Goal: Task Accomplishment & Management: Complete application form

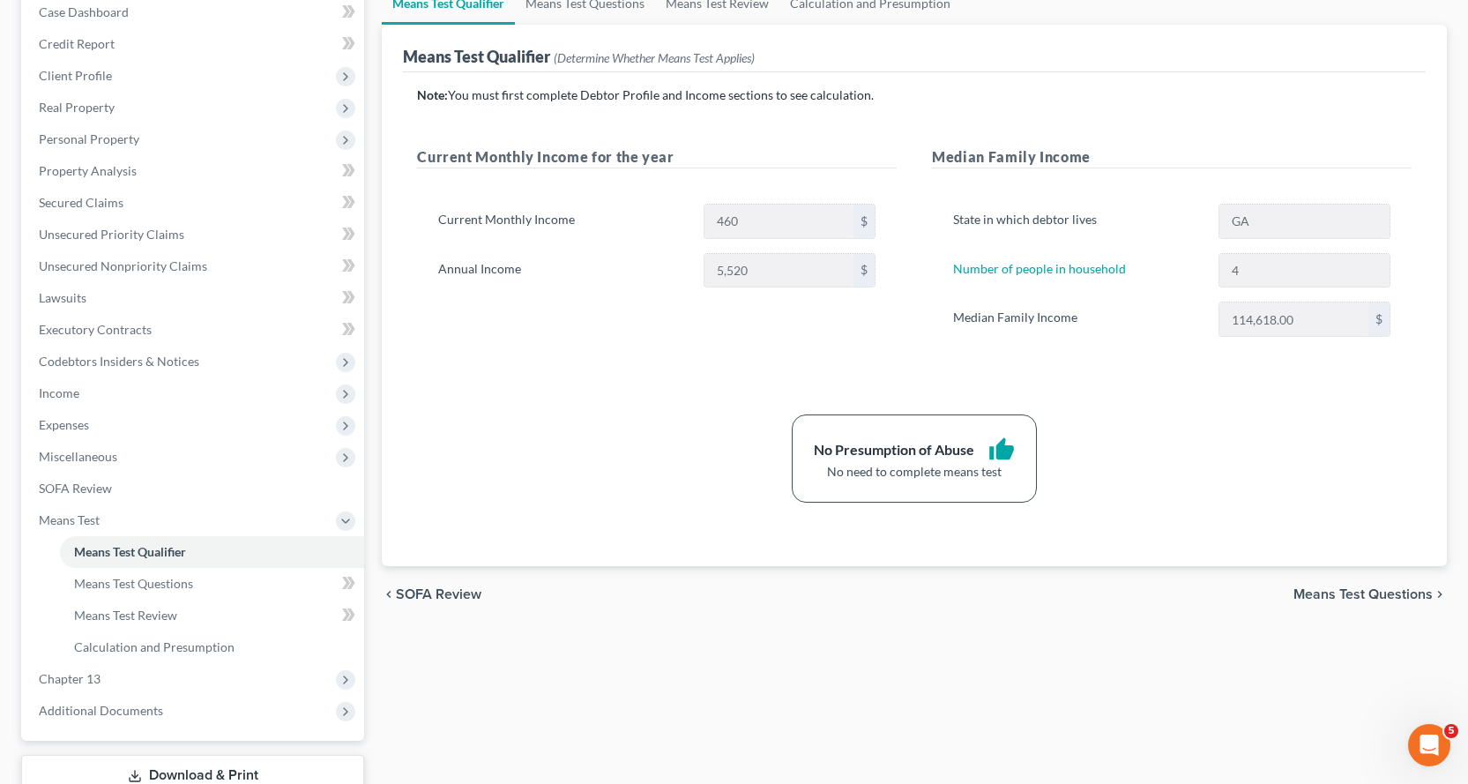
scroll to position [312, 0]
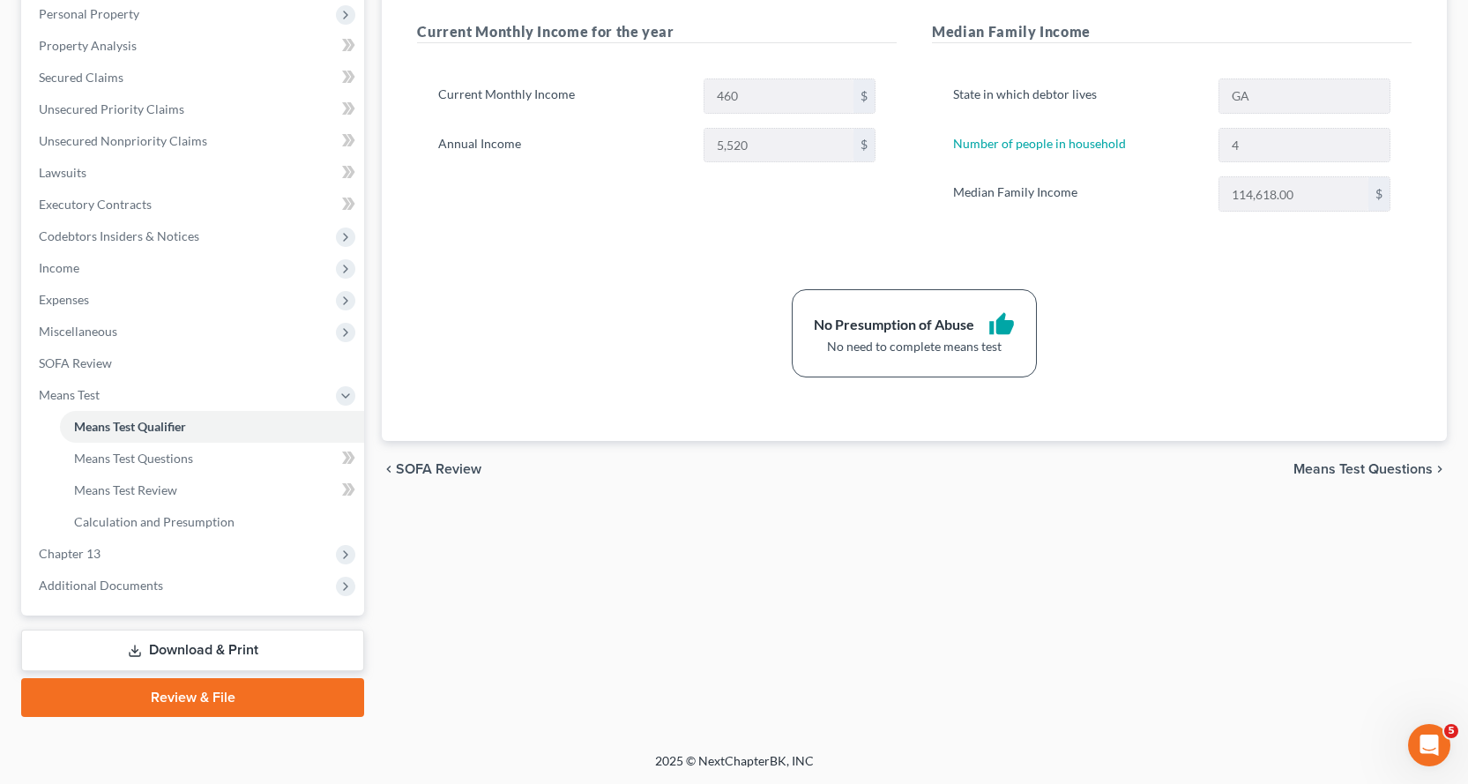
click at [213, 646] on link "Download & Print" at bounding box center [192, 649] width 343 height 41
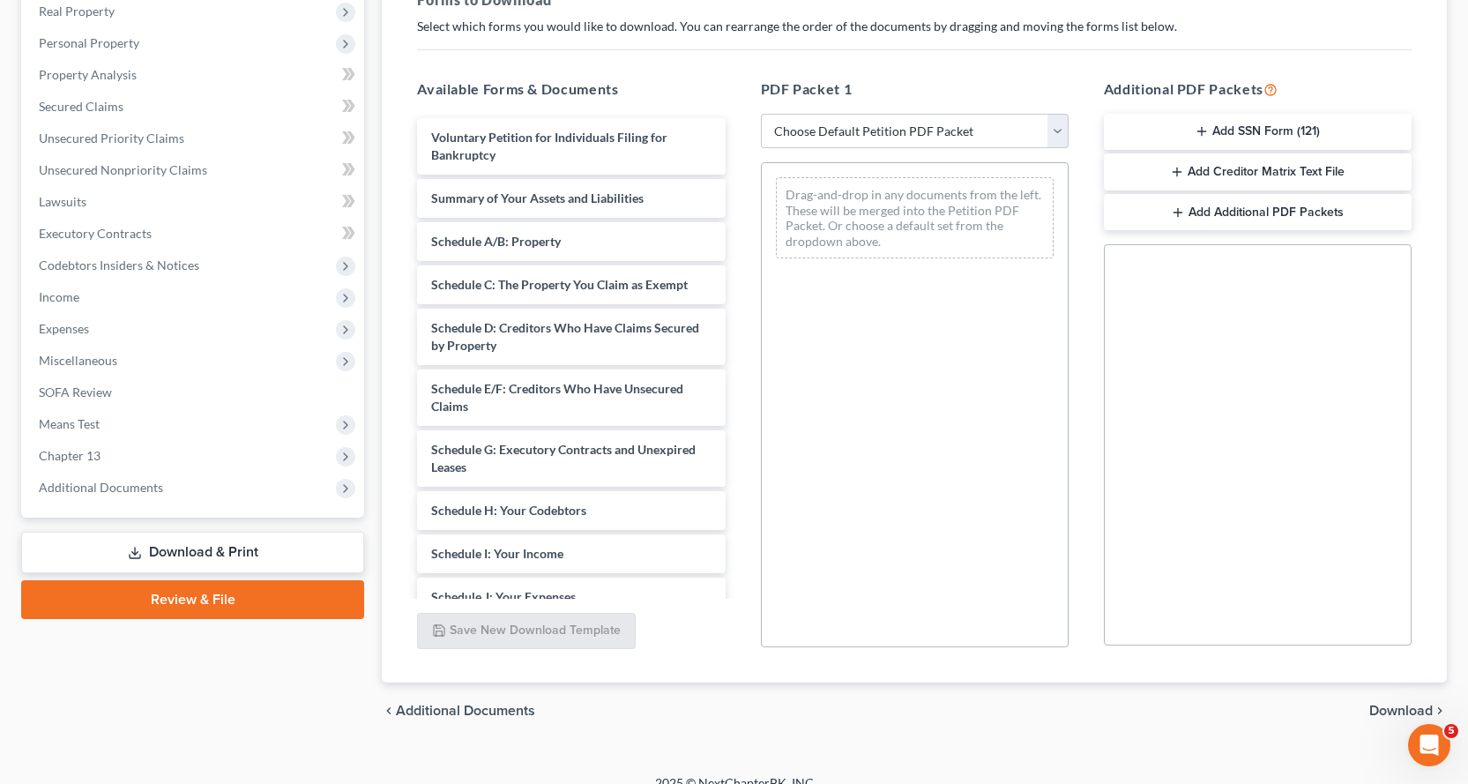
scroll to position [217, 0]
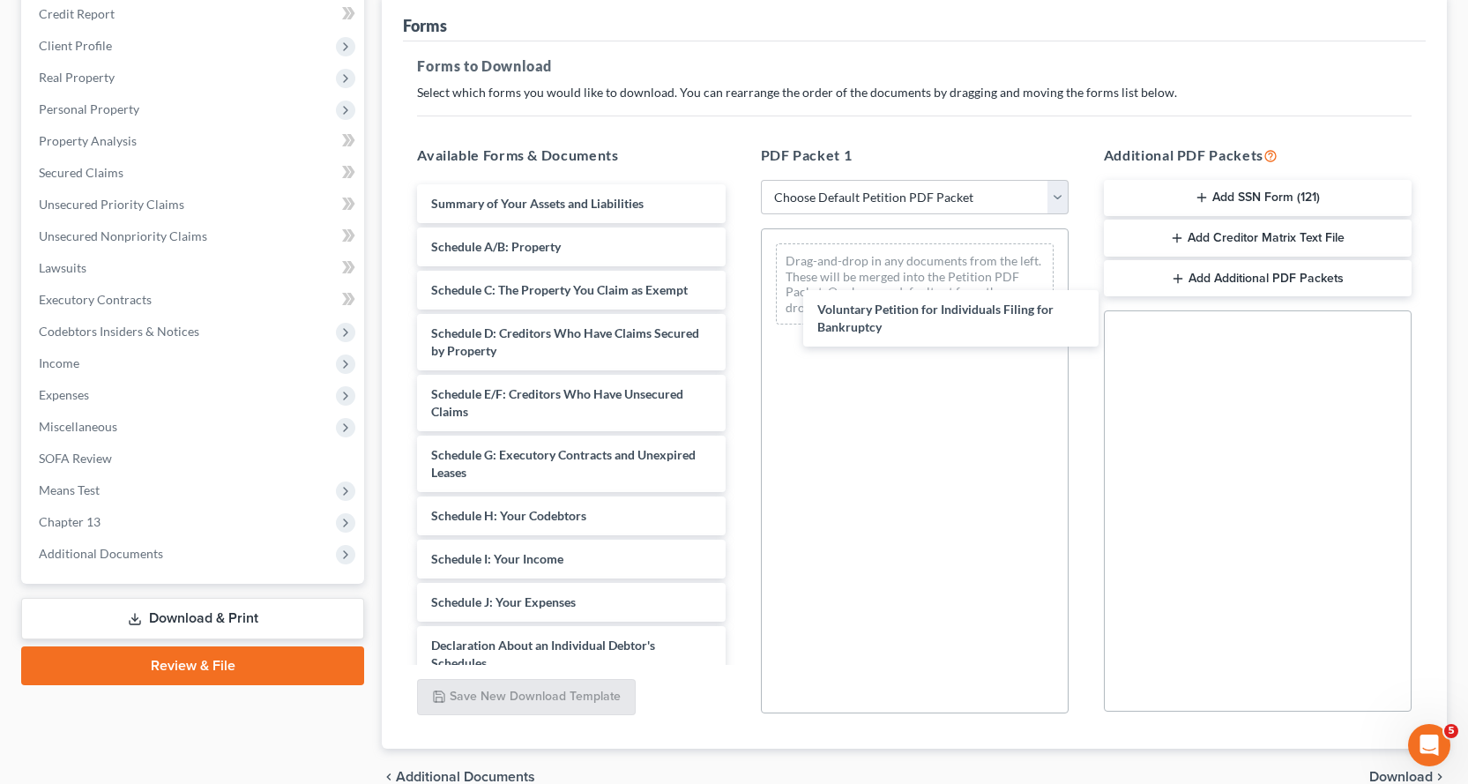
drag, startPoint x: 457, startPoint y: 216, endPoint x: 740, endPoint y: 279, distance: 290.0
click at [739, 294] on div "Voluntary Petition for Individuals Filing for Bankruptcy Voluntary Petition for…" at bounding box center [571, 589] width 336 height 810
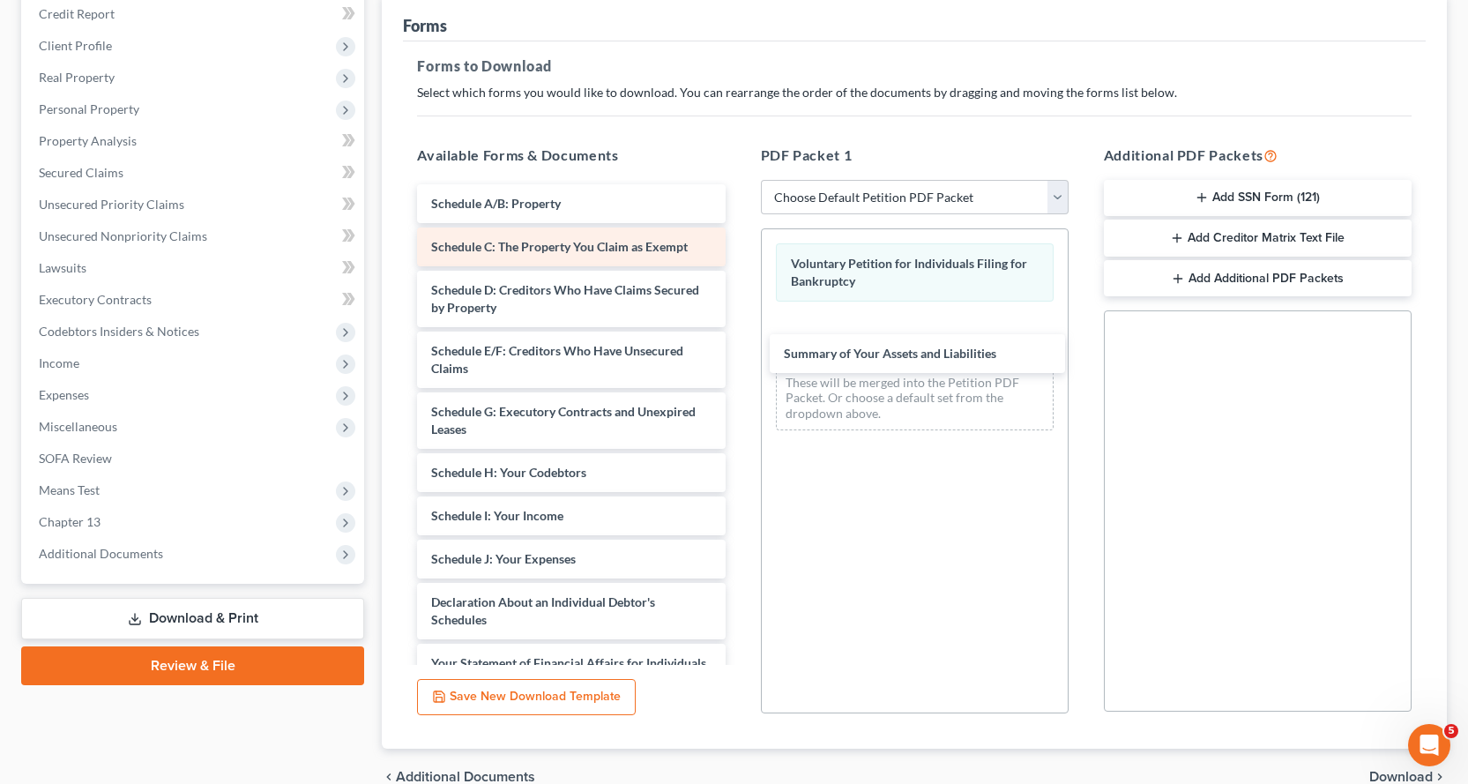
drag, startPoint x: 463, startPoint y: 202, endPoint x: 575, endPoint y: 239, distance: 117.9
click at [739, 331] on div "Summary of Your Assets and Liabilities Summary of Your Assets and Liabilities S…" at bounding box center [571, 567] width 336 height 767
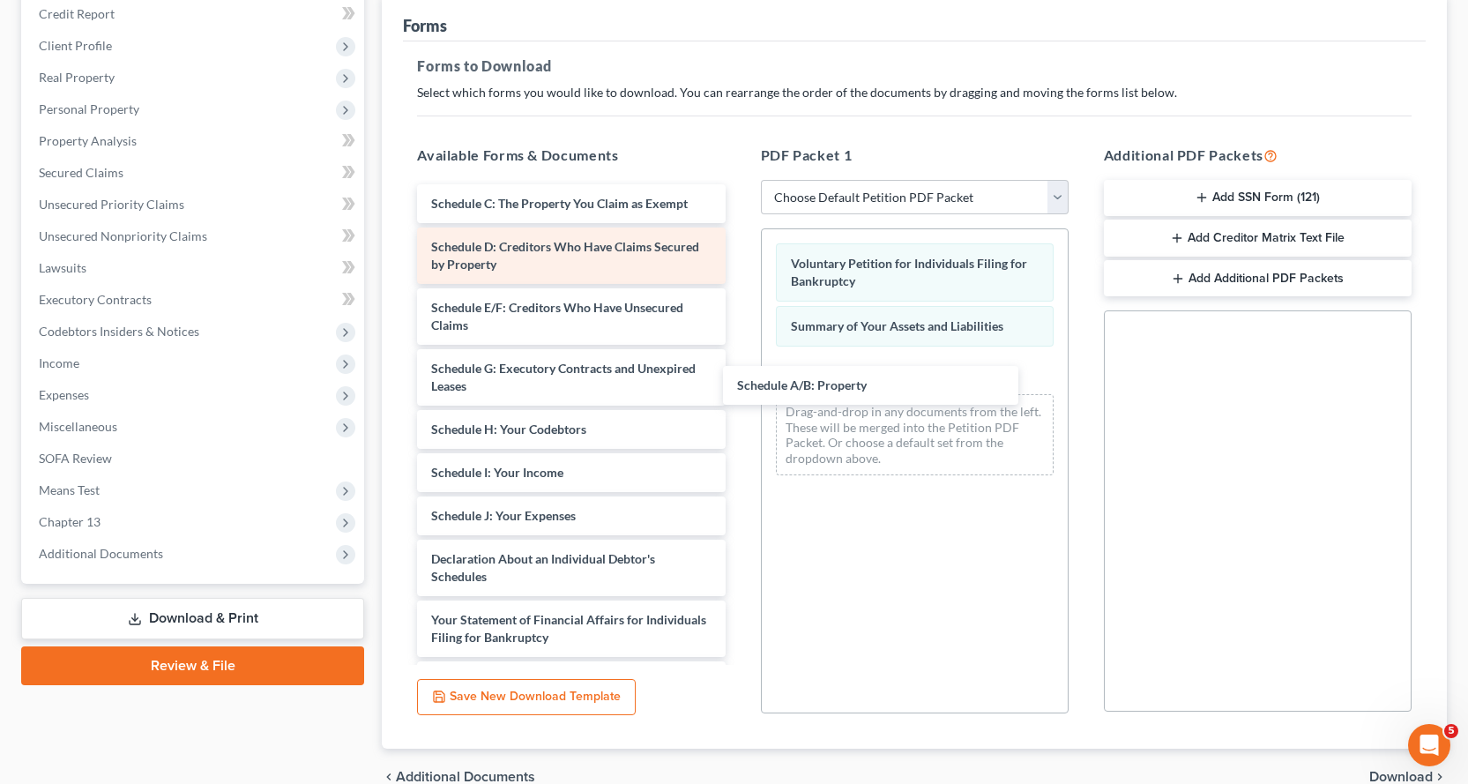
drag, startPoint x: 504, startPoint y: 205, endPoint x: 562, endPoint y: 244, distance: 70.4
click at [739, 385] on div "Schedule A/B: Property Schedule A/B: Property Schedule C: The Property You Clai…" at bounding box center [571, 546] width 336 height 724
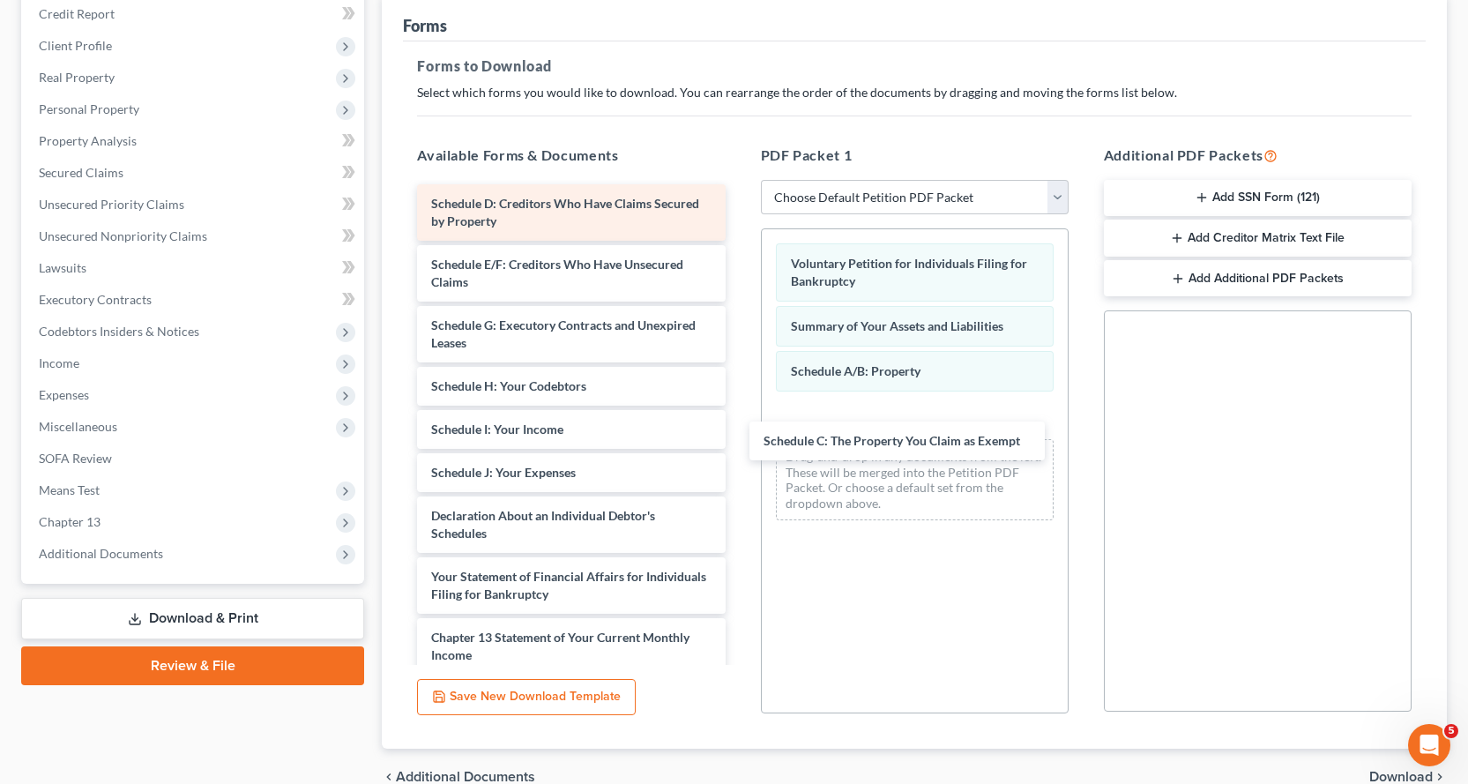
drag, startPoint x: 458, startPoint y: 202, endPoint x: 503, endPoint y: 231, distance: 53.5
click at [739, 429] on div "Schedule C: The Property You Claim as Exempt Schedule C: The Property You Claim…" at bounding box center [571, 524] width 336 height 681
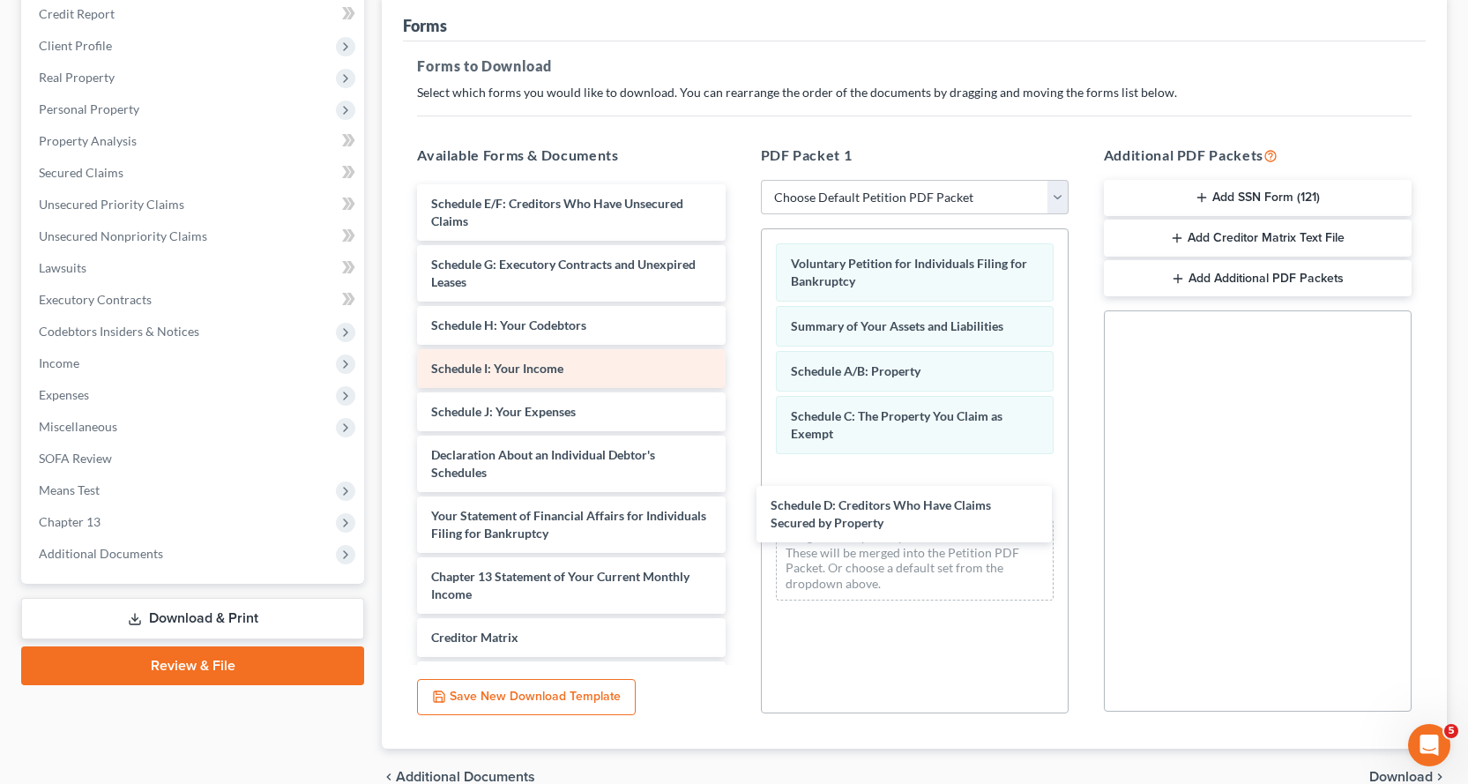
drag, startPoint x: 433, startPoint y: 207, endPoint x: 669, endPoint y: 368, distance: 285.6
click at [739, 497] on div "Schedule D: Creditors Who Have Claims Secured by Property Schedule D: Creditors…" at bounding box center [571, 494] width 336 height 620
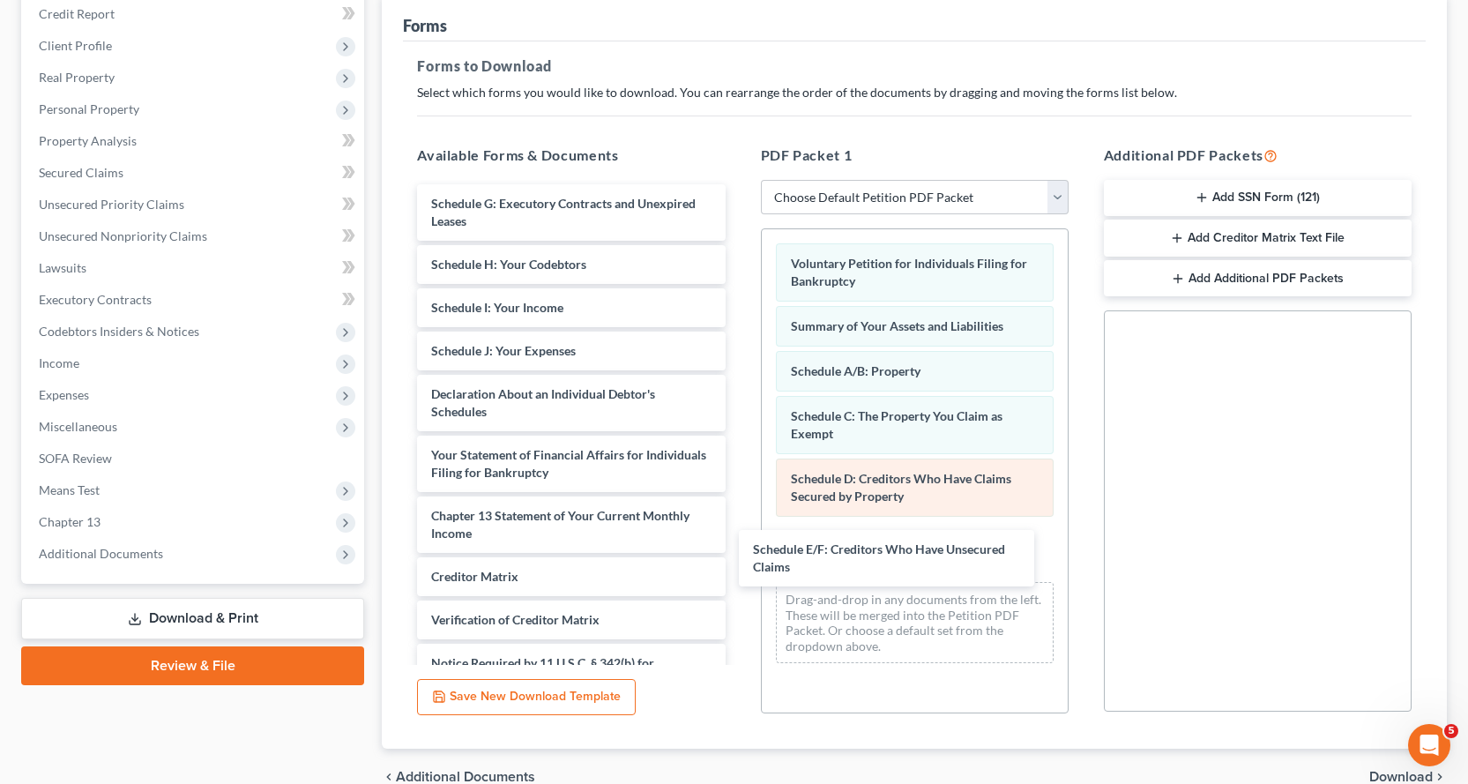
drag, startPoint x: 462, startPoint y: 205, endPoint x: 845, endPoint y: 503, distance: 485.6
click at [739, 536] on div "Schedule E/F: Creditors Who Have Unsecured Claims Schedule E/F: Creditors Who H…" at bounding box center [571, 463] width 336 height 559
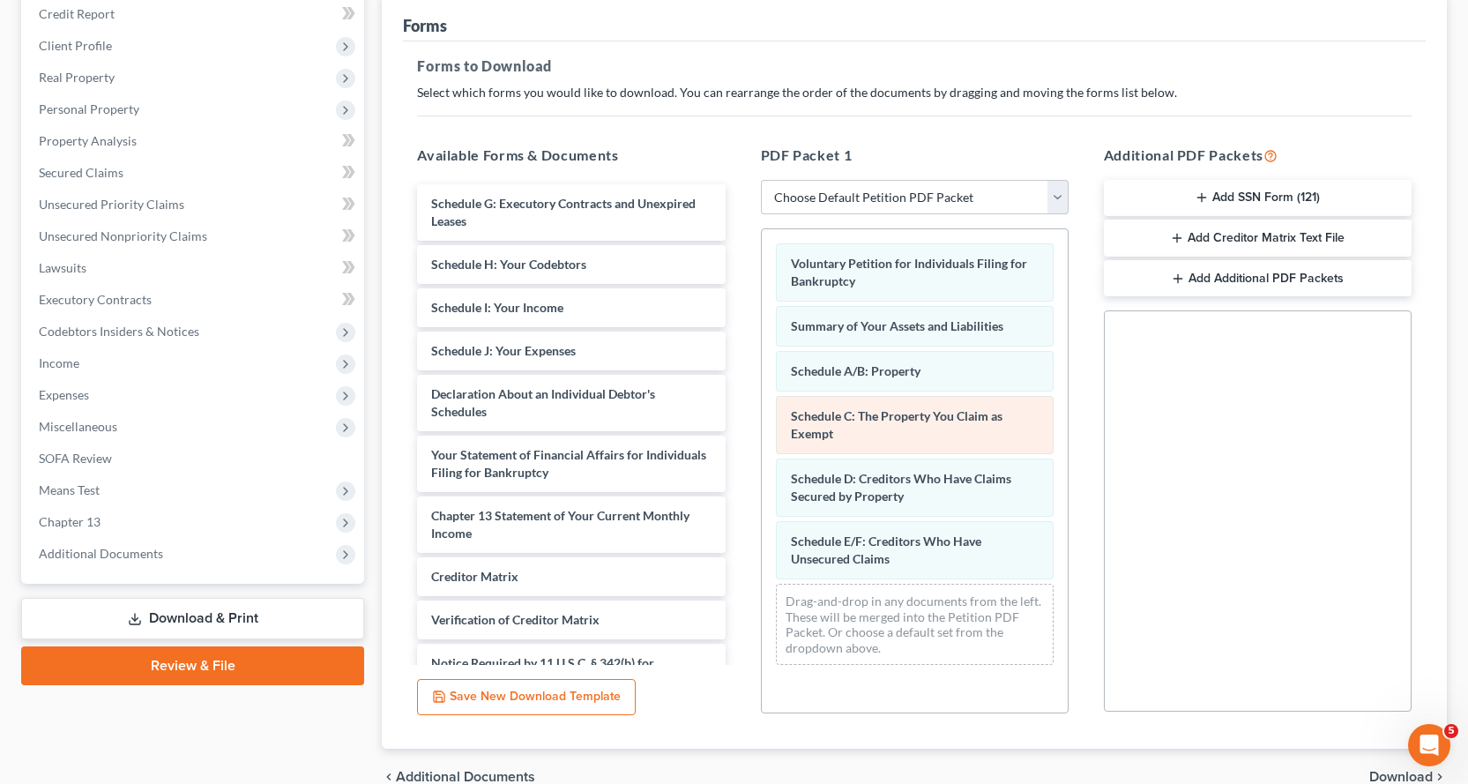
scroll to position [305, 0]
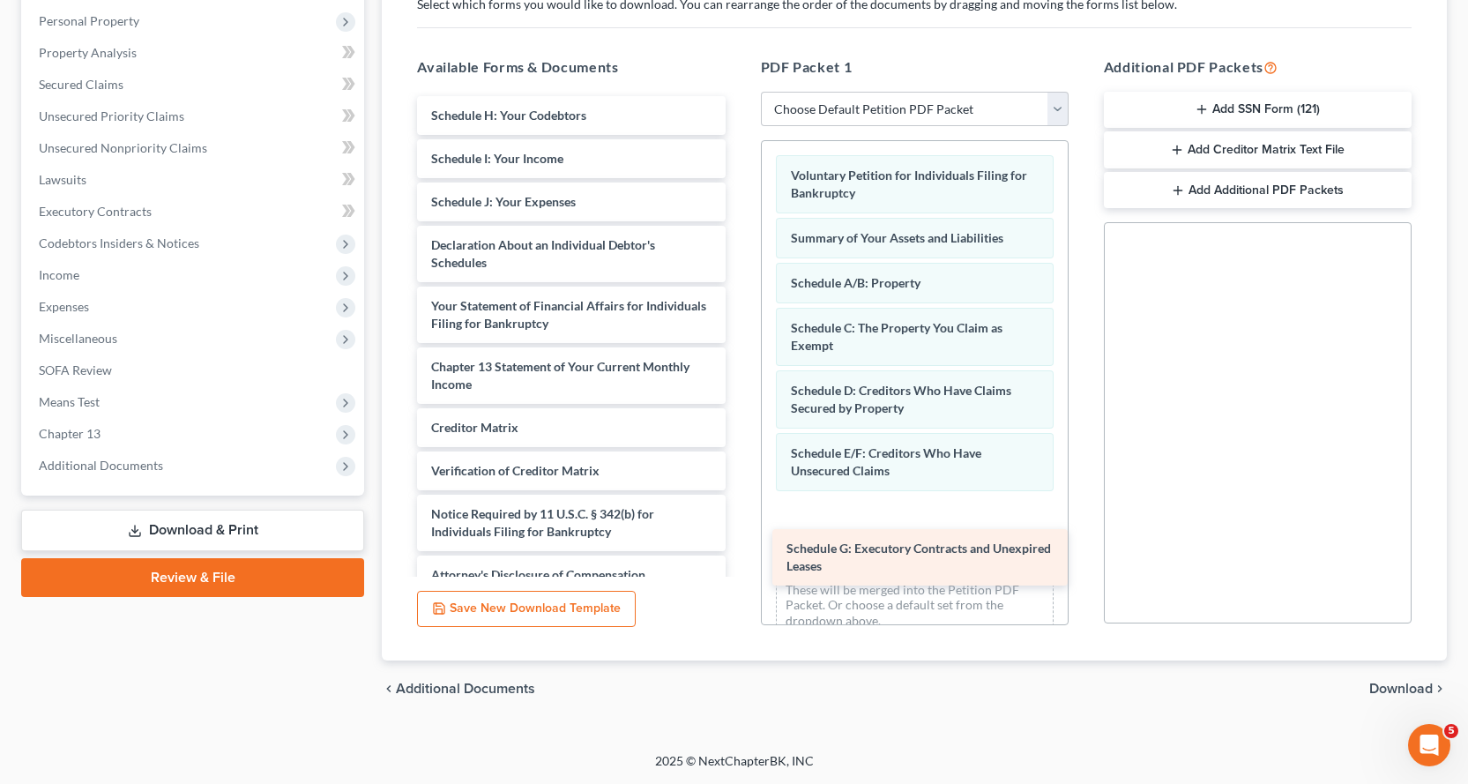
drag, startPoint x: 453, startPoint y: 117, endPoint x: 844, endPoint y: 526, distance: 565.5
click at [739, 539] on div "Schedule G: Executory Contracts and Unexpired Leases Schedule G: Executory Cont…" at bounding box center [571, 345] width 336 height 498
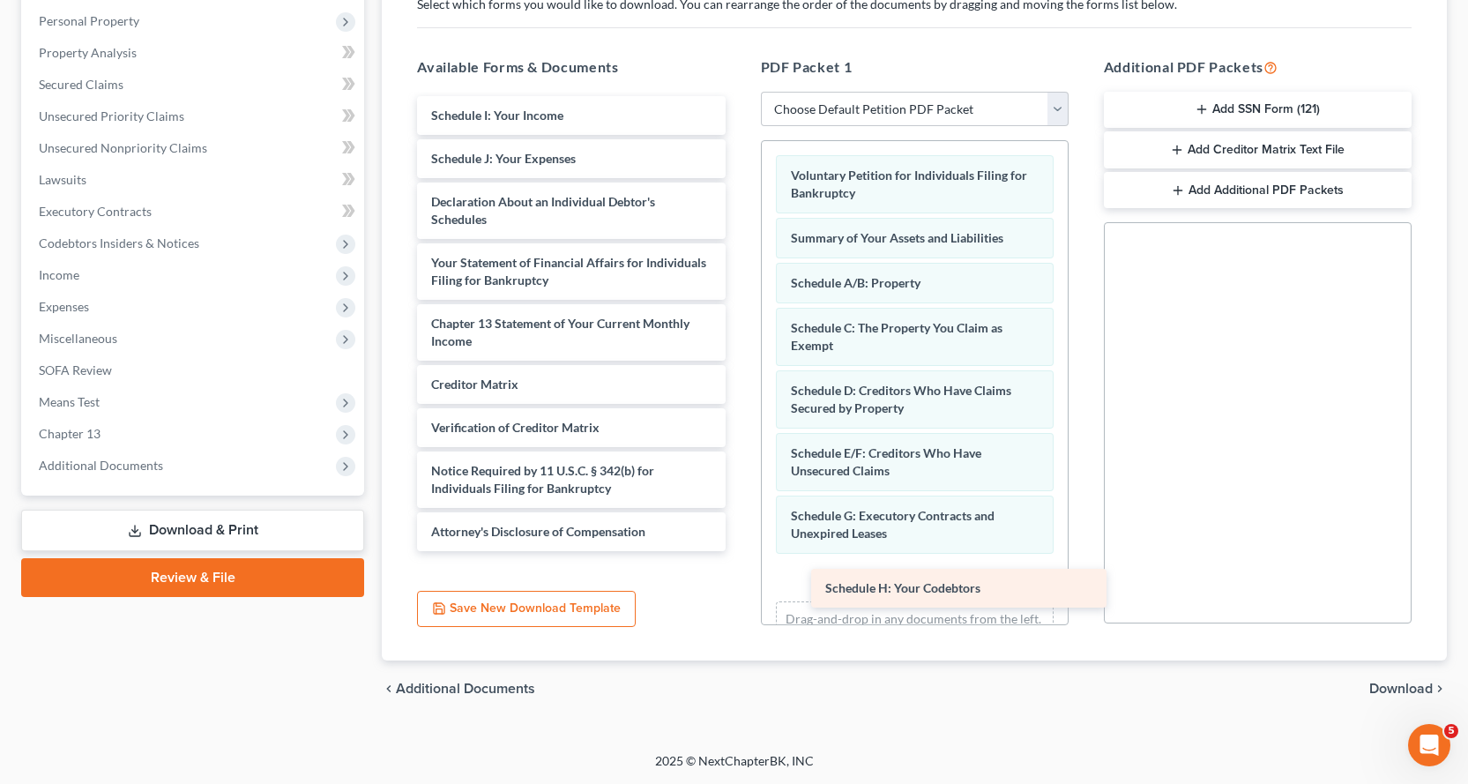
drag, startPoint x: 457, startPoint y: 115, endPoint x: 849, endPoint y: 584, distance: 612.1
click at [739, 551] on div "Schedule H: Your Codebtors Schedule H: Your Codebtors Schedule I: Your Income S…" at bounding box center [571, 323] width 336 height 455
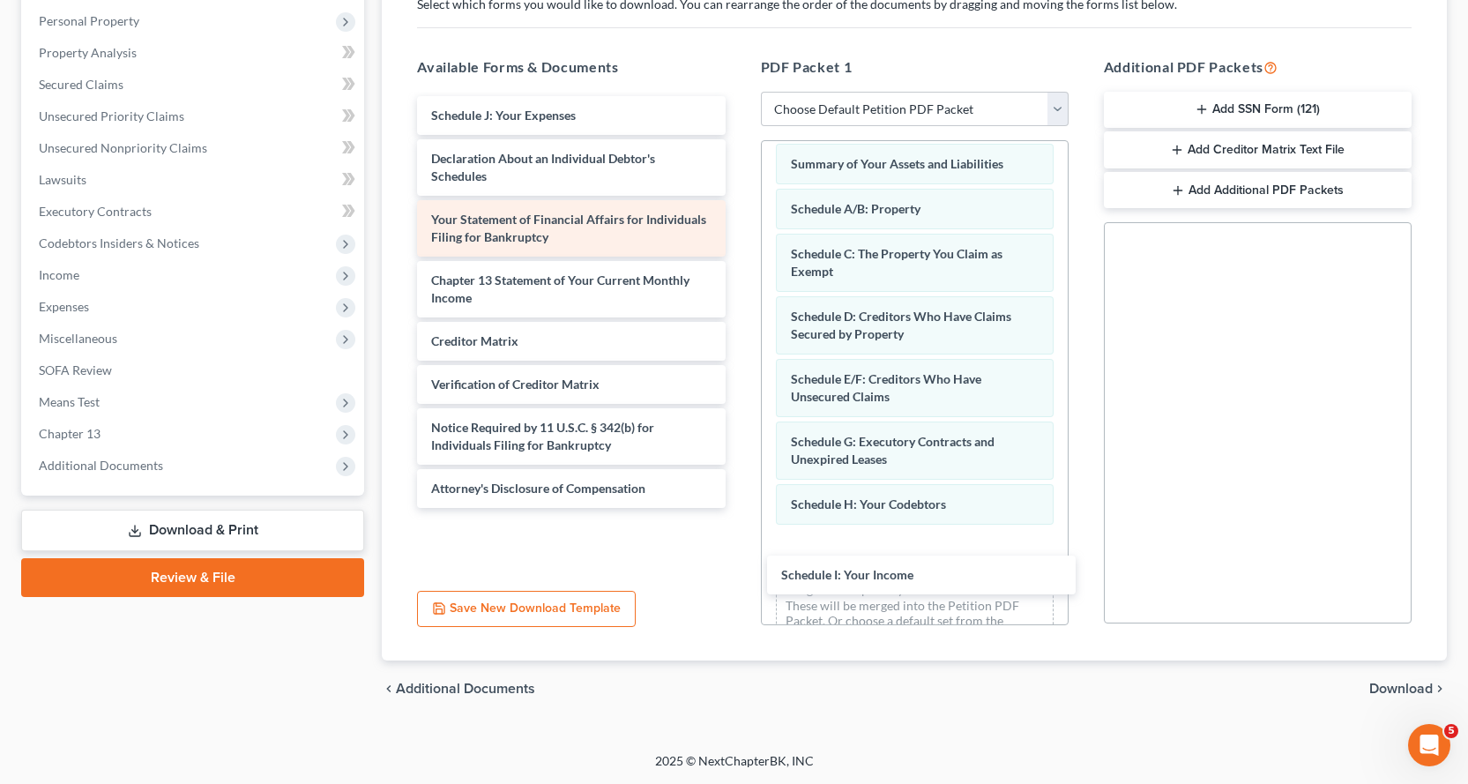
drag, startPoint x: 453, startPoint y: 114, endPoint x: 658, endPoint y: 229, distance: 234.9
click at [739, 508] on div "Schedule I: Your Income Schedule I: Your Income Schedule J: Your Expenses Decla…" at bounding box center [571, 302] width 336 height 412
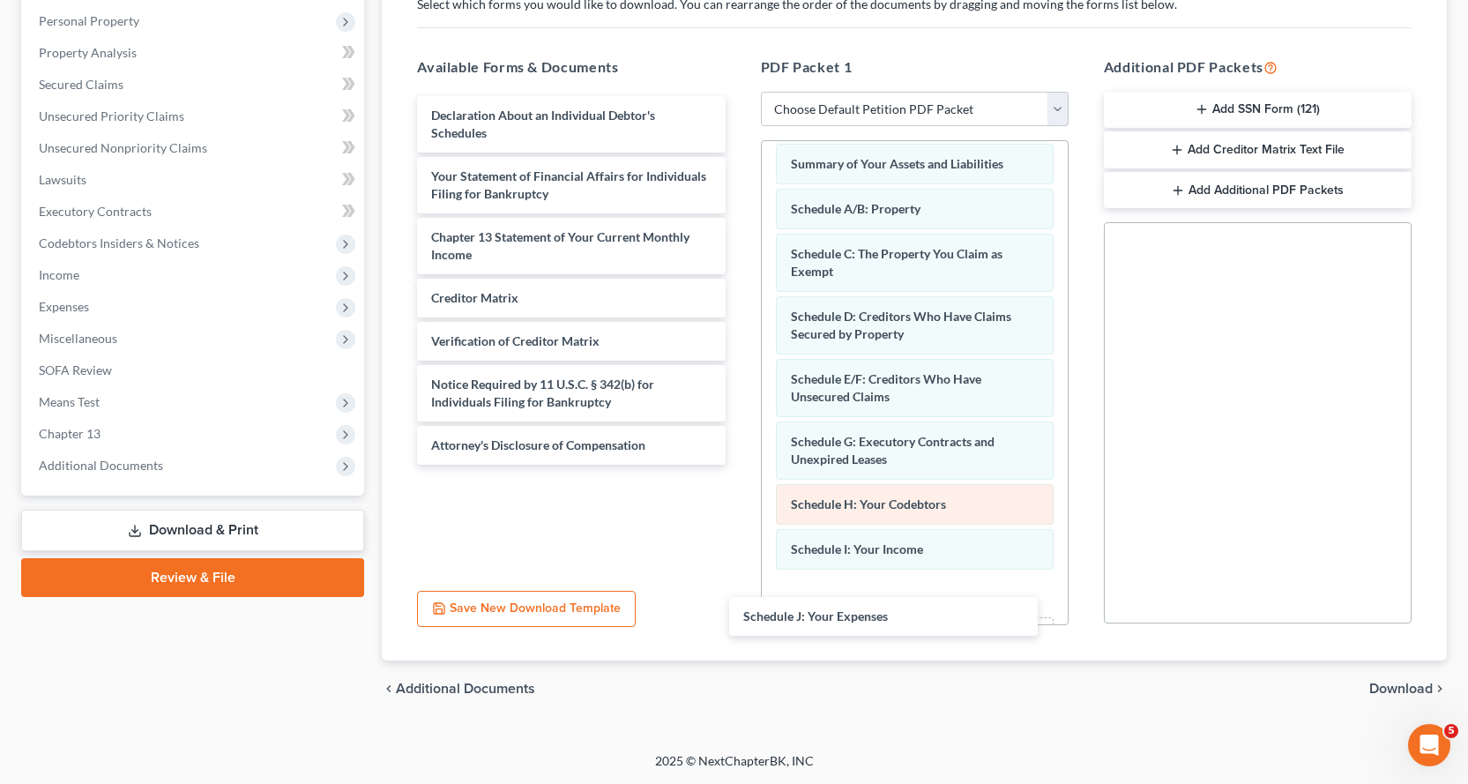
drag, startPoint x: 504, startPoint y: 113, endPoint x: 893, endPoint y: 516, distance: 559.8
click at [739, 465] on div "Schedule J: Your Expenses Schedule J: Your Expenses Declaration About an Indivi…" at bounding box center [571, 280] width 336 height 368
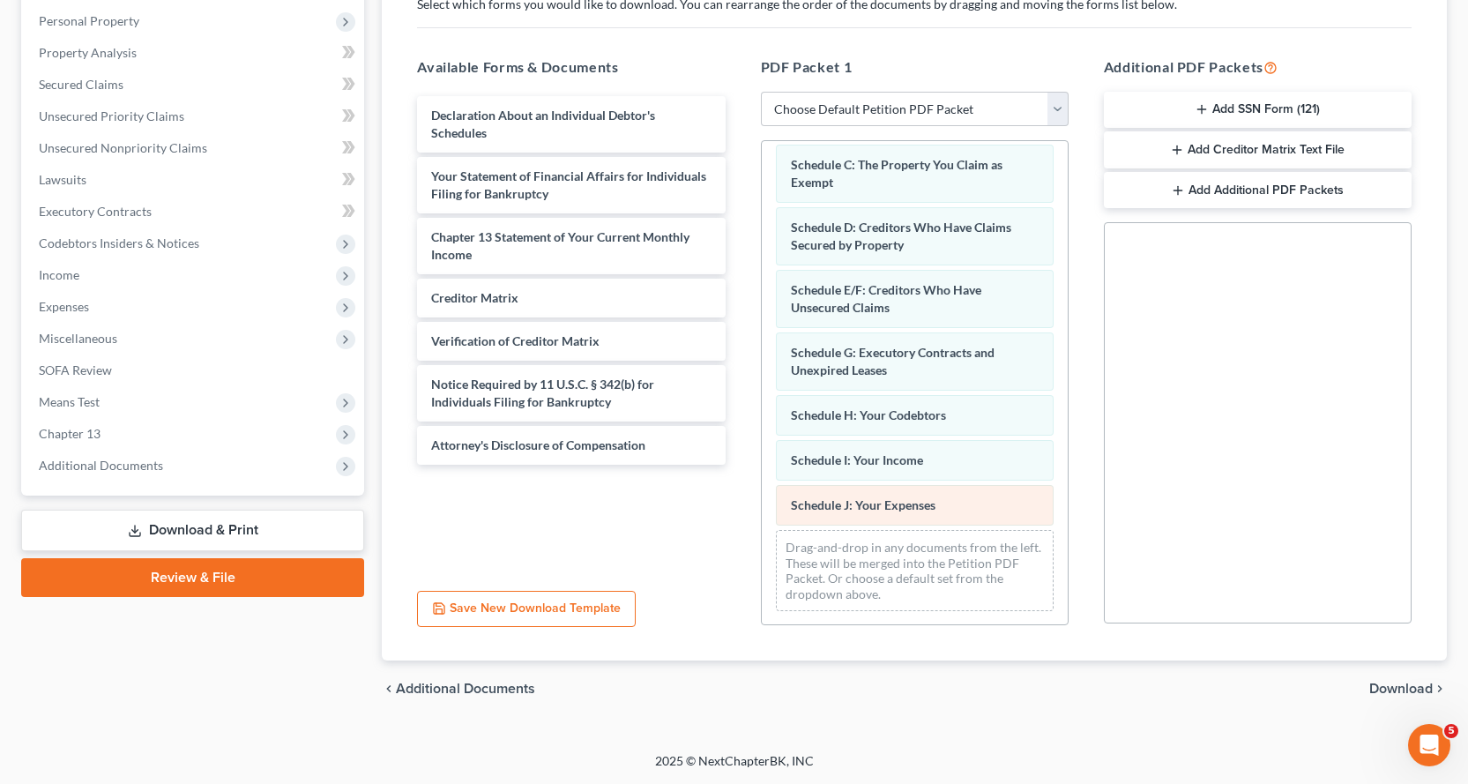
scroll to position [164, 0]
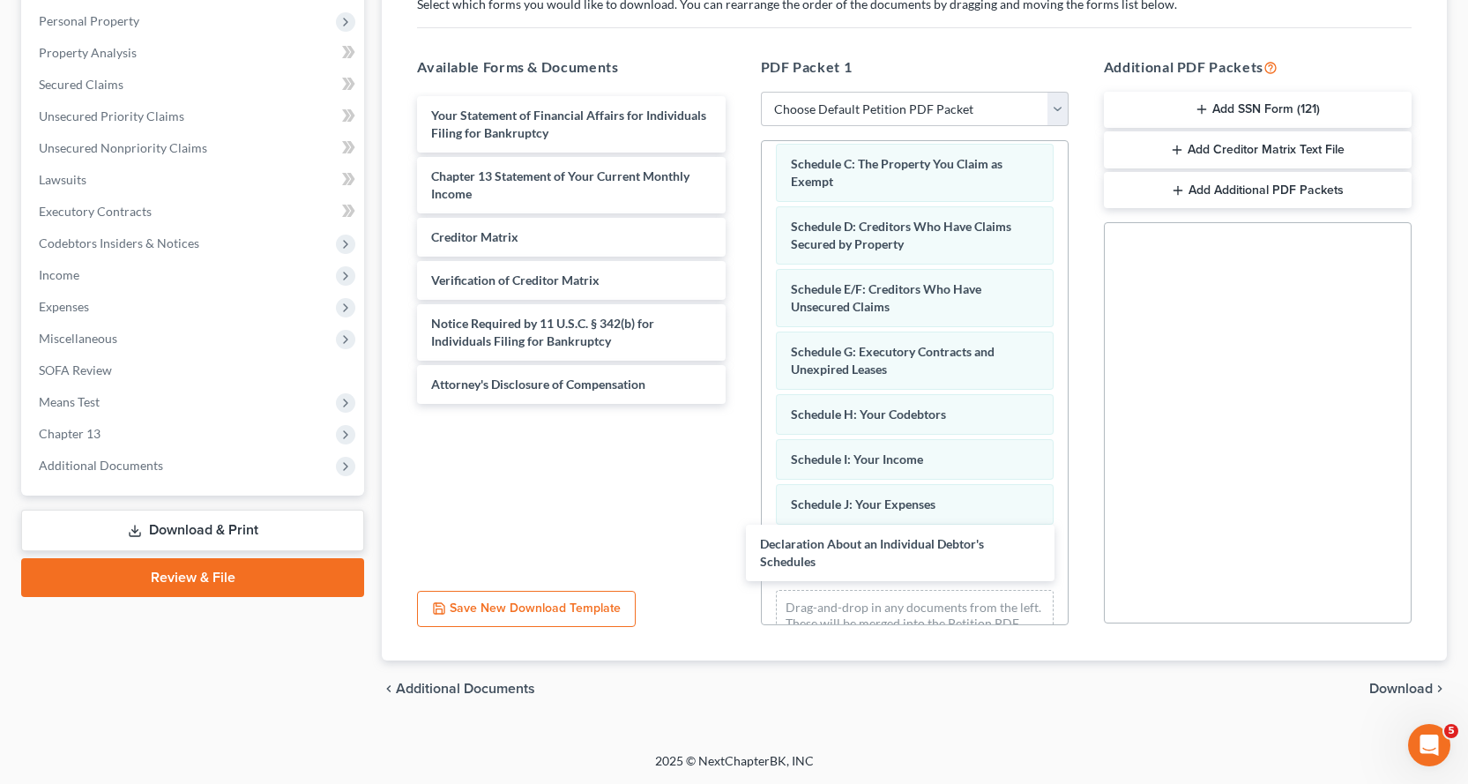
drag, startPoint x: 441, startPoint y: 120, endPoint x: 770, endPoint y: 495, distance: 498.5
click at [739, 404] on div "Declaration About an Individual Debtor's Schedules Declaration About an Individ…" at bounding box center [571, 250] width 336 height 308
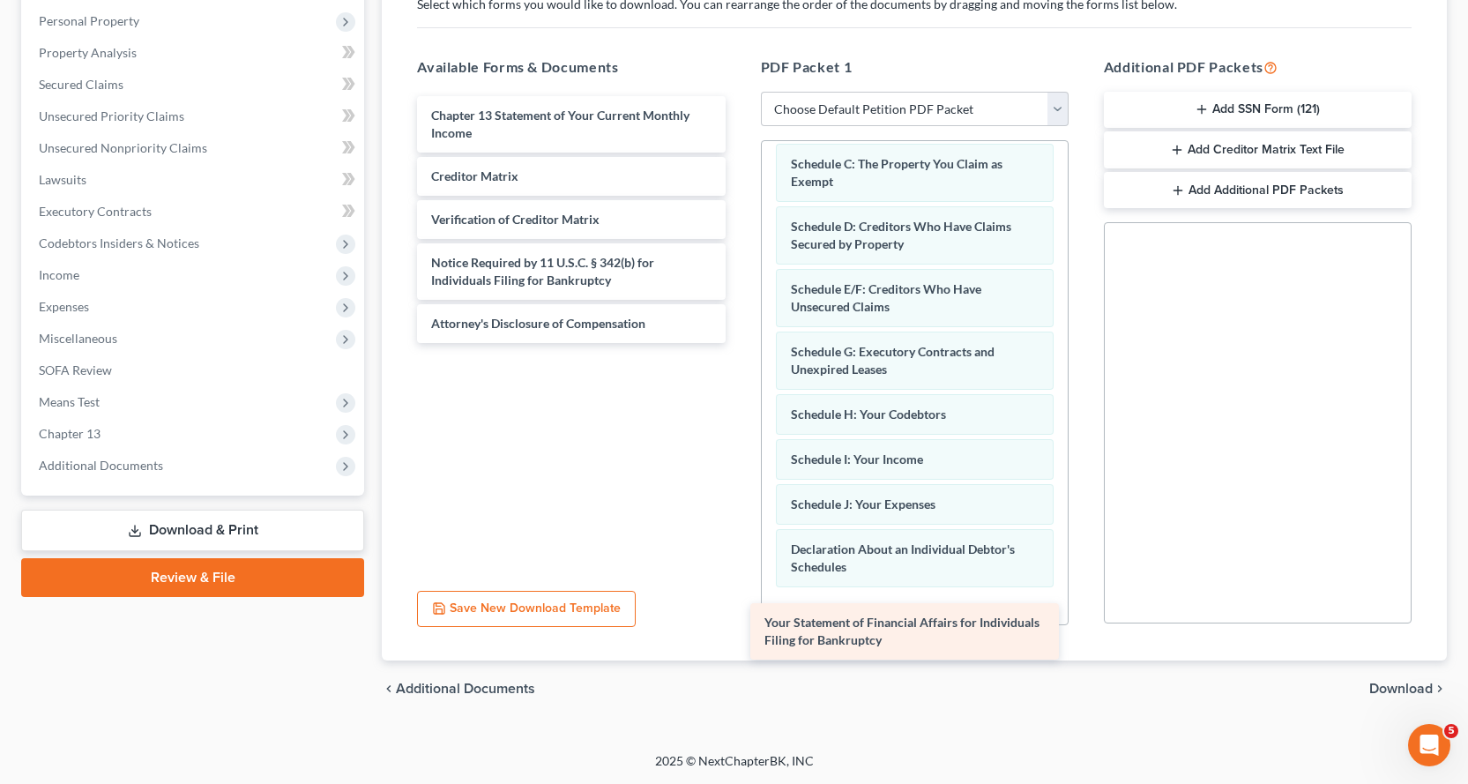
drag, startPoint x: 469, startPoint y: 130, endPoint x: 849, endPoint y: 589, distance: 596.0
click at [739, 343] on div "Your Statement of Financial Affairs for Individuals Filing for Bankruptcy Your …" at bounding box center [571, 219] width 336 height 247
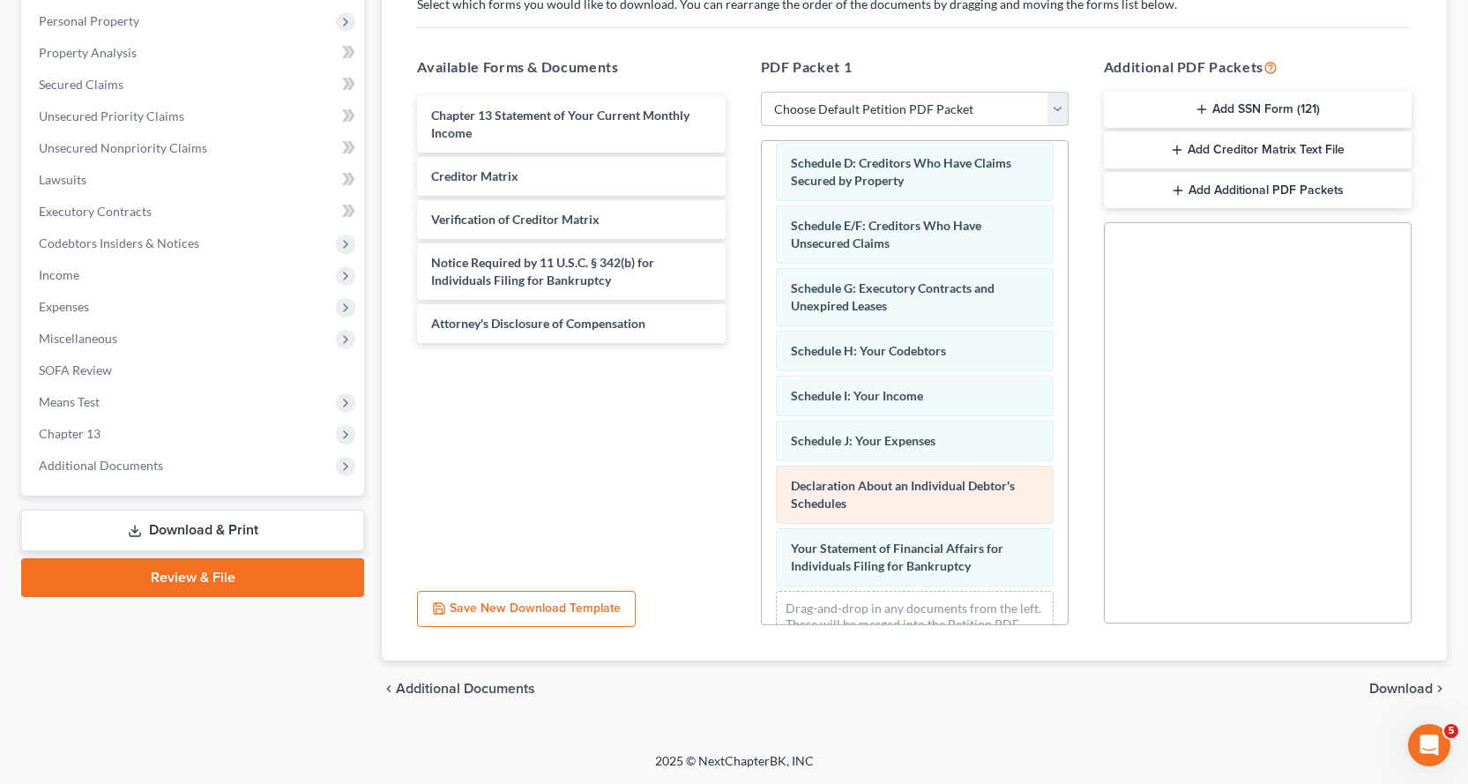
scroll to position [289, 0]
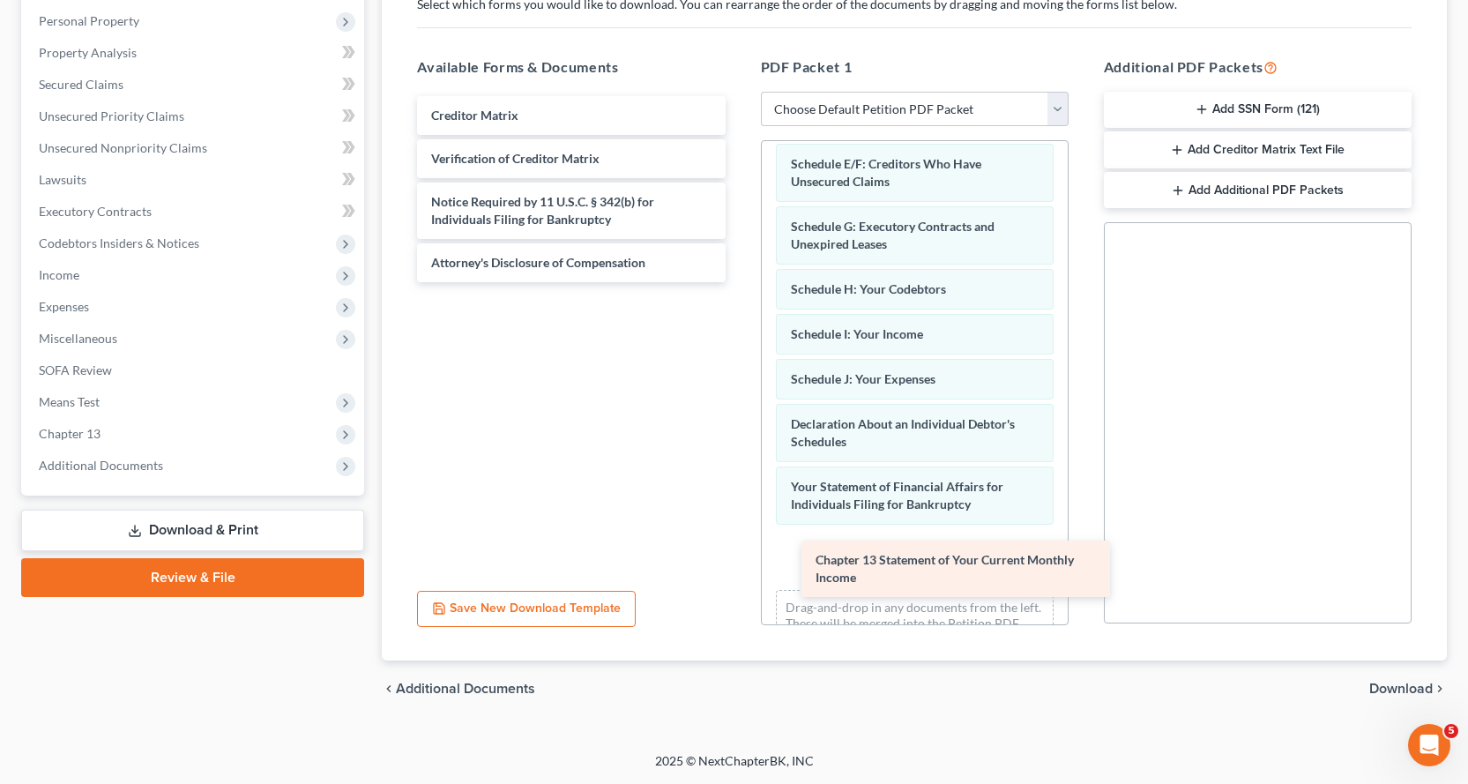
drag, startPoint x: 444, startPoint y: 123, endPoint x: 829, endPoint y: 568, distance: 587.4
click at [739, 282] on div "Chapter 13 Statement of Your Current Monthly Income Chapter 13 Statement of You…" at bounding box center [571, 189] width 336 height 186
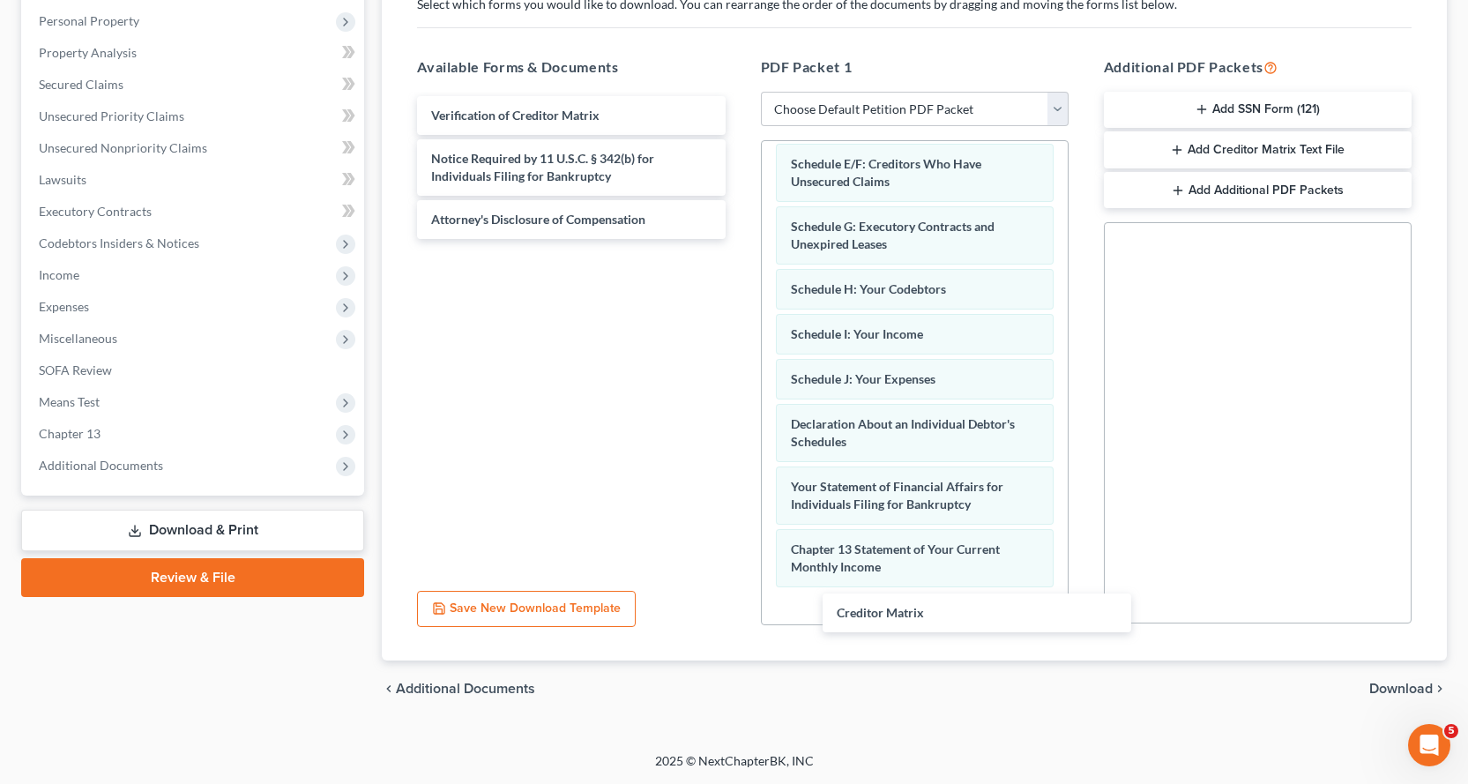
drag, startPoint x: 457, startPoint y: 113, endPoint x: 863, endPoint y: 528, distance: 581.0
click at [739, 239] on div "Creditor Matrix Creditor Matrix Verification of Creditor Matrix Notice Required…" at bounding box center [571, 167] width 336 height 143
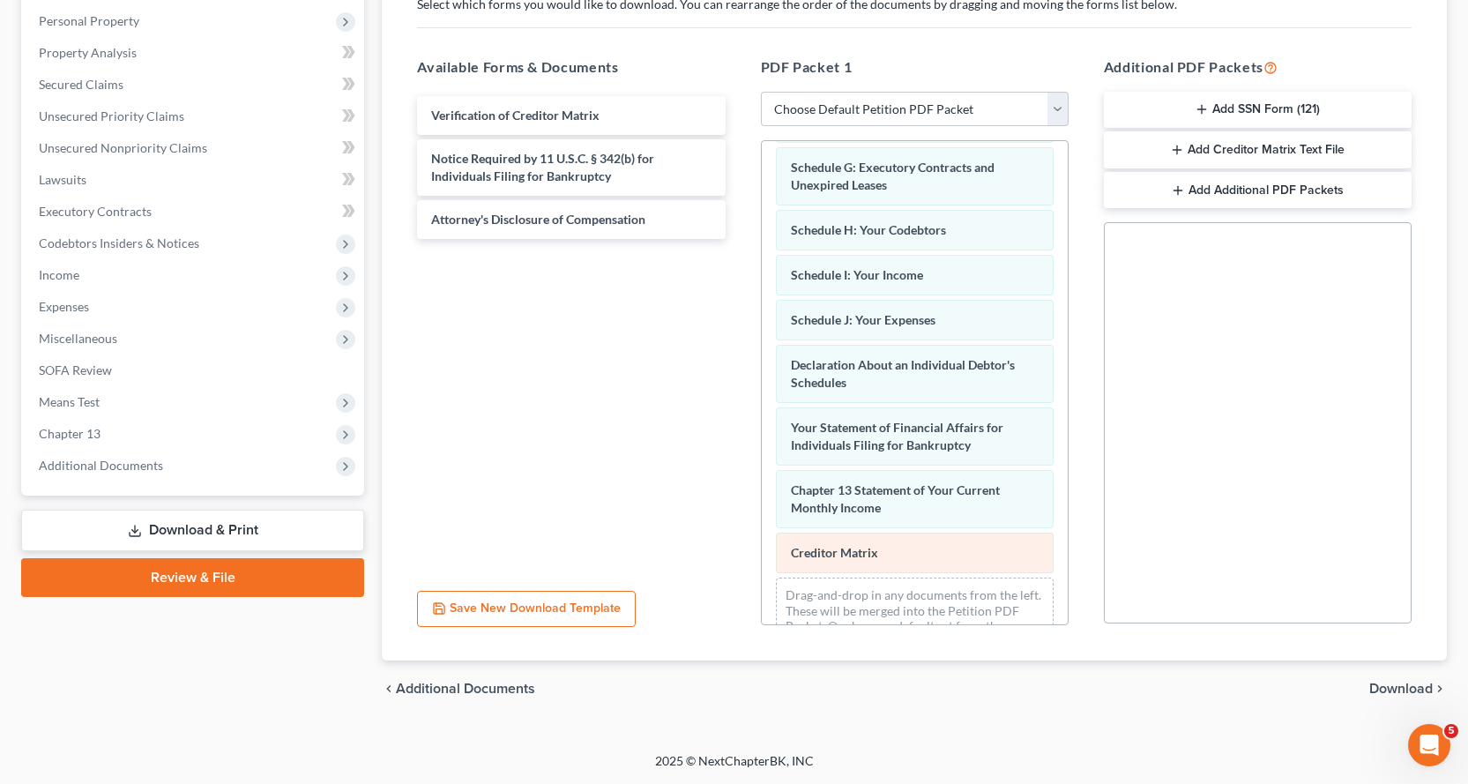
scroll to position [397, 0]
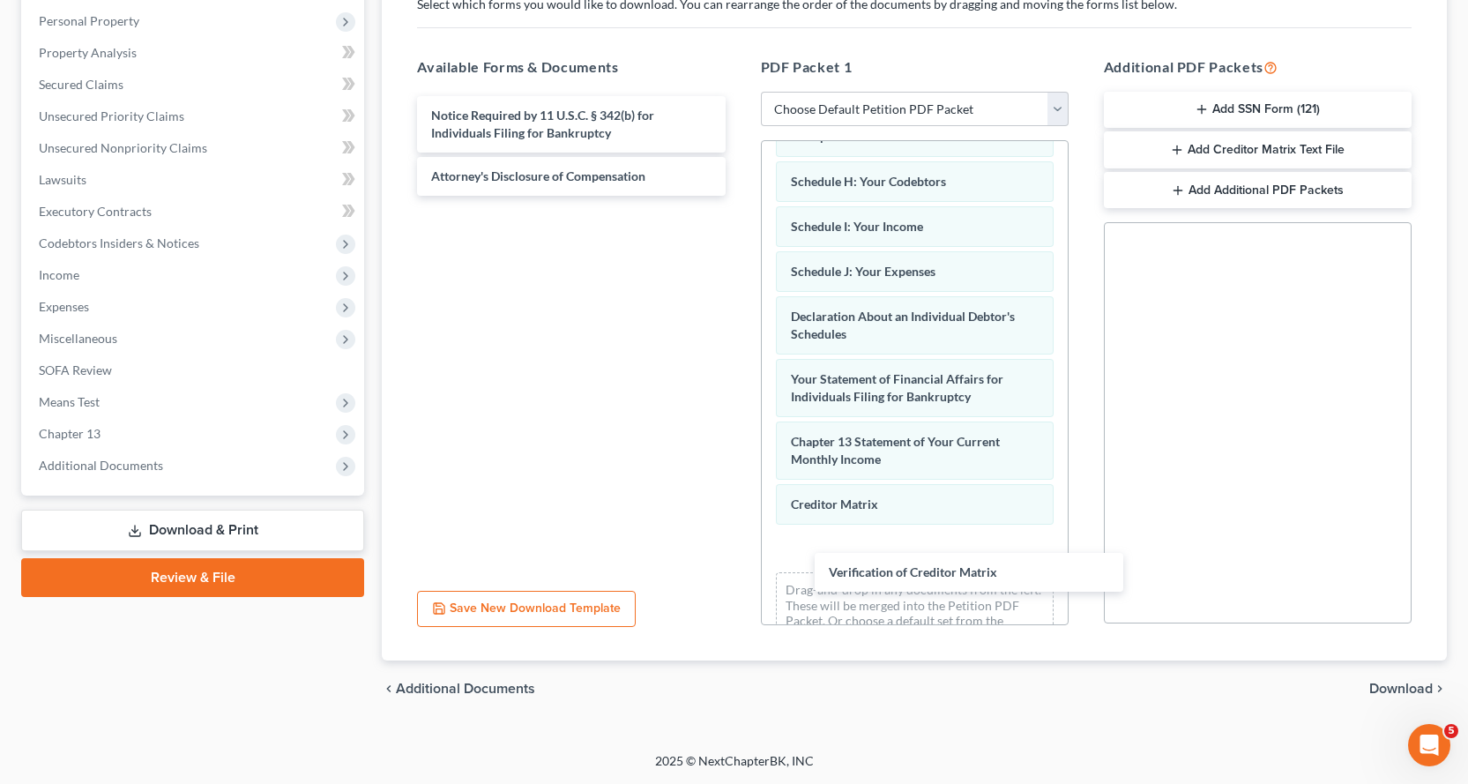
drag, startPoint x: 450, startPoint y: 114, endPoint x: 726, endPoint y: 388, distance: 388.9
click at [739, 196] on div "Verification of Creditor Matrix Verification of Creditor Matrix Notice Required…" at bounding box center [571, 146] width 336 height 100
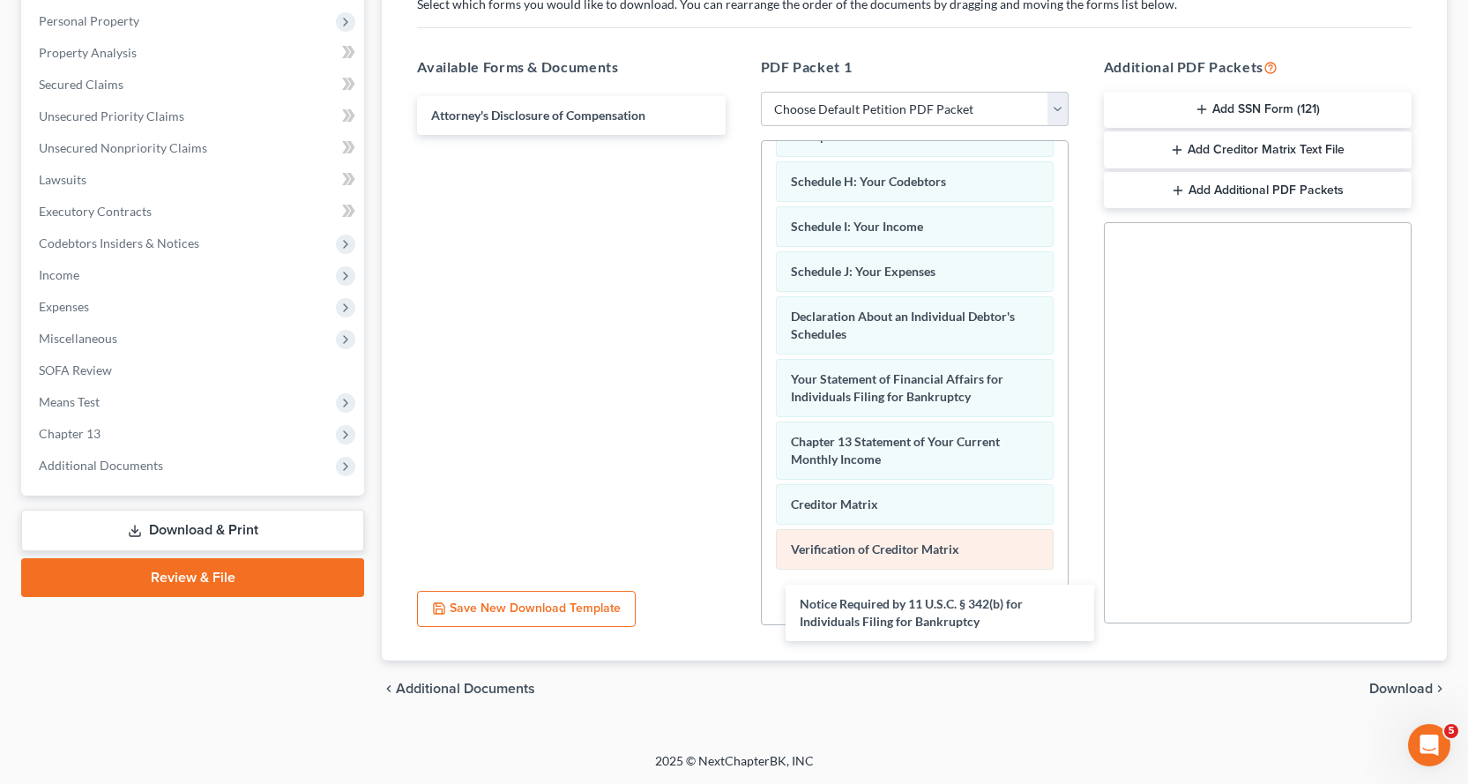
drag, startPoint x: 465, startPoint y: 126, endPoint x: 856, endPoint y: 547, distance: 573.8
click at [739, 135] on div "Notice Required by 11 U.S.C. § 342(b) for Individuals Filing for Bankruptcy Not…" at bounding box center [571, 115] width 336 height 39
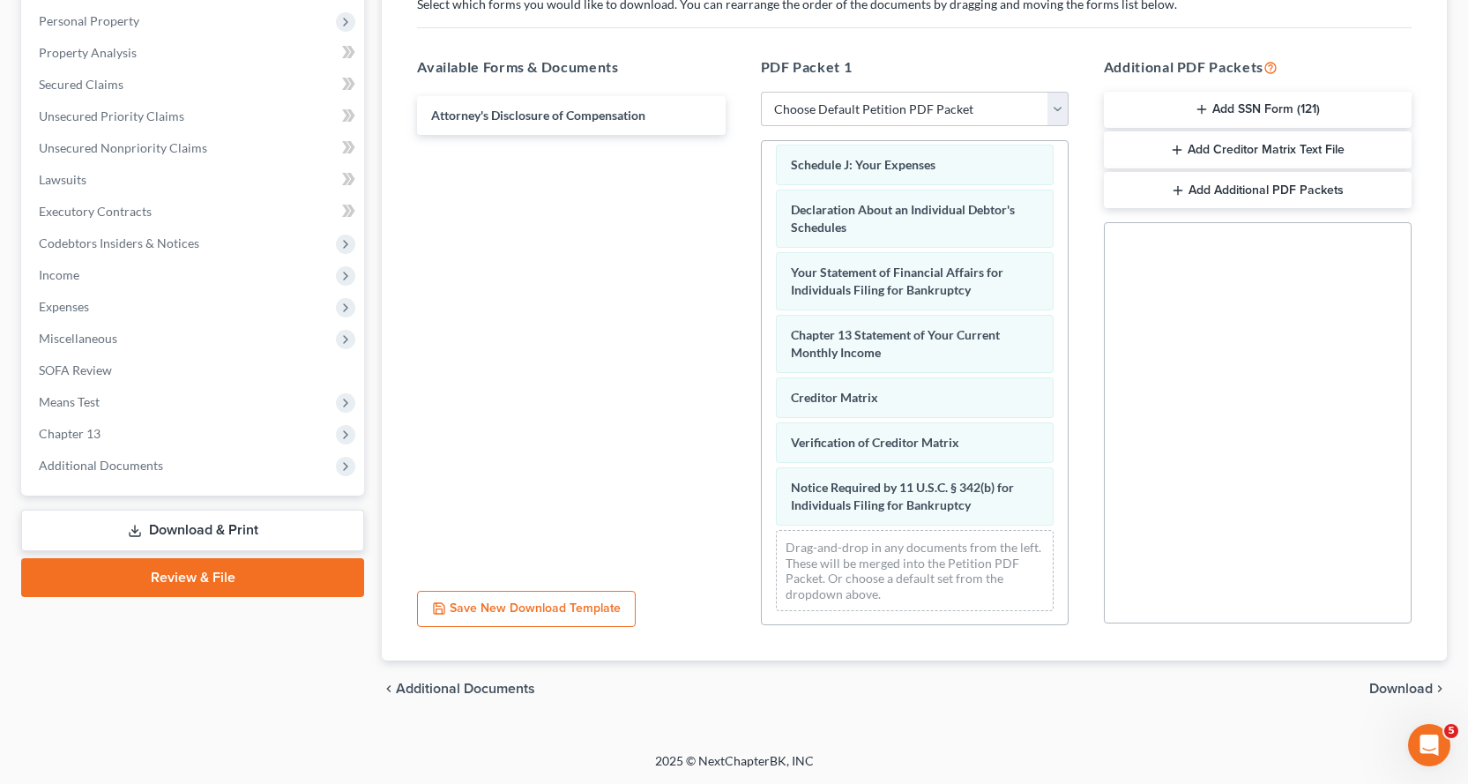
scroll to position [504, 0]
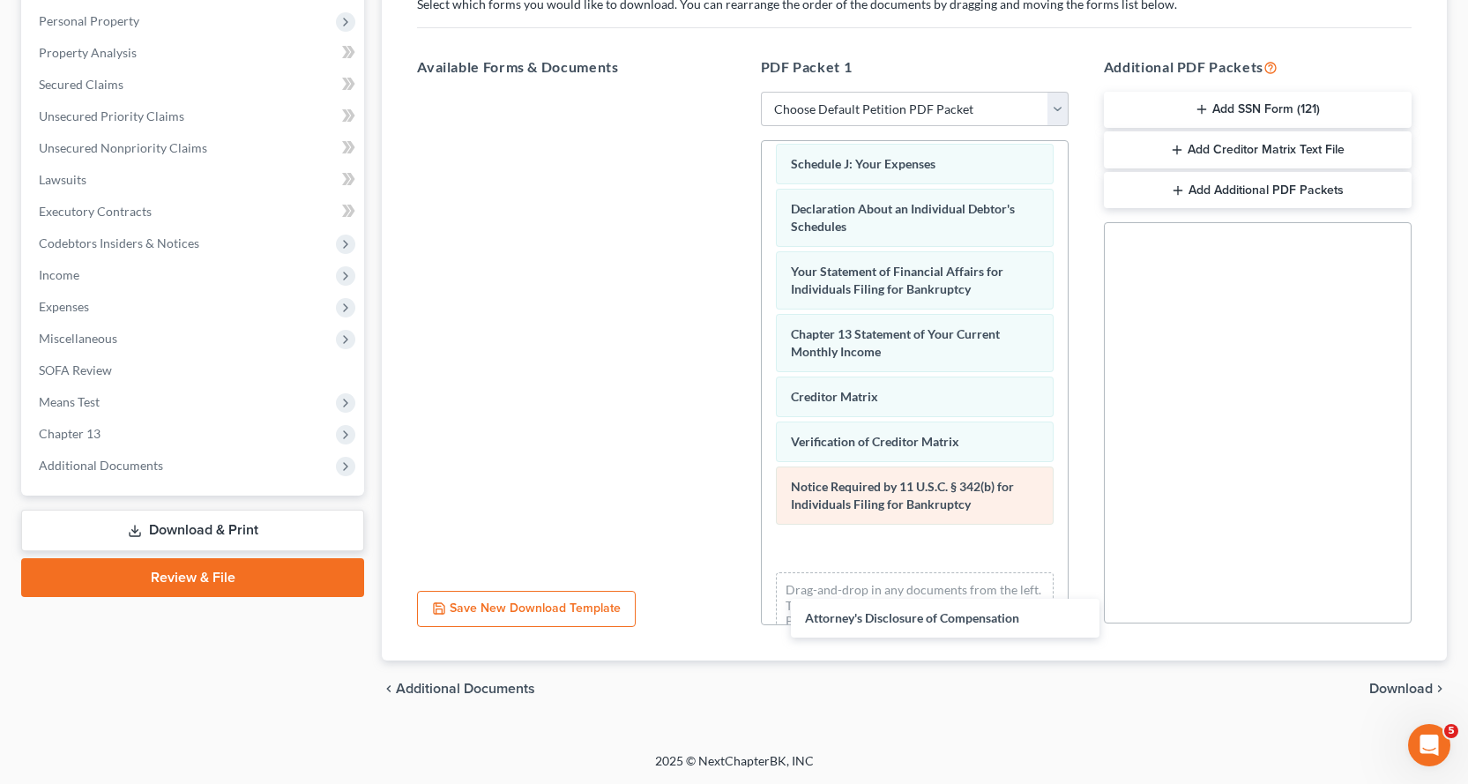
drag, startPoint x: 471, startPoint y: 113, endPoint x: 996, endPoint y: 504, distance: 655.1
click at [739, 92] on div "Attorney's Disclosure of Compensation Attorney's Disclosure of Compensation" at bounding box center [571, 92] width 336 height 0
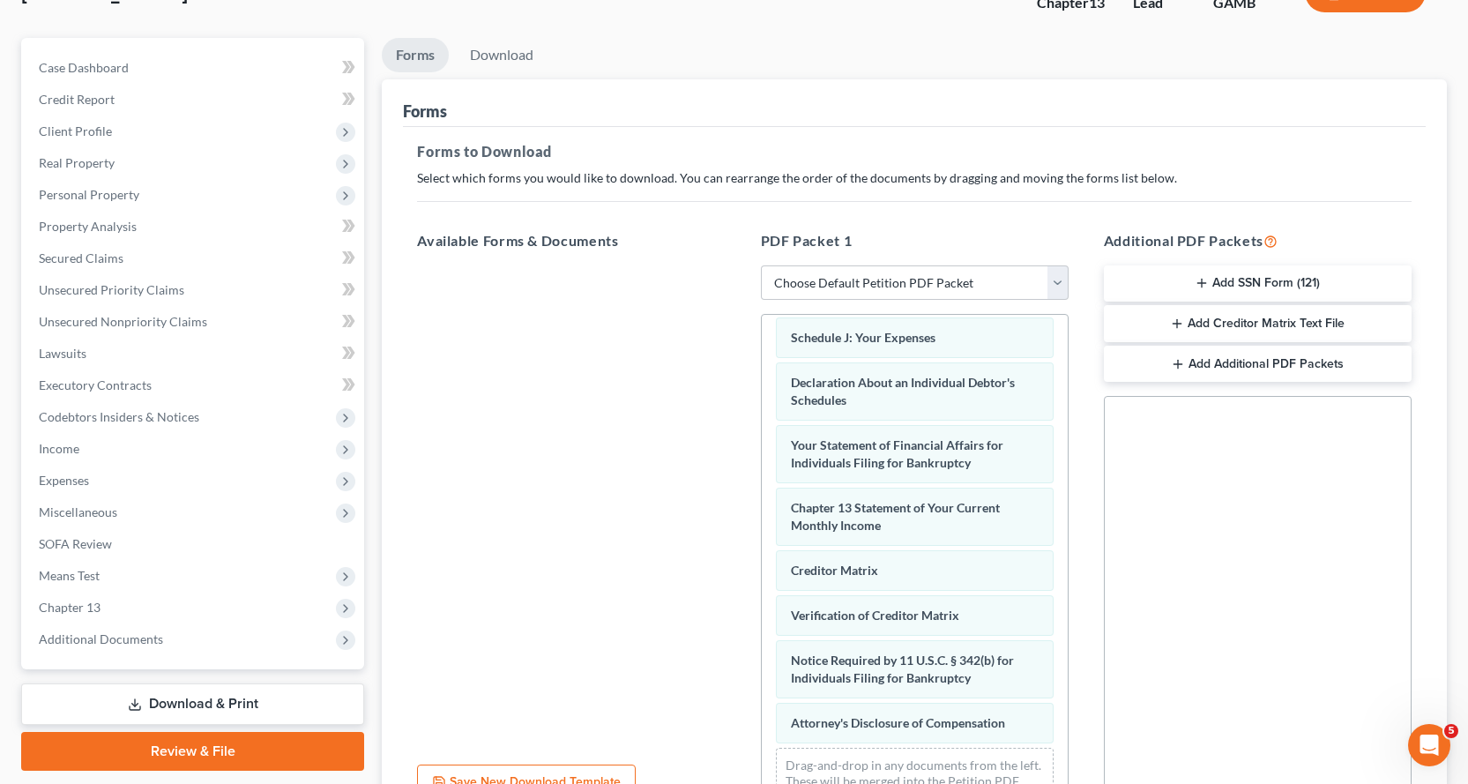
scroll to position [0, 0]
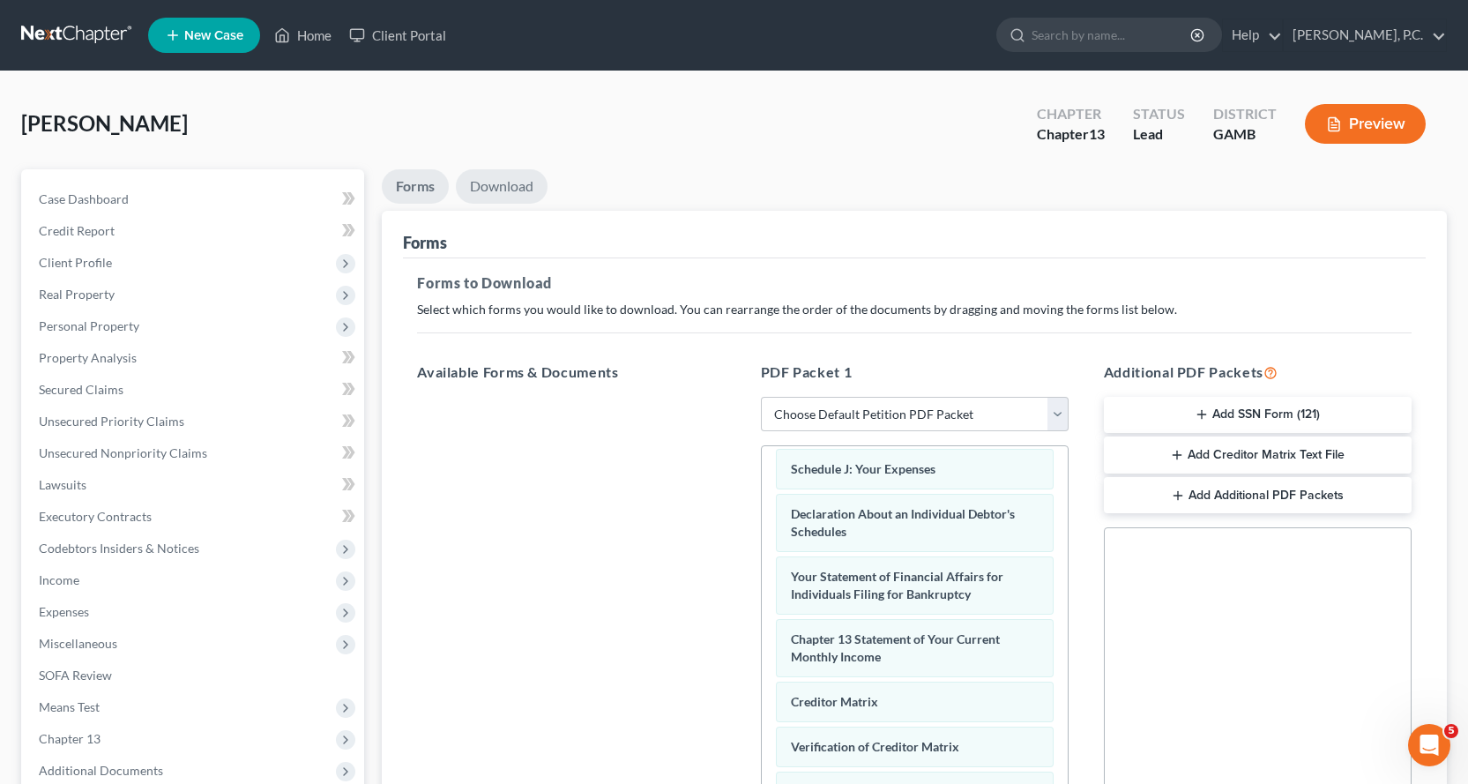
click at [502, 181] on link "Download" at bounding box center [502, 186] width 92 height 34
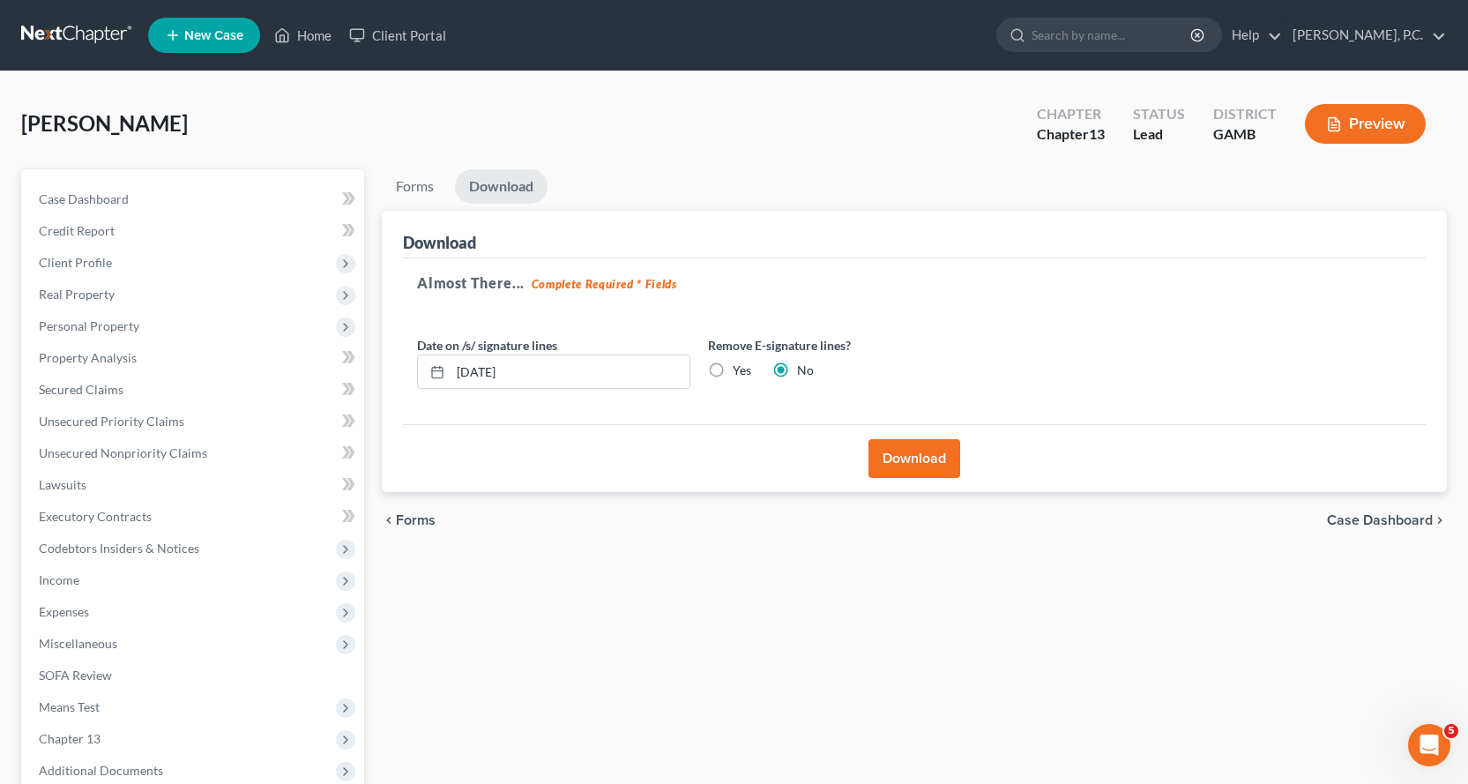
click at [895, 461] on button "Download" at bounding box center [914, 458] width 92 height 39
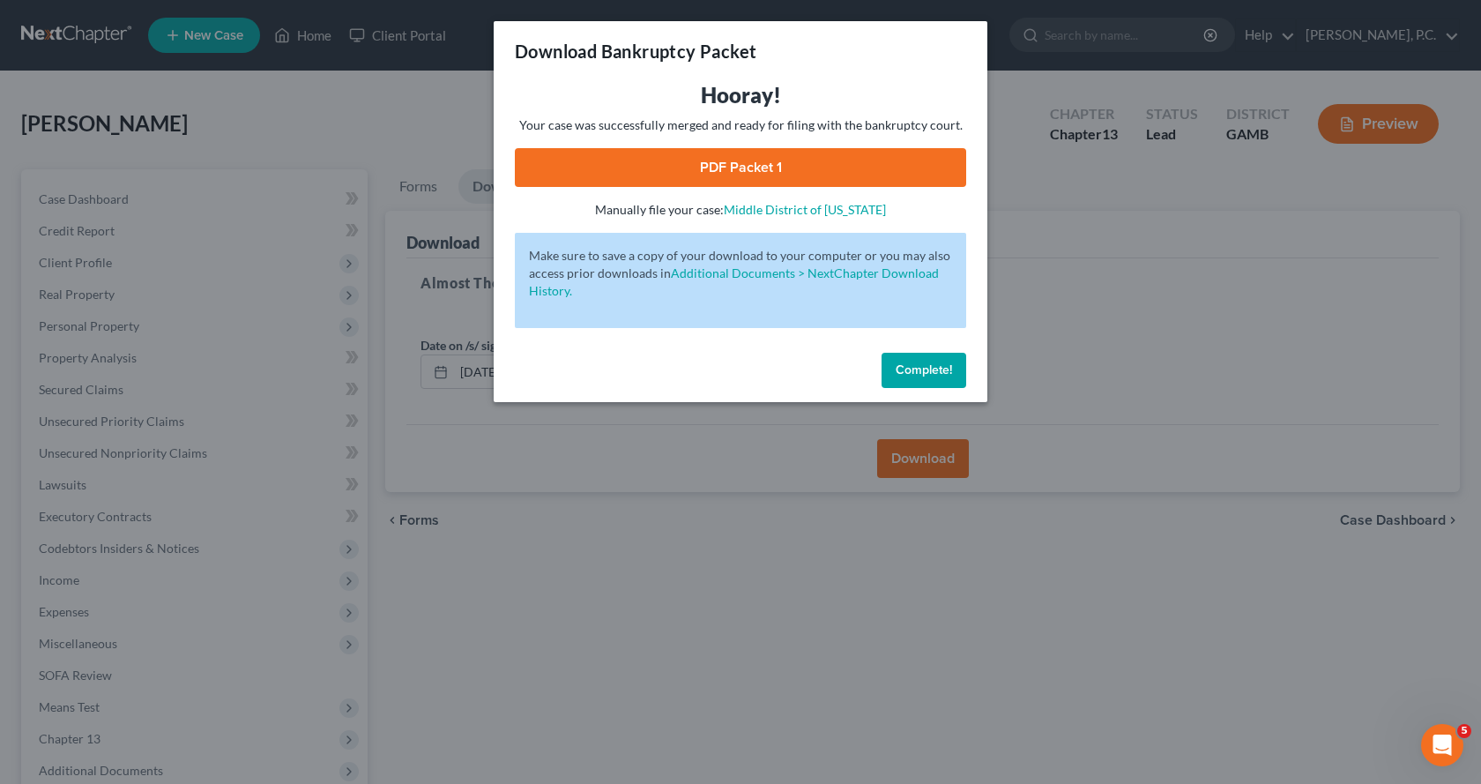
click at [730, 165] on link "PDF Packet 1" at bounding box center [740, 167] width 451 height 39
click at [926, 366] on span "Complete!" at bounding box center [924, 369] width 56 height 15
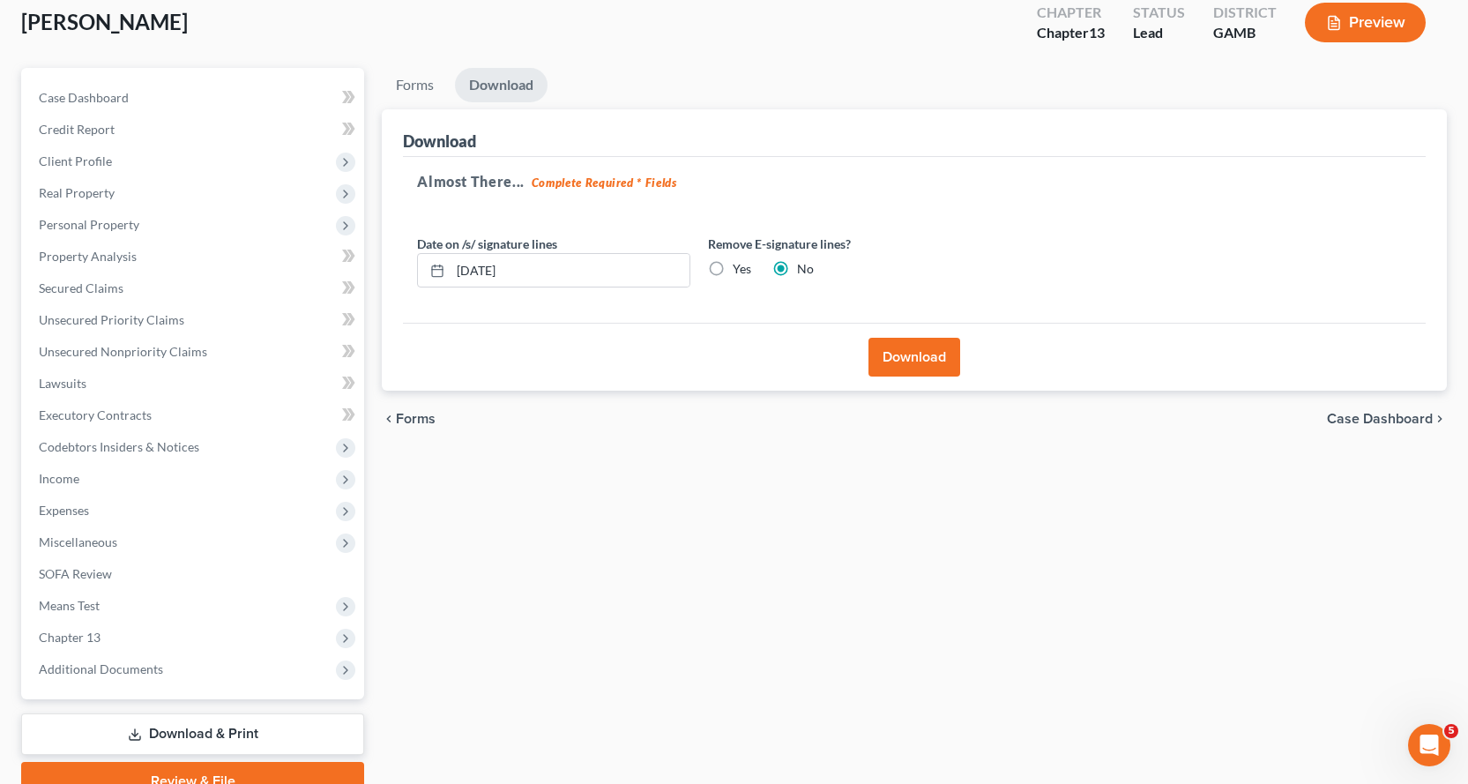
scroll to position [185, 0]
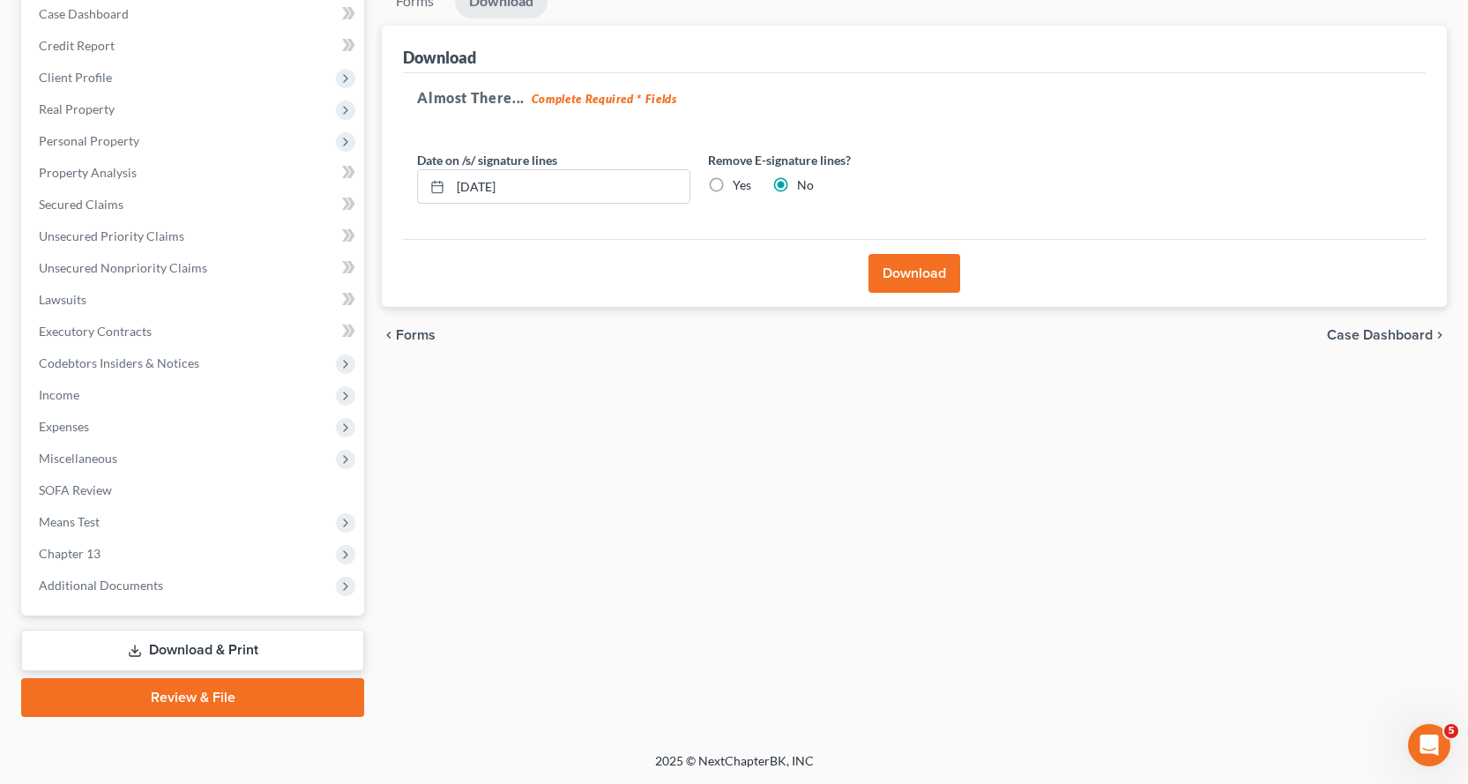
click at [177, 700] on link "Review & File" at bounding box center [192, 697] width 343 height 39
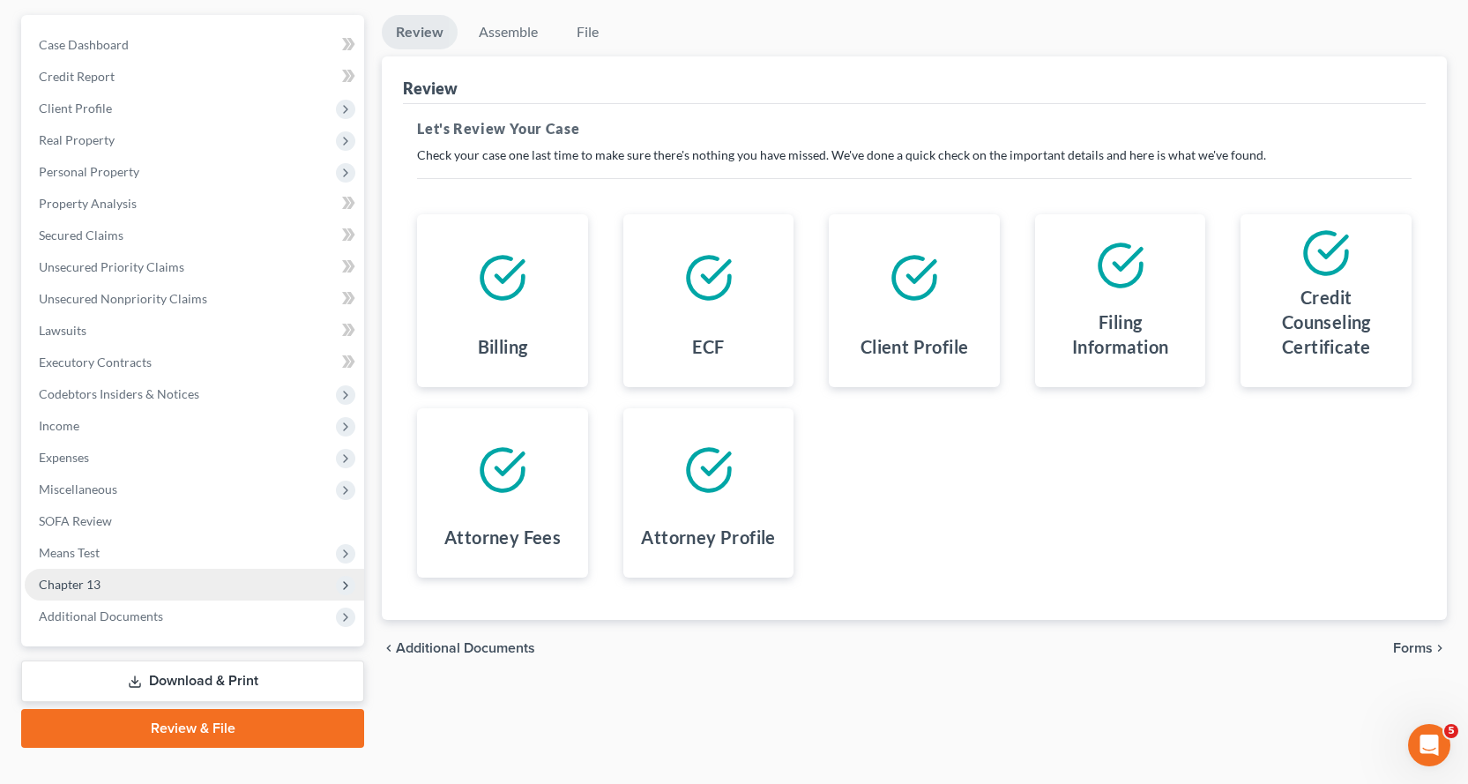
scroll to position [185, 0]
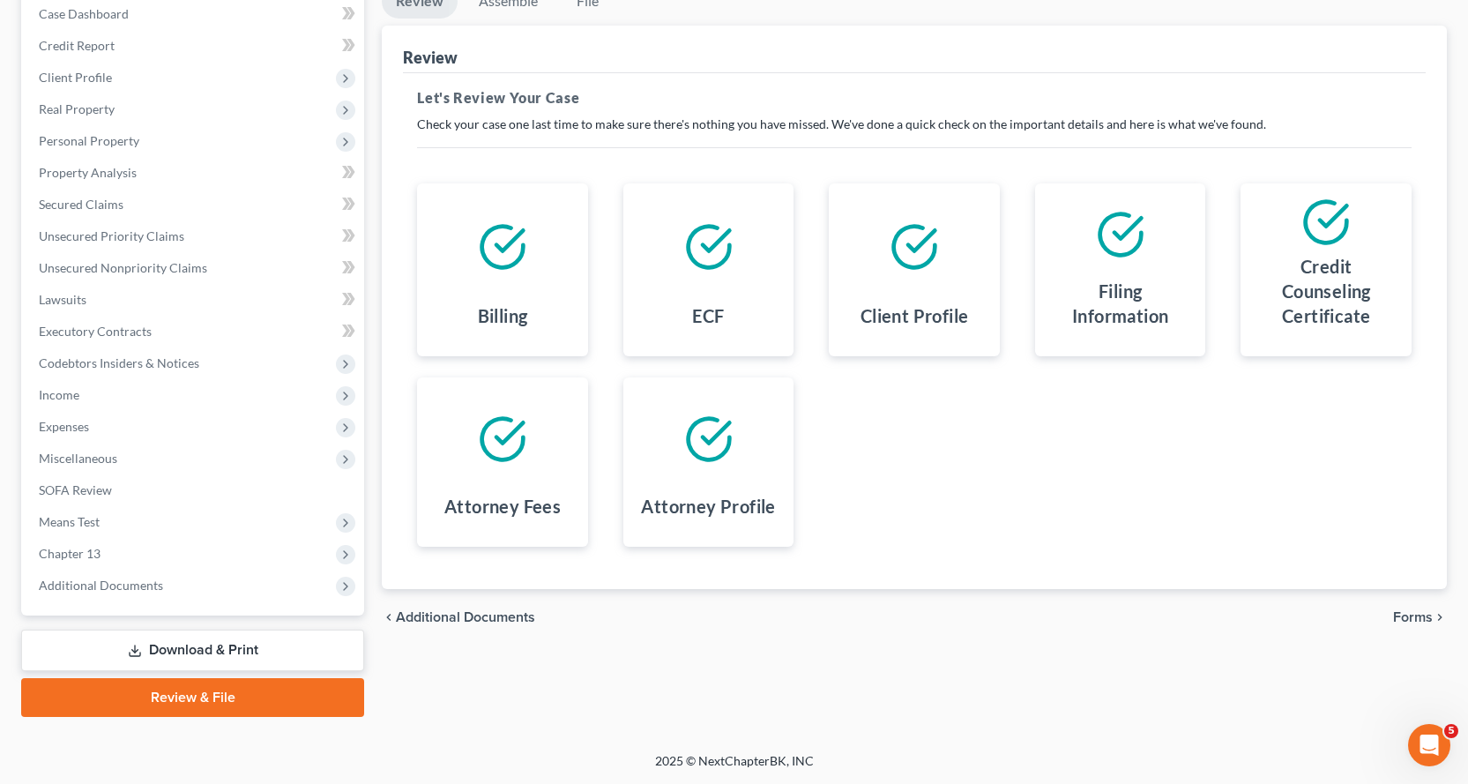
click at [179, 645] on link "Download & Print" at bounding box center [192, 649] width 343 height 41
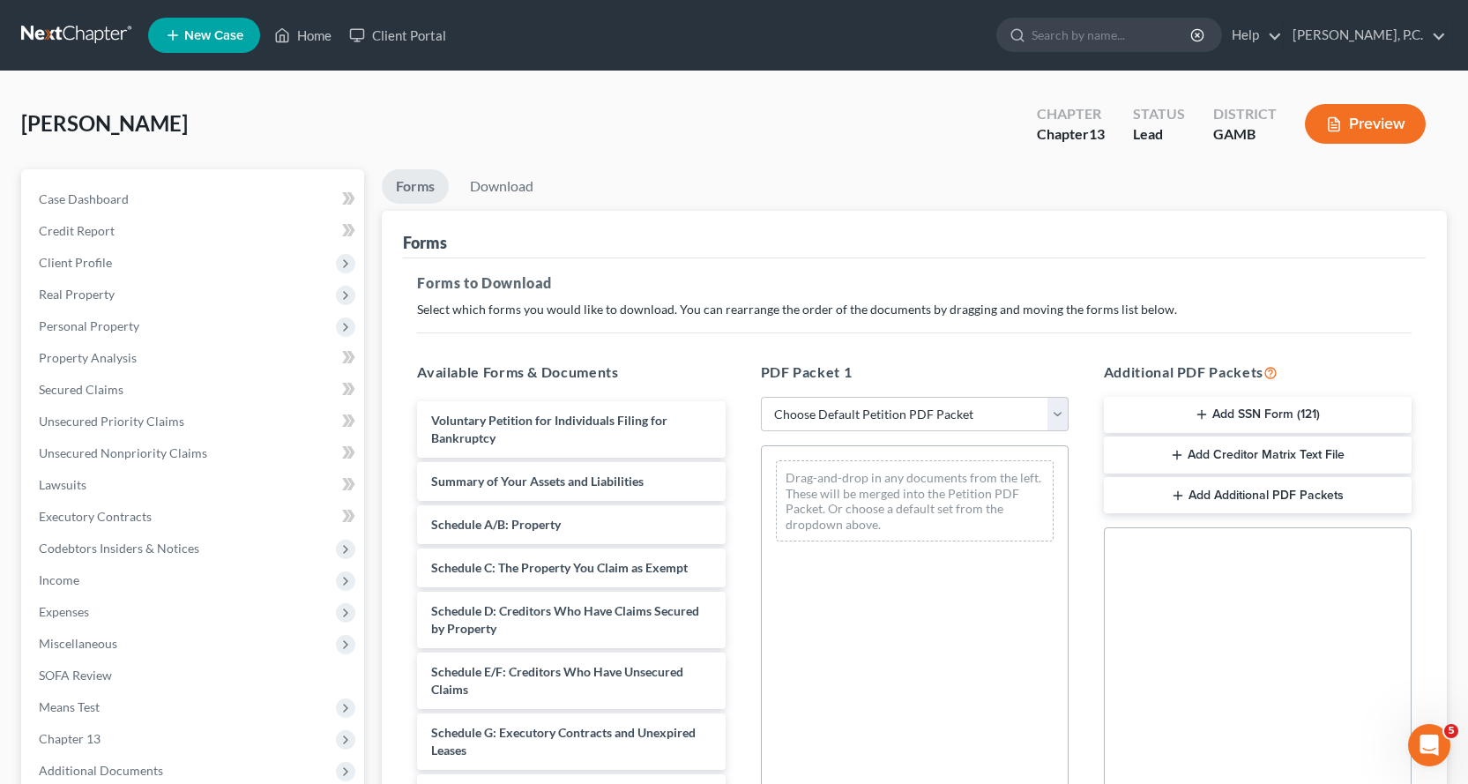
click at [1233, 409] on button "Add SSN Form (121)" at bounding box center [1258, 415] width 308 height 37
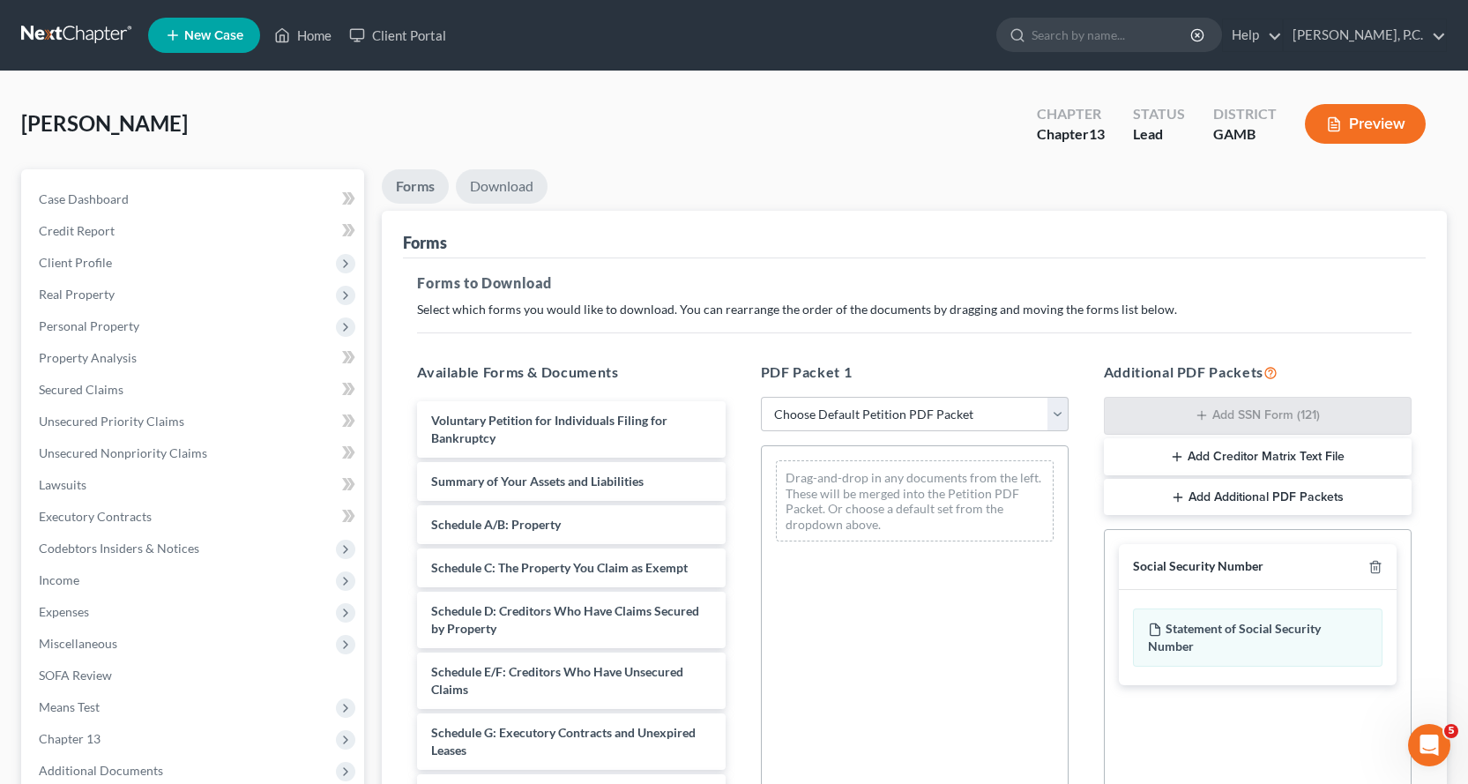
click at [502, 181] on link "Download" at bounding box center [502, 186] width 92 height 34
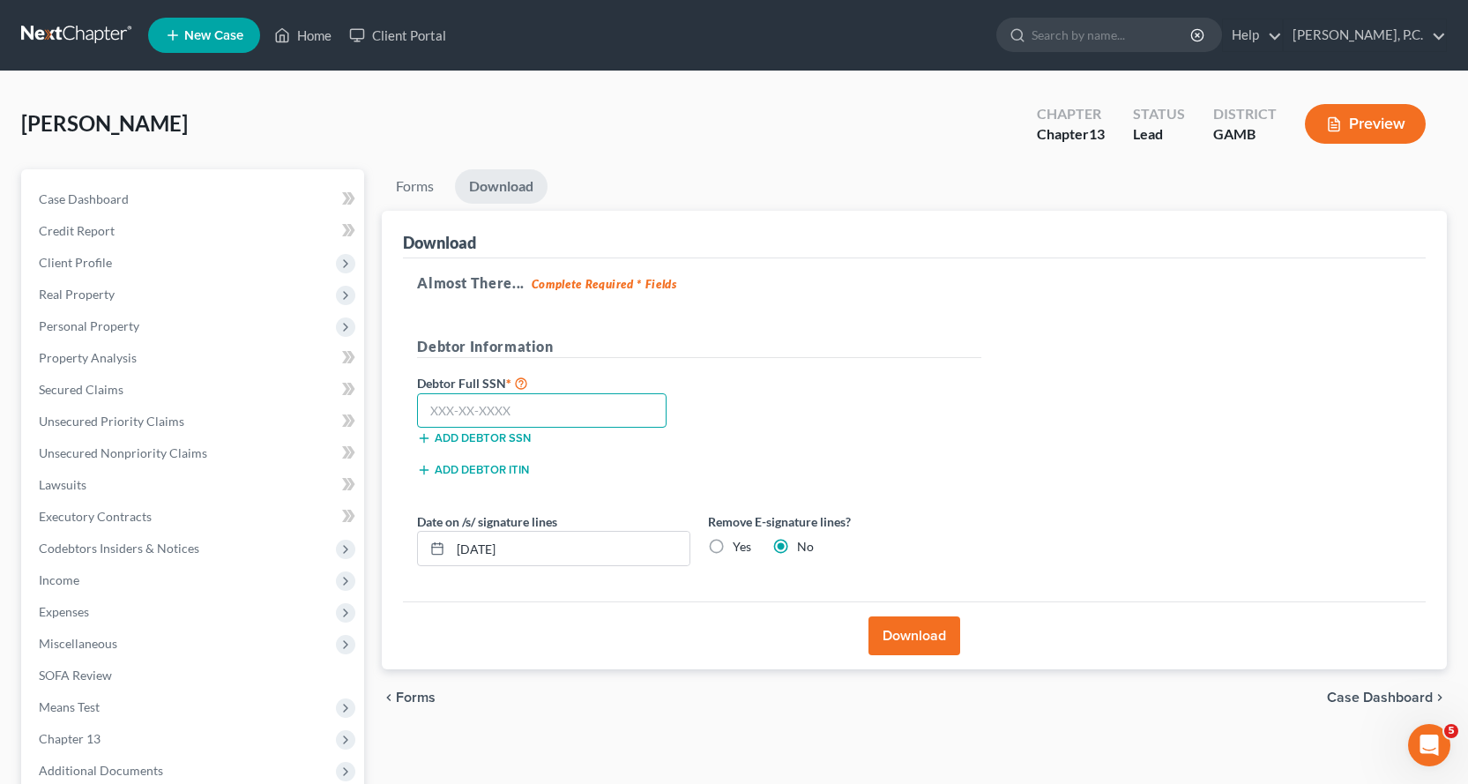
click at [484, 409] on input "text" at bounding box center [541, 410] width 249 height 35
type input "258-96-4003"
click at [908, 643] on button "Download" at bounding box center [914, 635] width 92 height 39
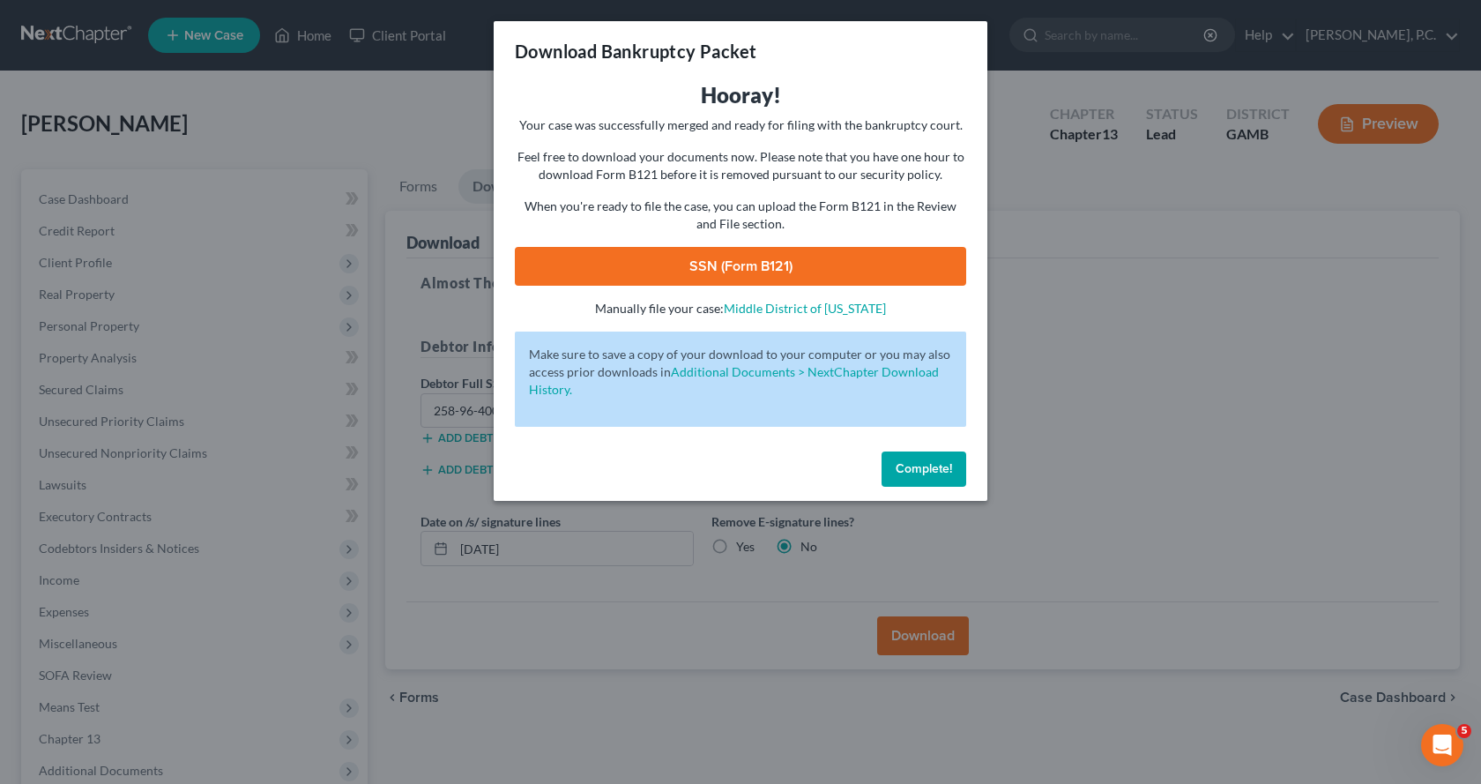
click at [724, 255] on link "SSN (Form B121)" at bounding box center [740, 266] width 451 height 39
click at [924, 467] on span "Complete!" at bounding box center [924, 468] width 56 height 15
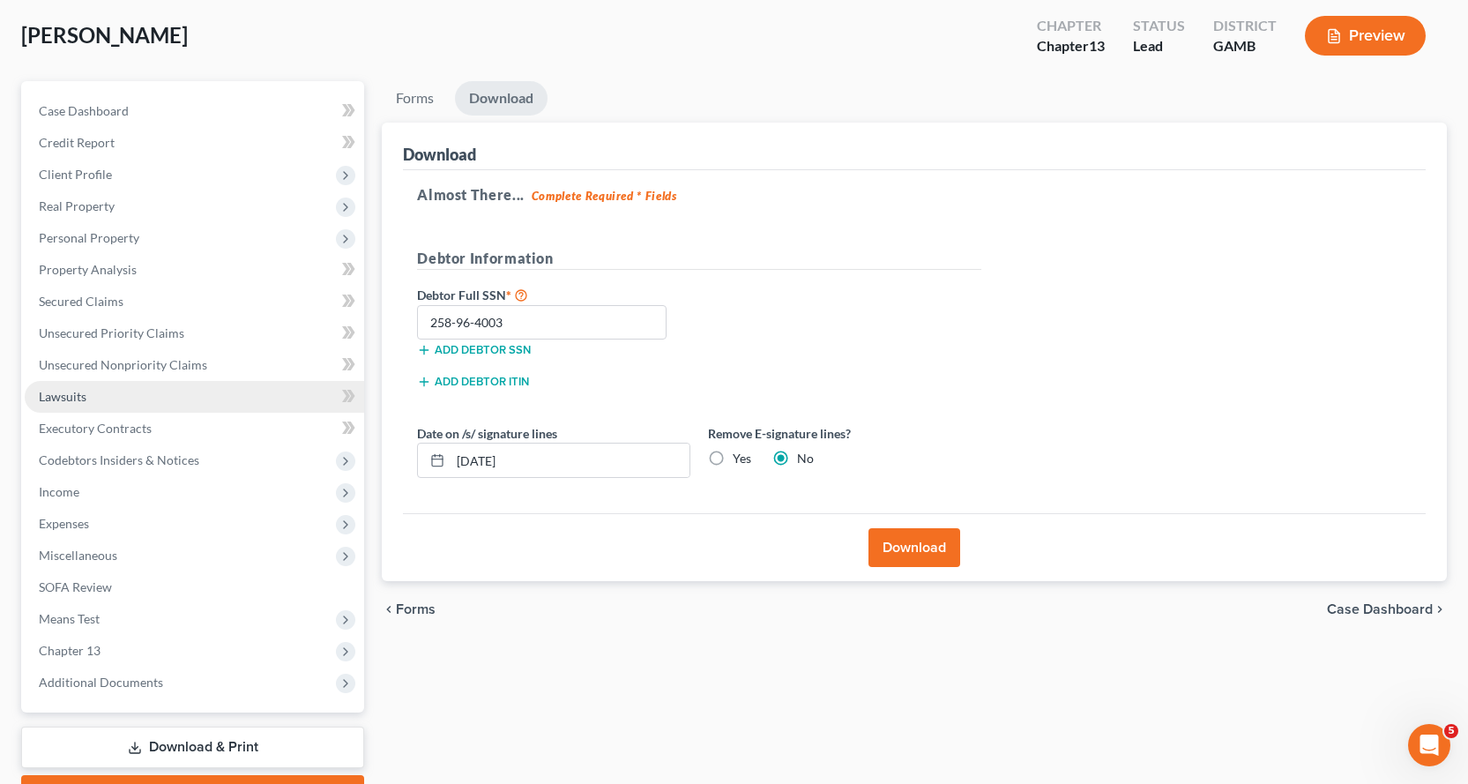
scroll to position [185, 0]
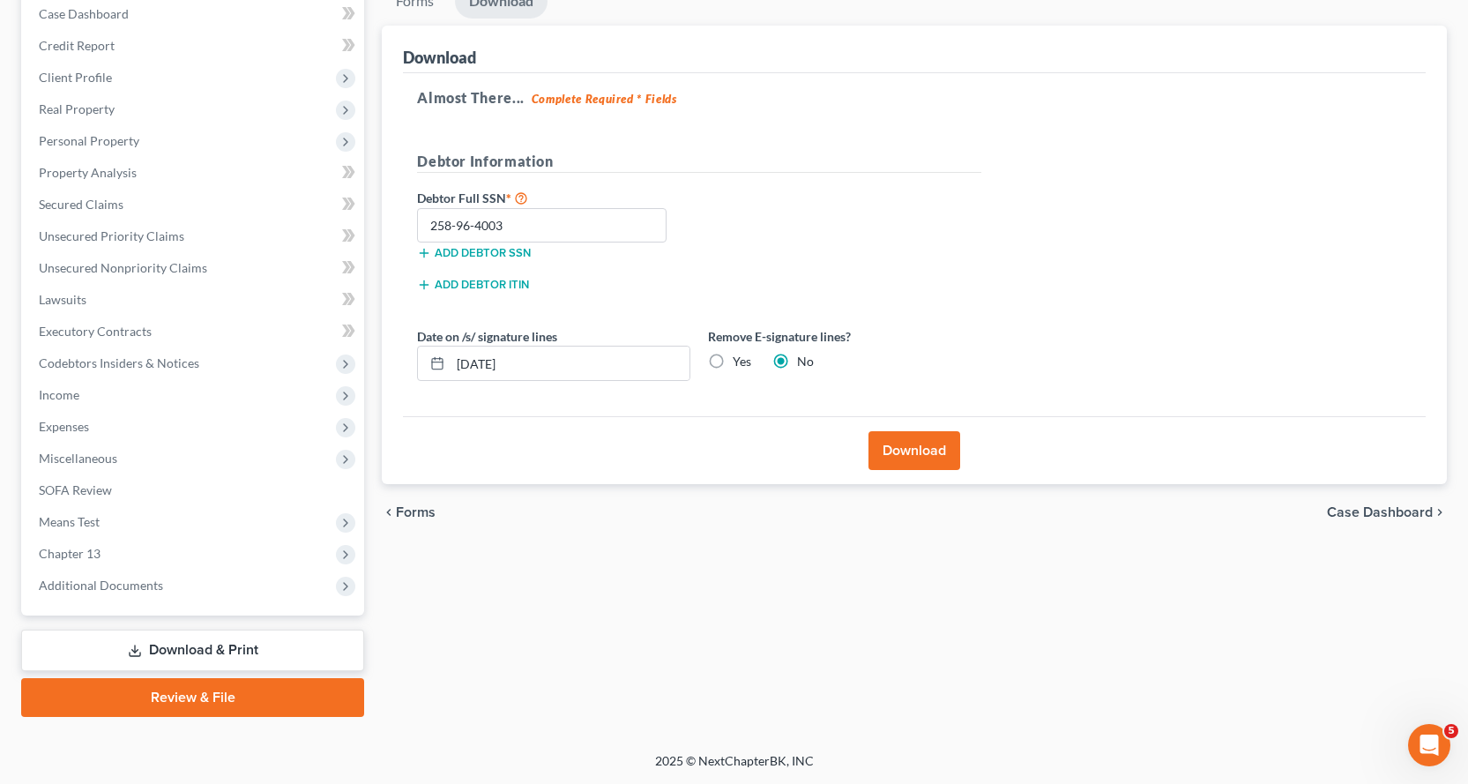
click at [181, 696] on link "Review & File" at bounding box center [192, 697] width 343 height 39
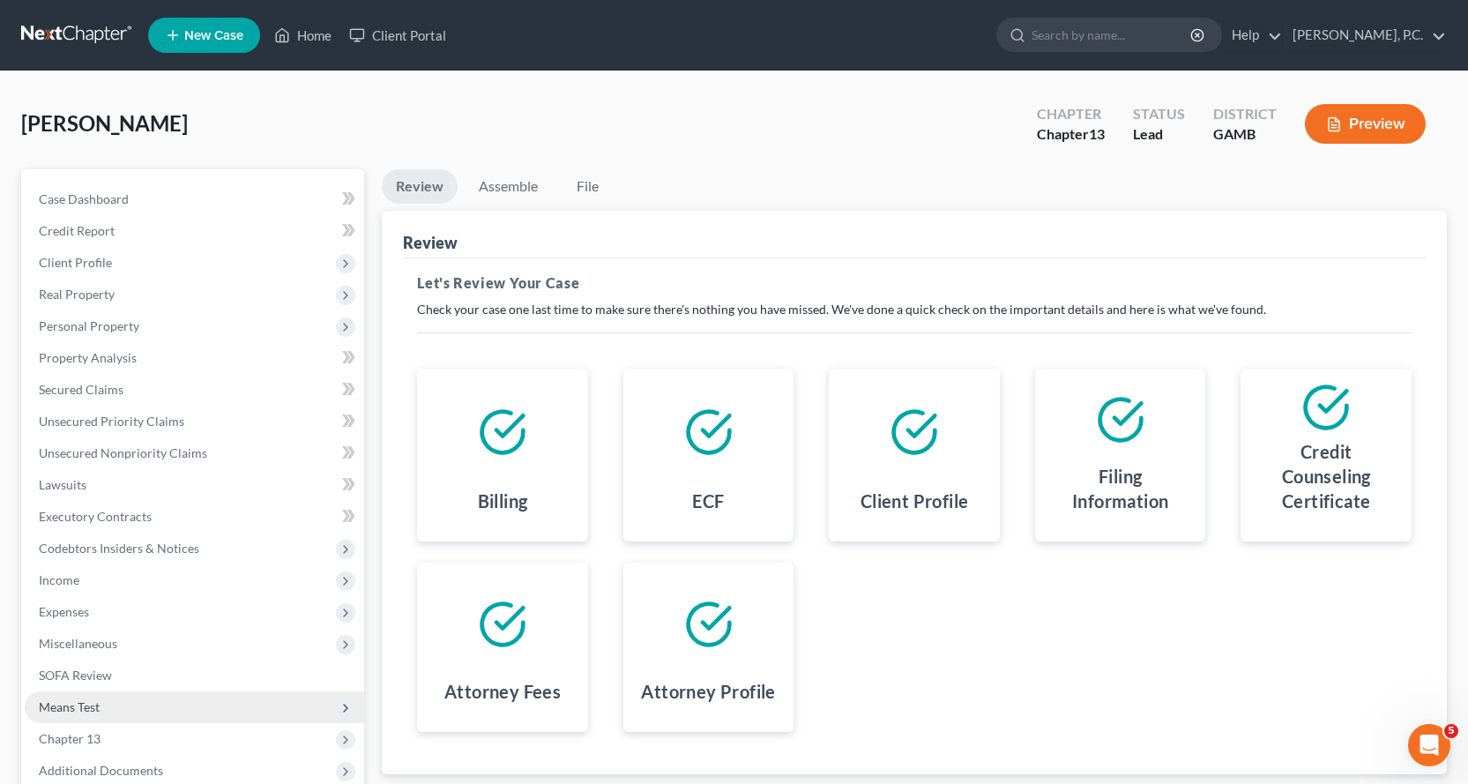
scroll to position [185, 0]
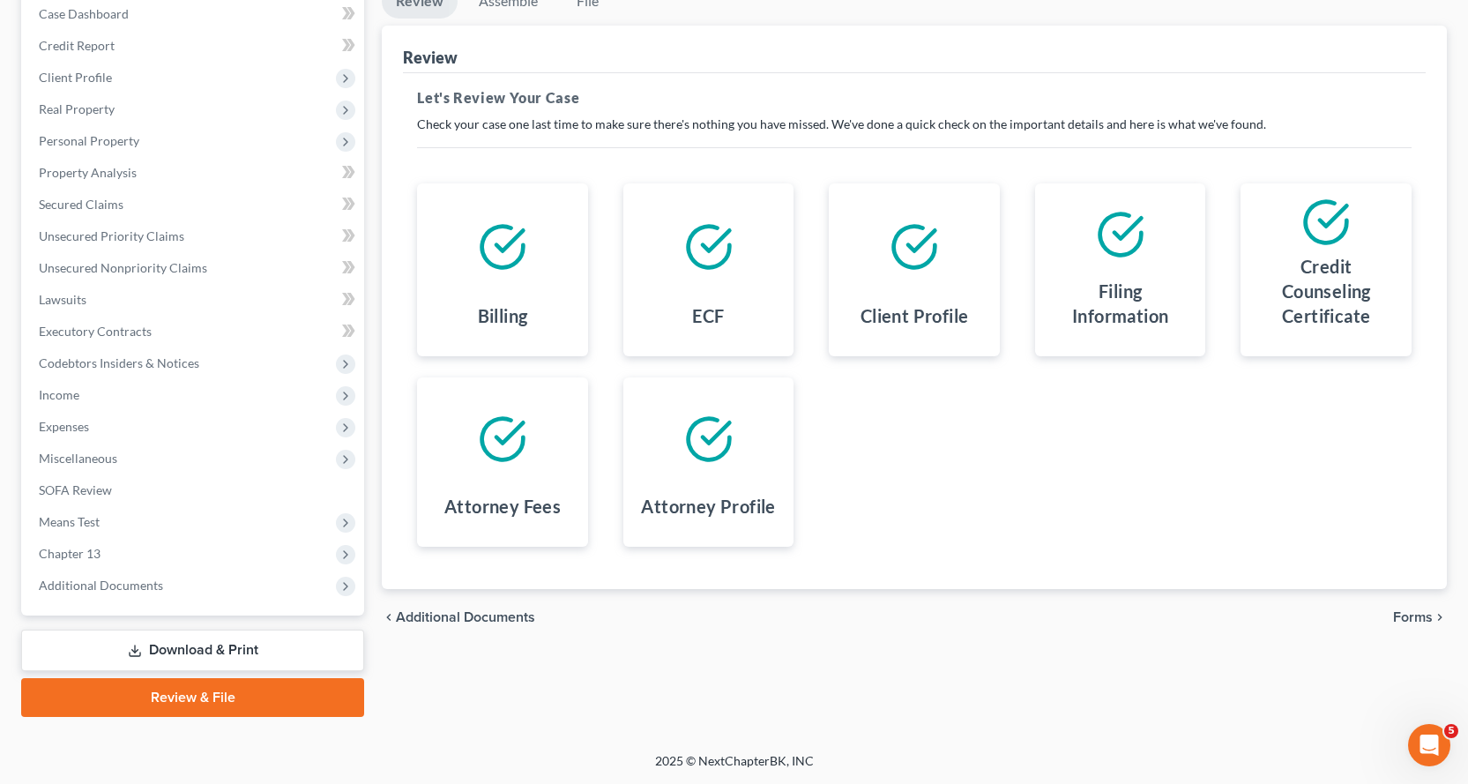
click at [192, 652] on link "Download & Print" at bounding box center [192, 649] width 343 height 41
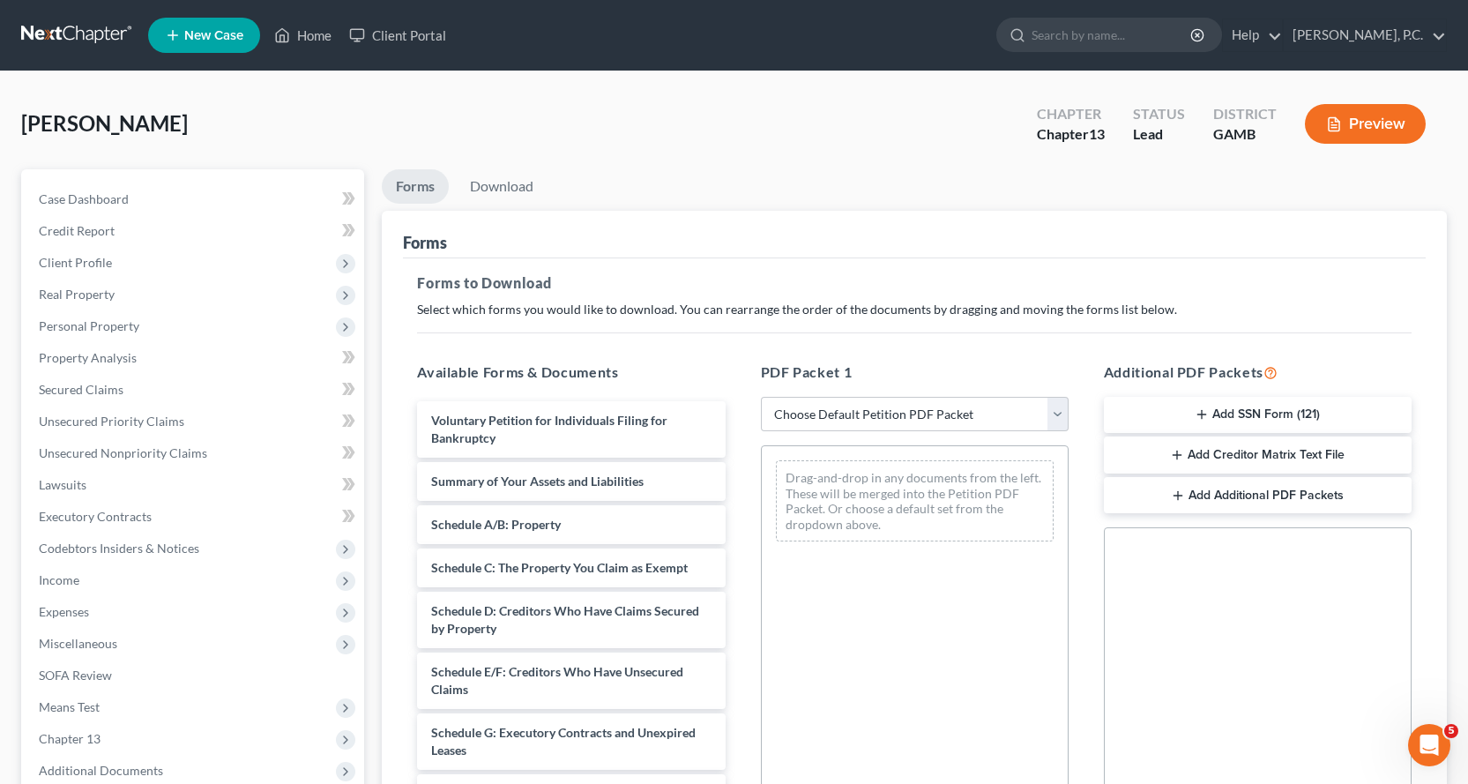
click at [1229, 453] on button "Add Creditor Matrix Text File" at bounding box center [1258, 454] width 308 height 37
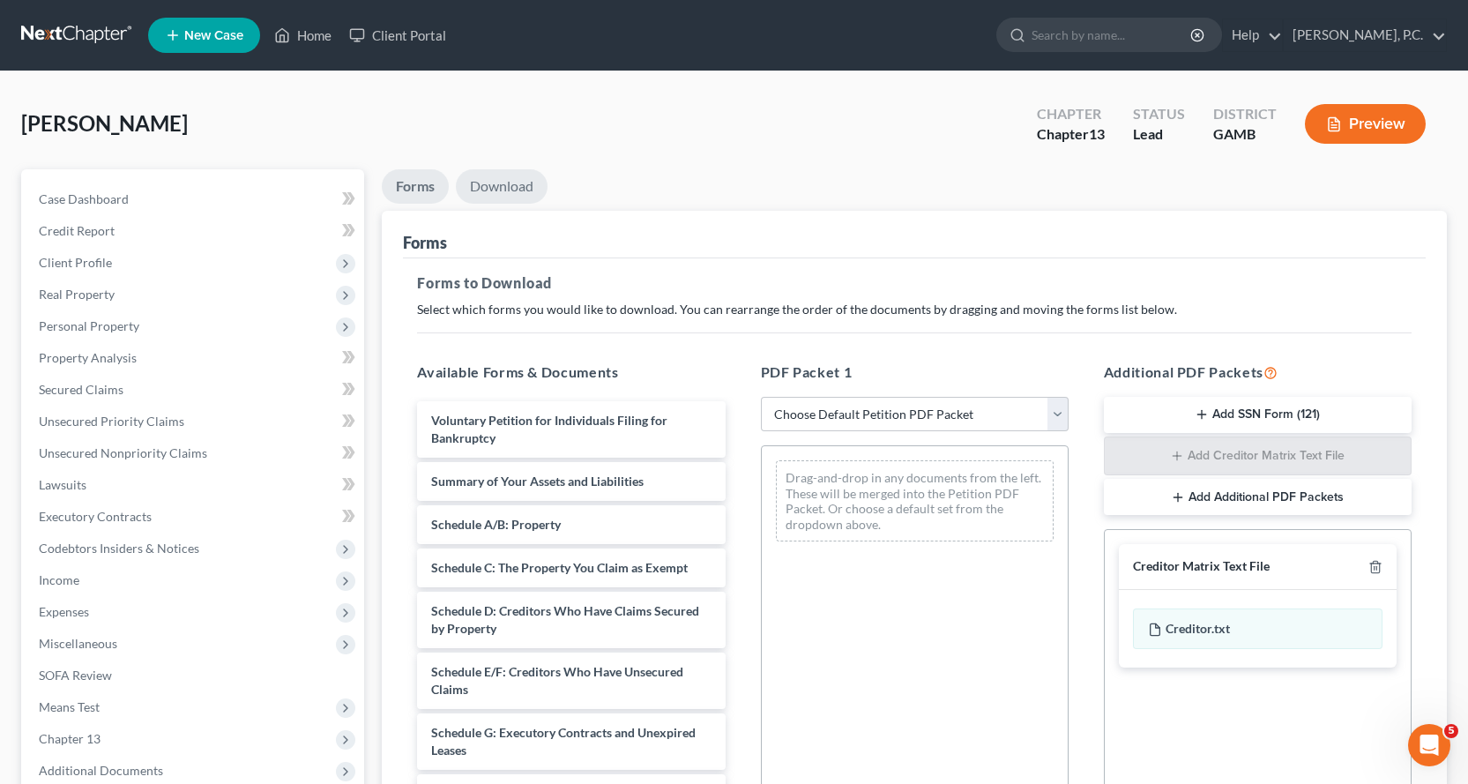
click at [509, 185] on link "Download" at bounding box center [502, 186] width 92 height 34
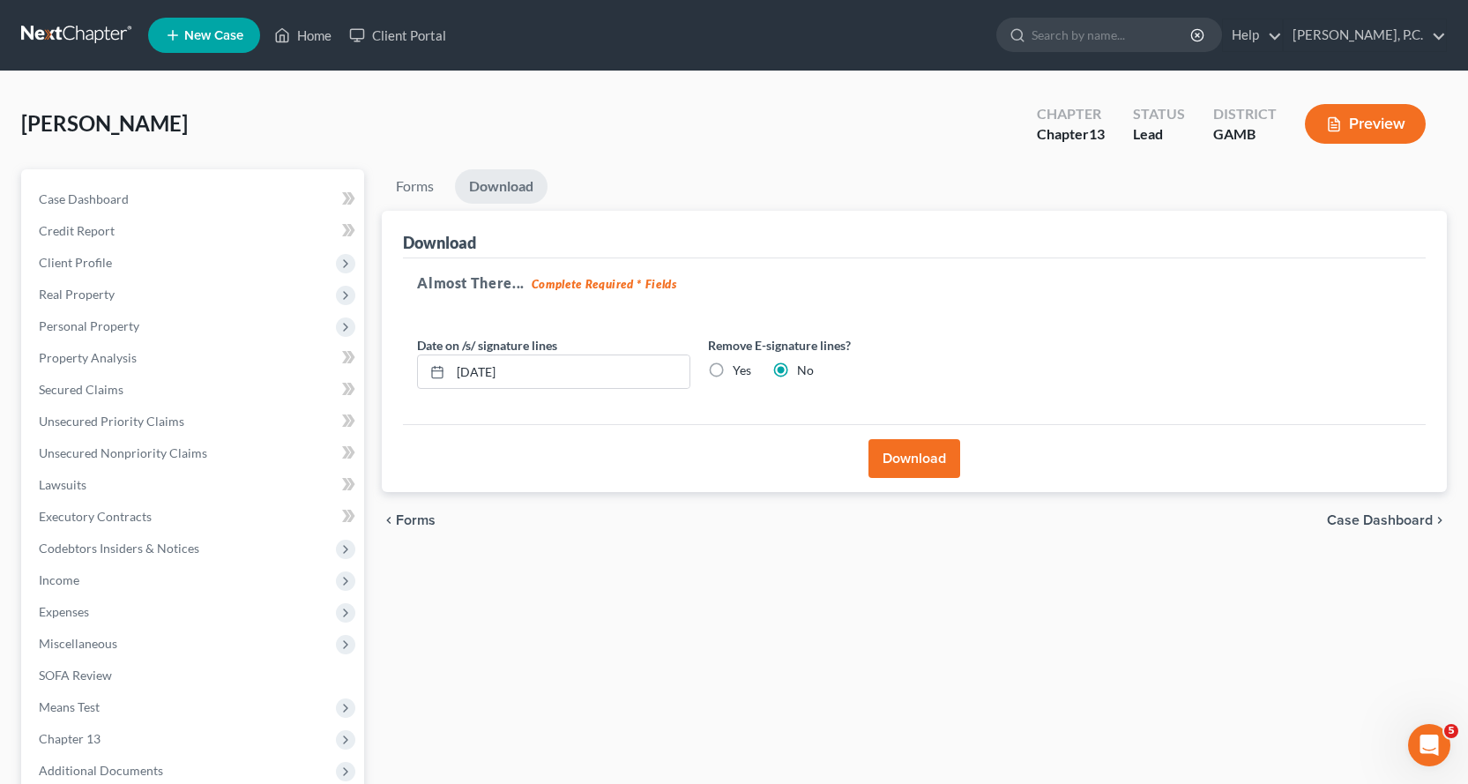
click at [918, 457] on button "Download" at bounding box center [914, 458] width 92 height 39
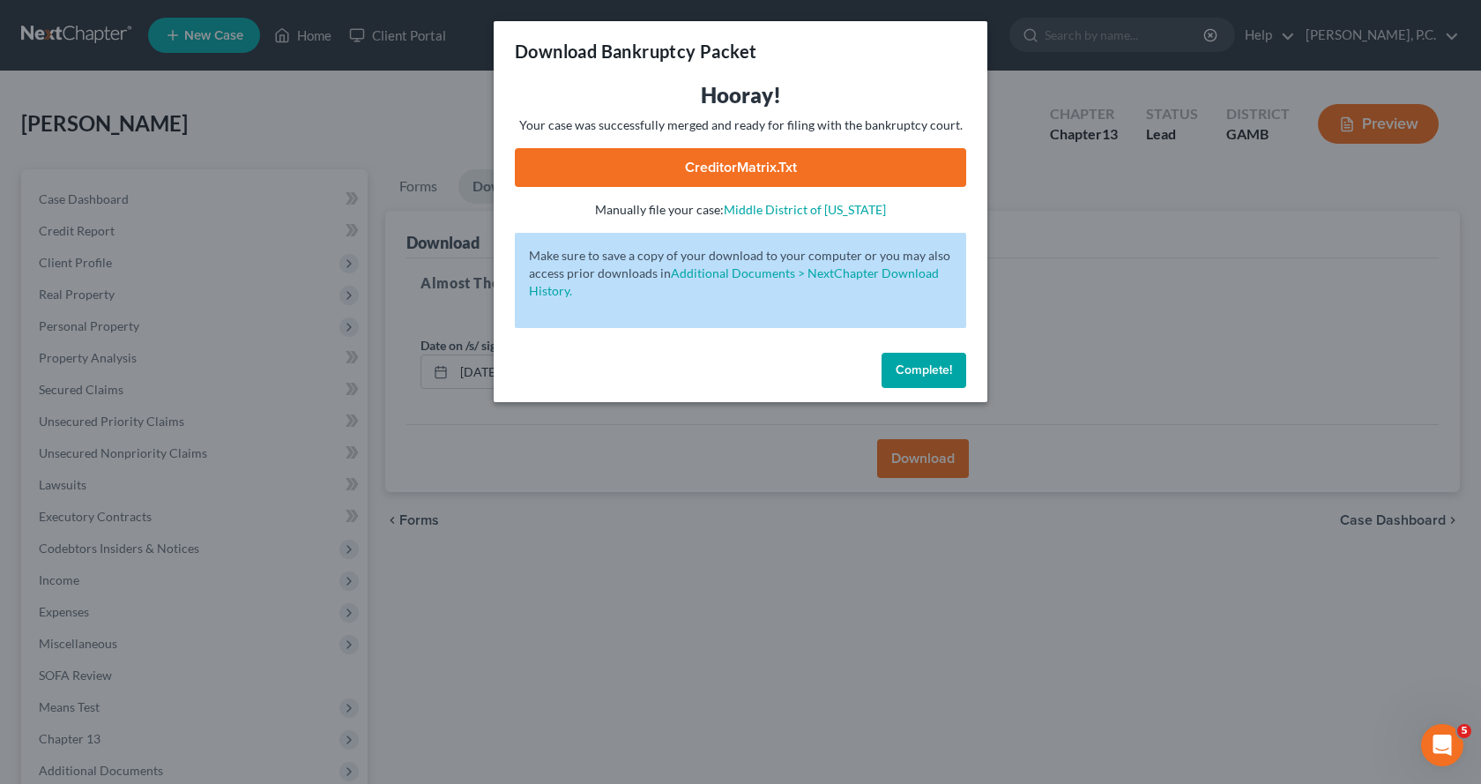
click at [734, 164] on link "CreditorMatrix.txt" at bounding box center [740, 167] width 451 height 39
drag, startPoint x: 937, startPoint y: 375, endPoint x: 578, endPoint y: 29, distance: 498.1
click at [932, 369] on span "Complete!" at bounding box center [924, 369] width 56 height 15
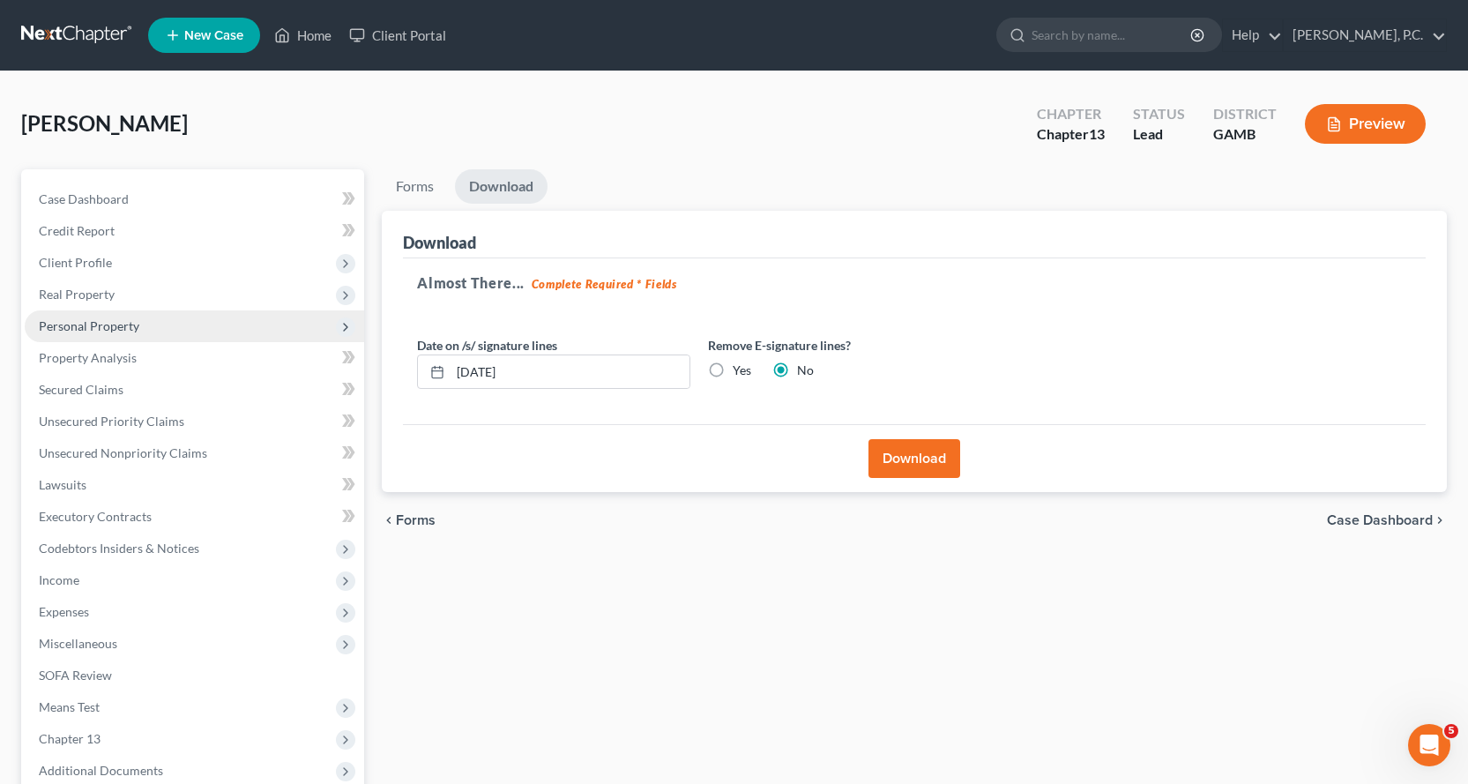
click at [108, 323] on span "Personal Property" at bounding box center [89, 325] width 100 height 15
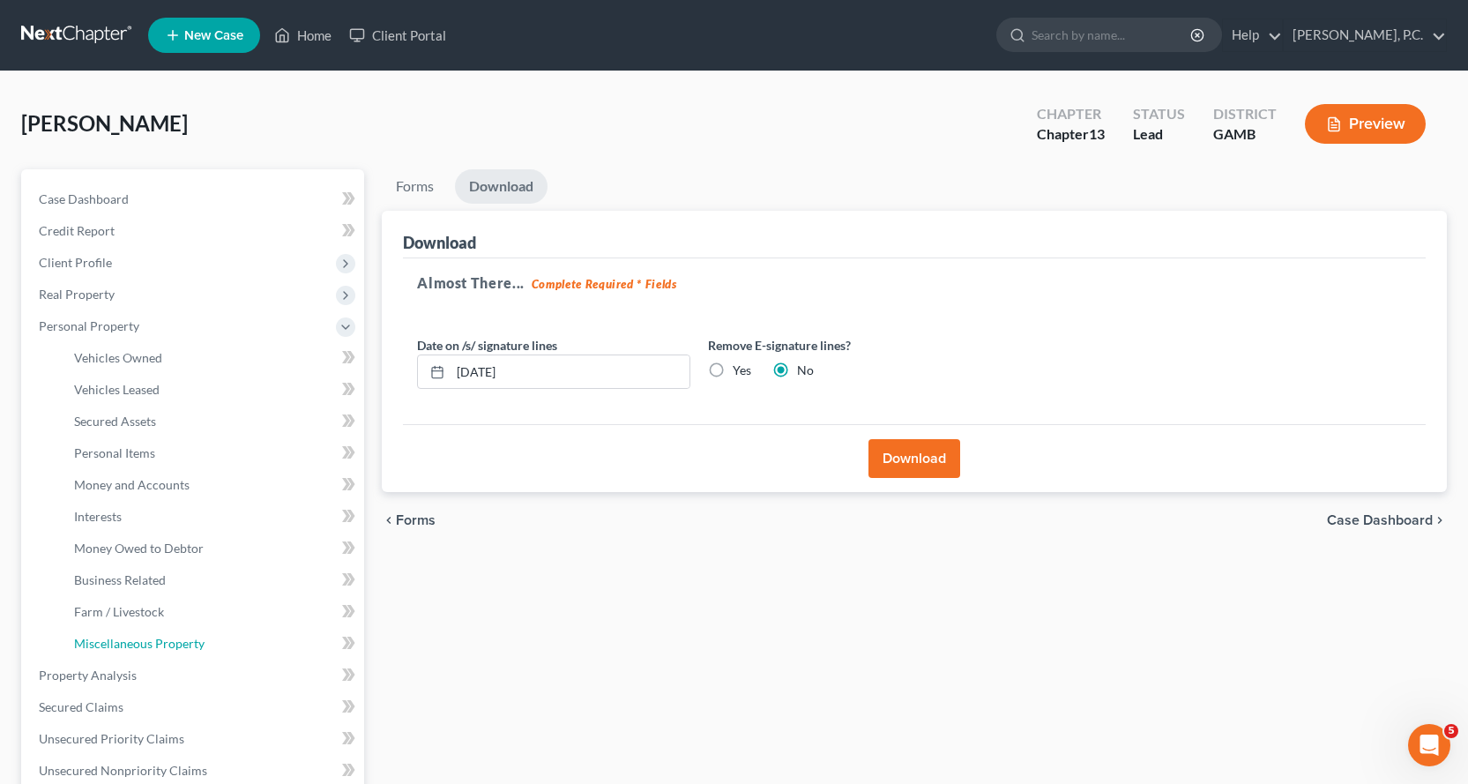
drag, startPoint x: 125, startPoint y: 641, endPoint x: 346, endPoint y: 600, distance: 224.9
click at [126, 641] on span "Miscellaneous Property" at bounding box center [139, 643] width 130 height 15
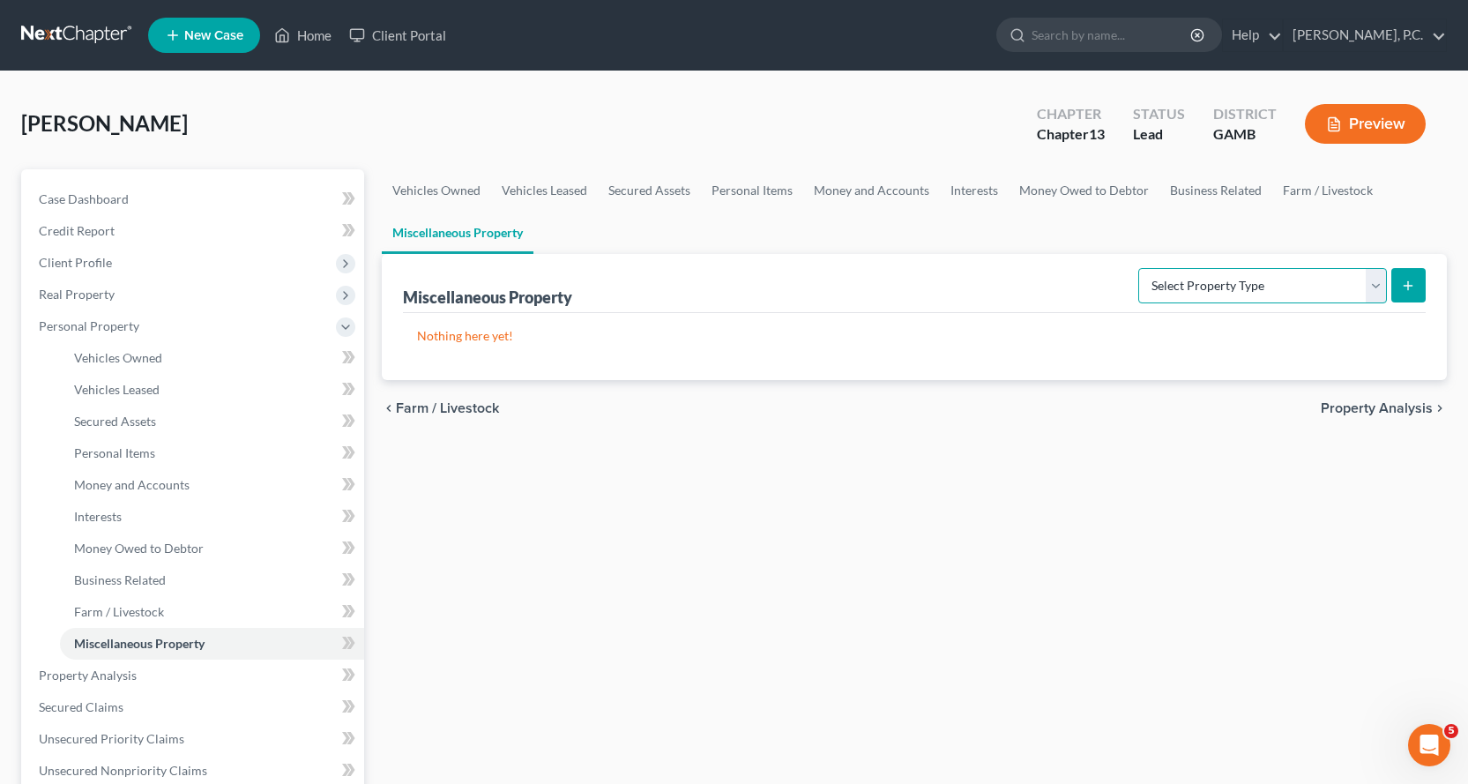
click at [1375, 282] on select "Select Property Type Assigned for Creditor Benefit [DATE] Holding for Another N…" at bounding box center [1262, 285] width 249 height 35
select select "assigned_for_creditor_benefit"
click at [1138, 268] on select "Select Property Type Assigned for Creditor Benefit [DATE] Holding for Another N…" at bounding box center [1262, 285] width 249 height 35
click at [1407, 281] on icon "submit" at bounding box center [1408, 286] width 14 height 14
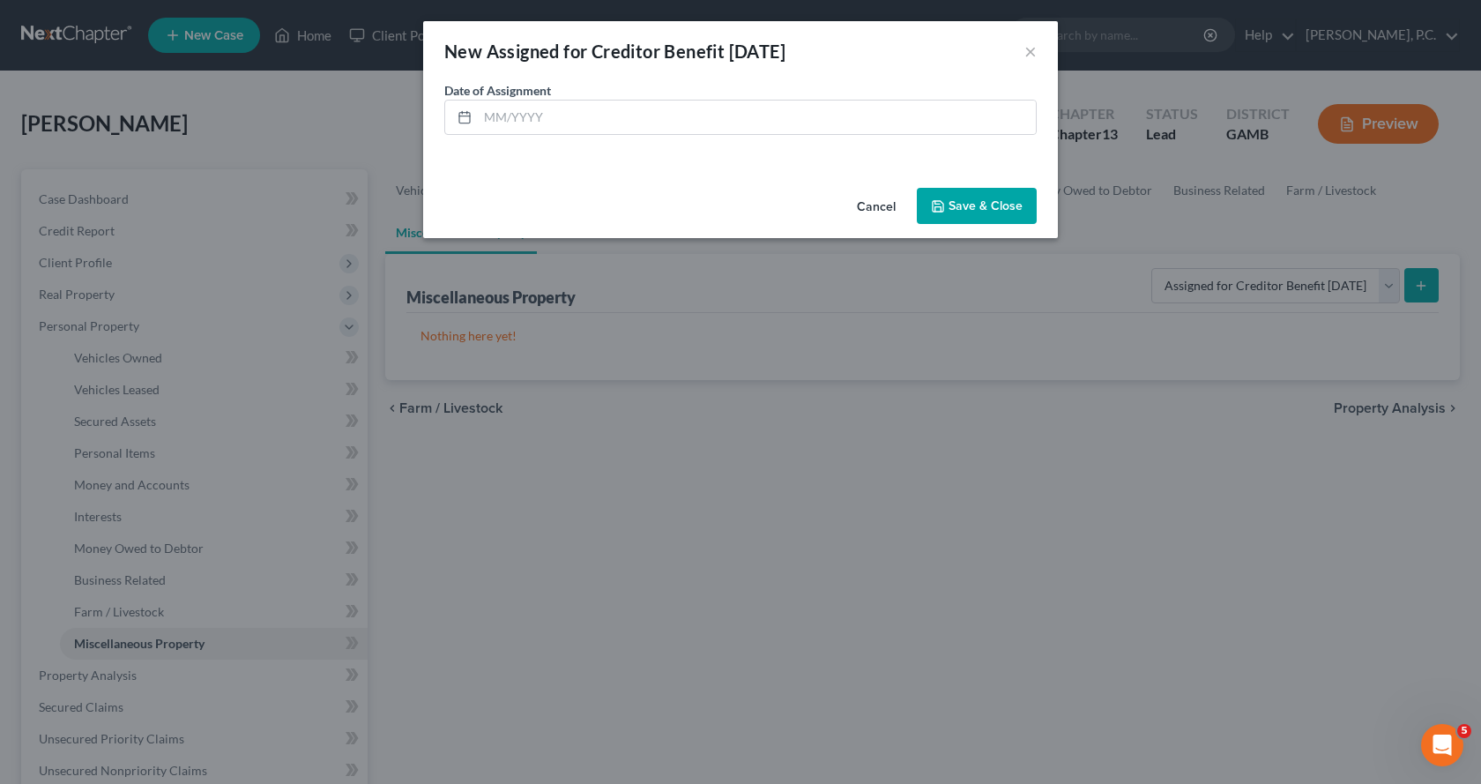
click at [879, 205] on button "Cancel" at bounding box center [876, 207] width 67 height 35
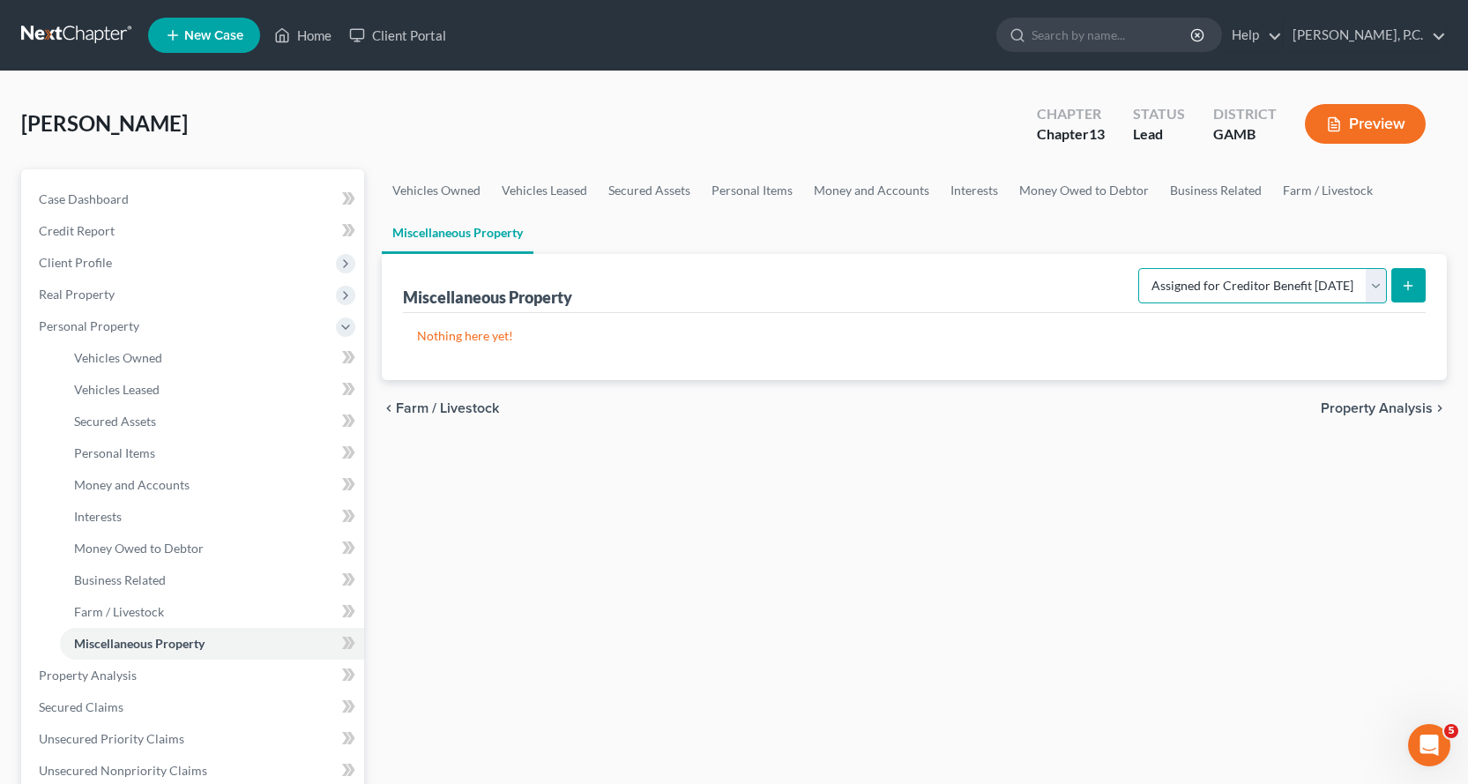
click at [1373, 286] on select "Select Property Type Assigned for Creditor Benefit [DATE] Holding for Another N…" at bounding box center [1262, 285] width 249 height 35
click at [1075, 700] on div "Vehicles Owned Vehicles Leased Secured Assets Personal Items Money and Accounts…" at bounding box center [914, 694] width 1082 height 1050
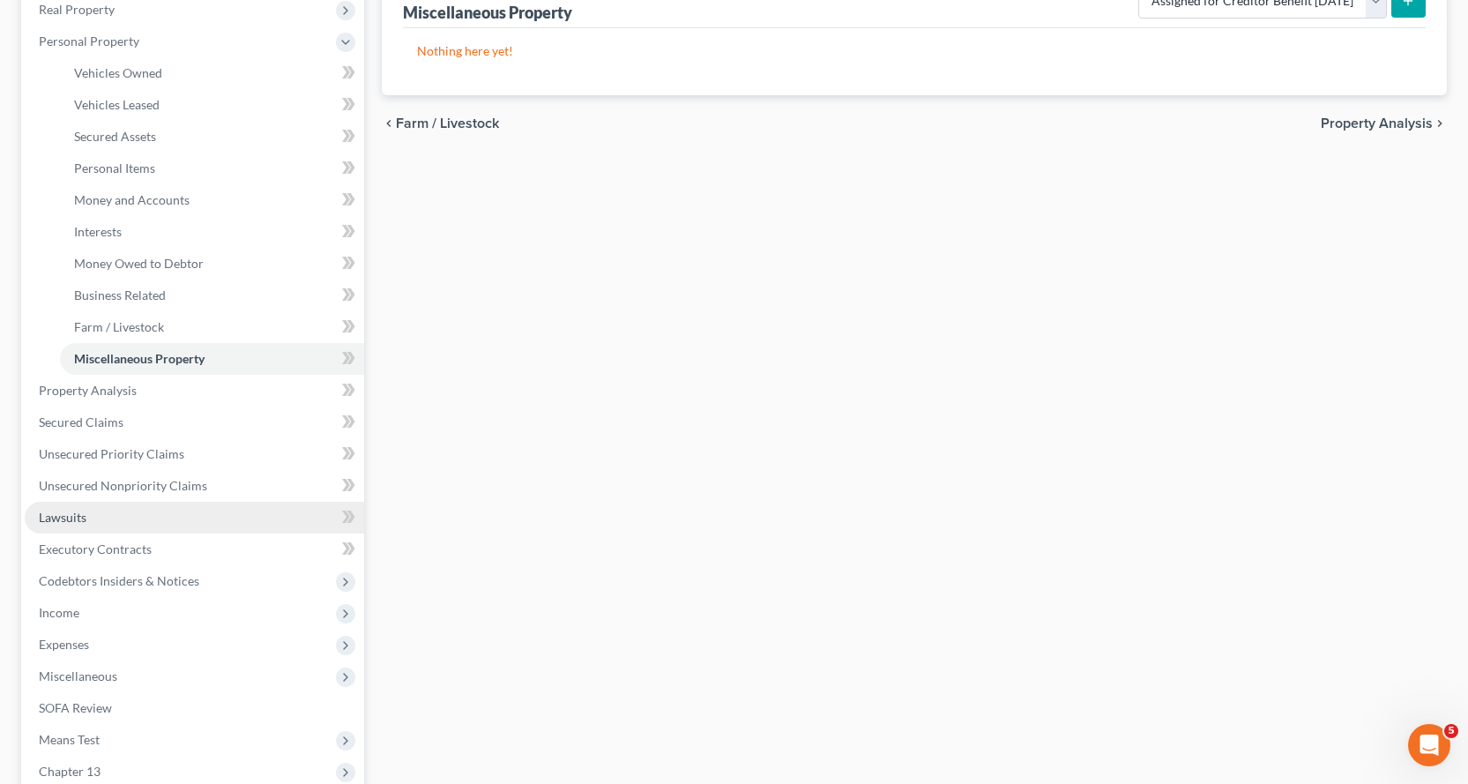
scroll to position [353, 0]
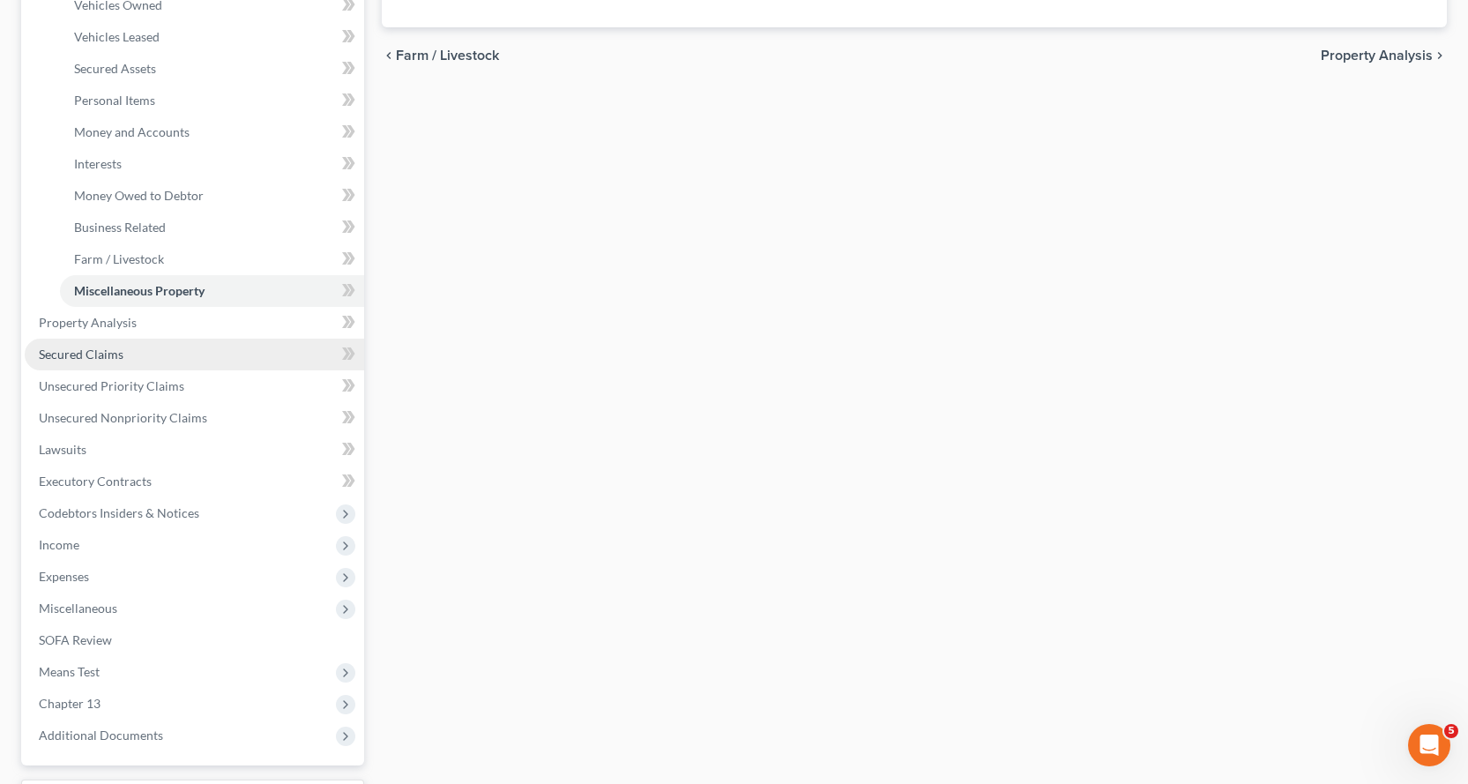
click at [113, 354] on span "Secured Claims" at bounding box center [81, 353] width 85 height 15
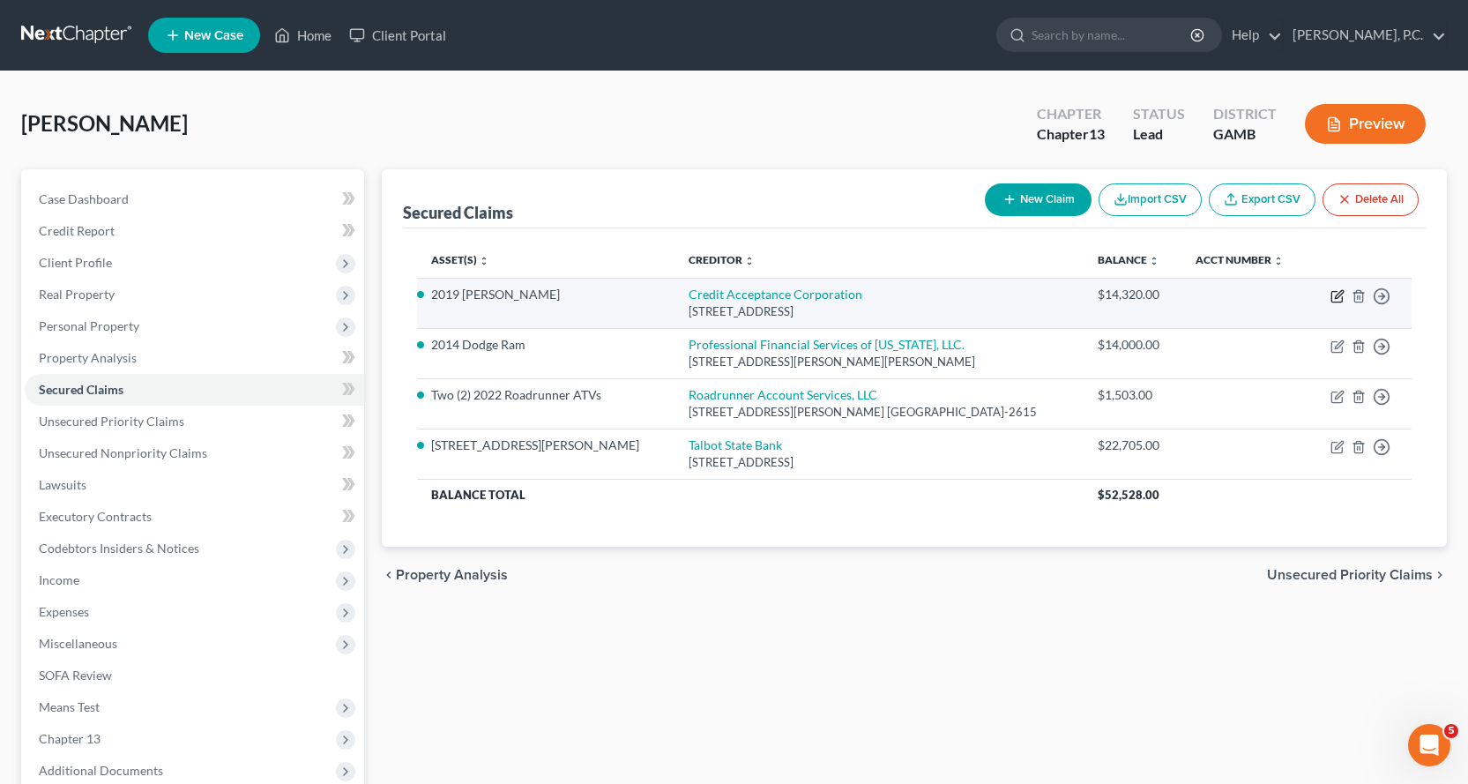
click at [1340, 297] on icon "button" at bounding box center [1337, 296] width 14 height 14
select select "23"
select select "4"
select select "2"
select select "0"
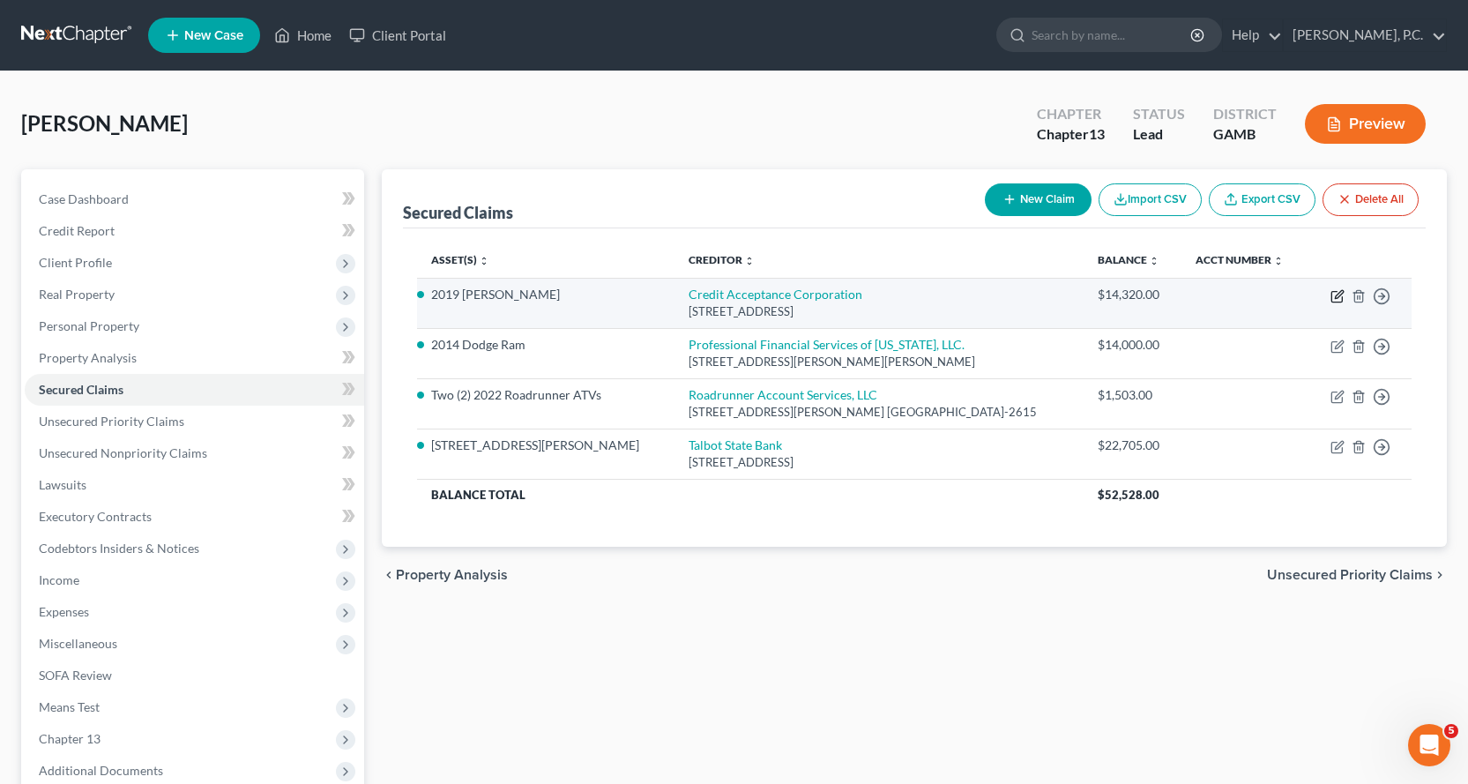
select select "0"
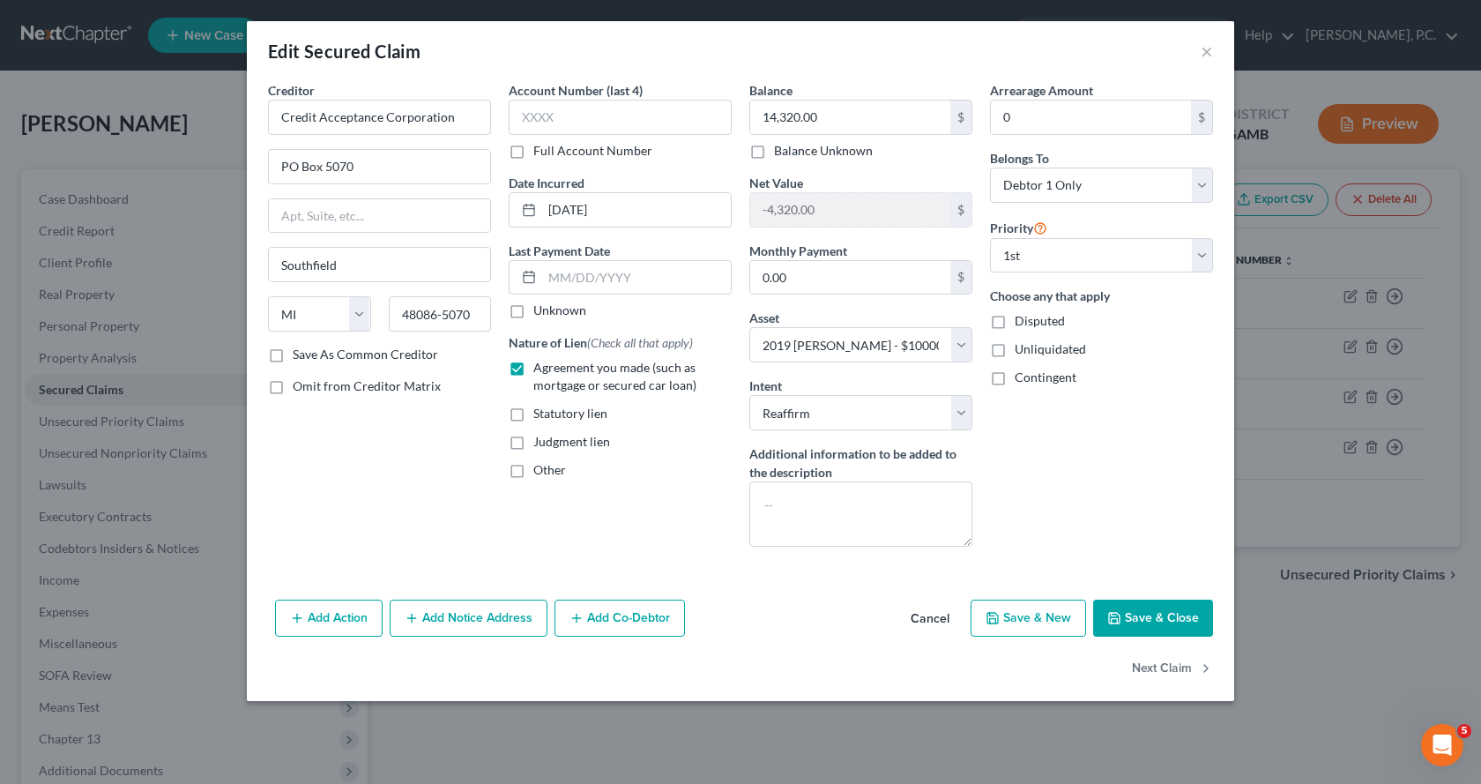
click at [466, 621] on button "Add Notice Address" at bounding box center [469, 617] width 158 height 37
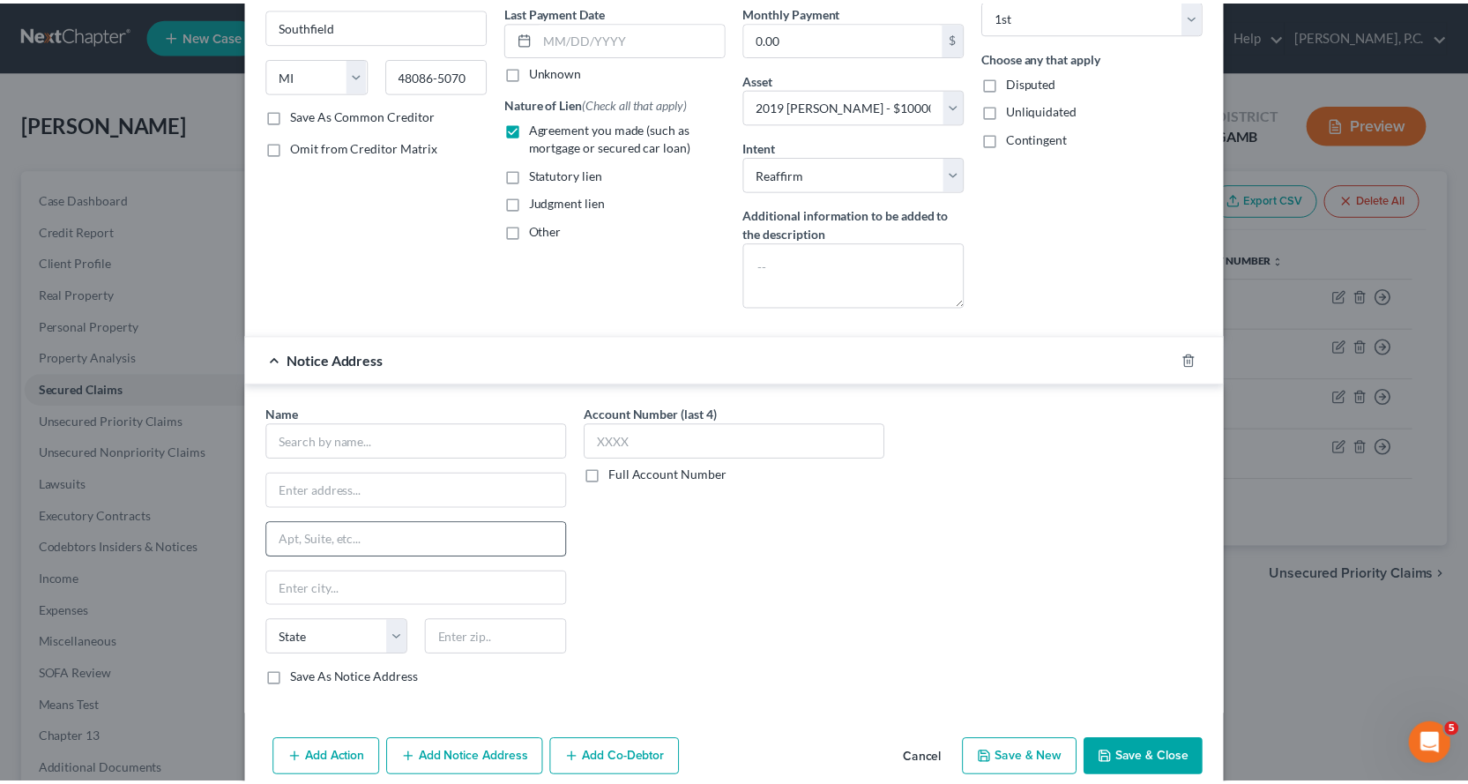
scroll to position [264, 0]
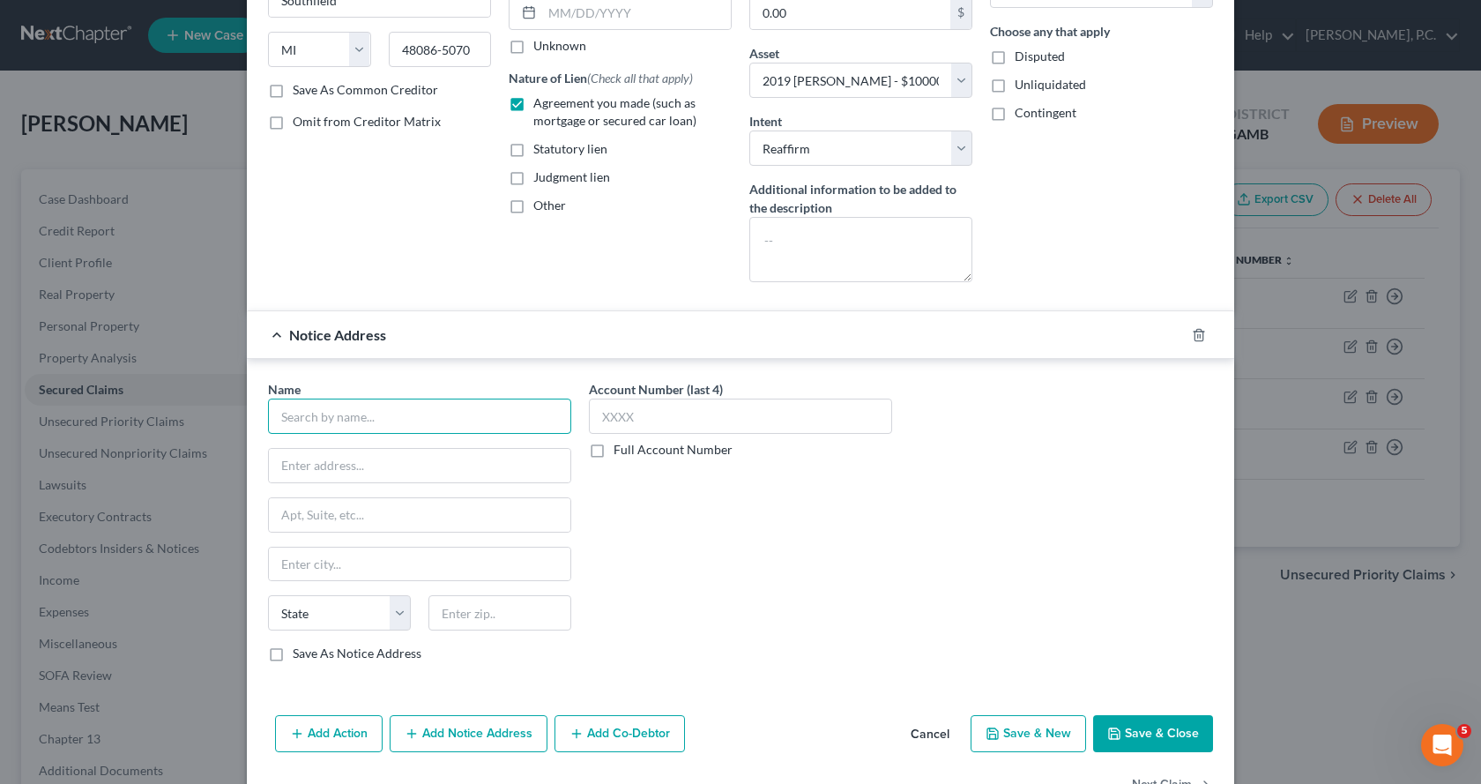
click at [352, 416] on input "text" at bounding box center [419, 415] width 303 height 35
type input "Corporation Service Company"
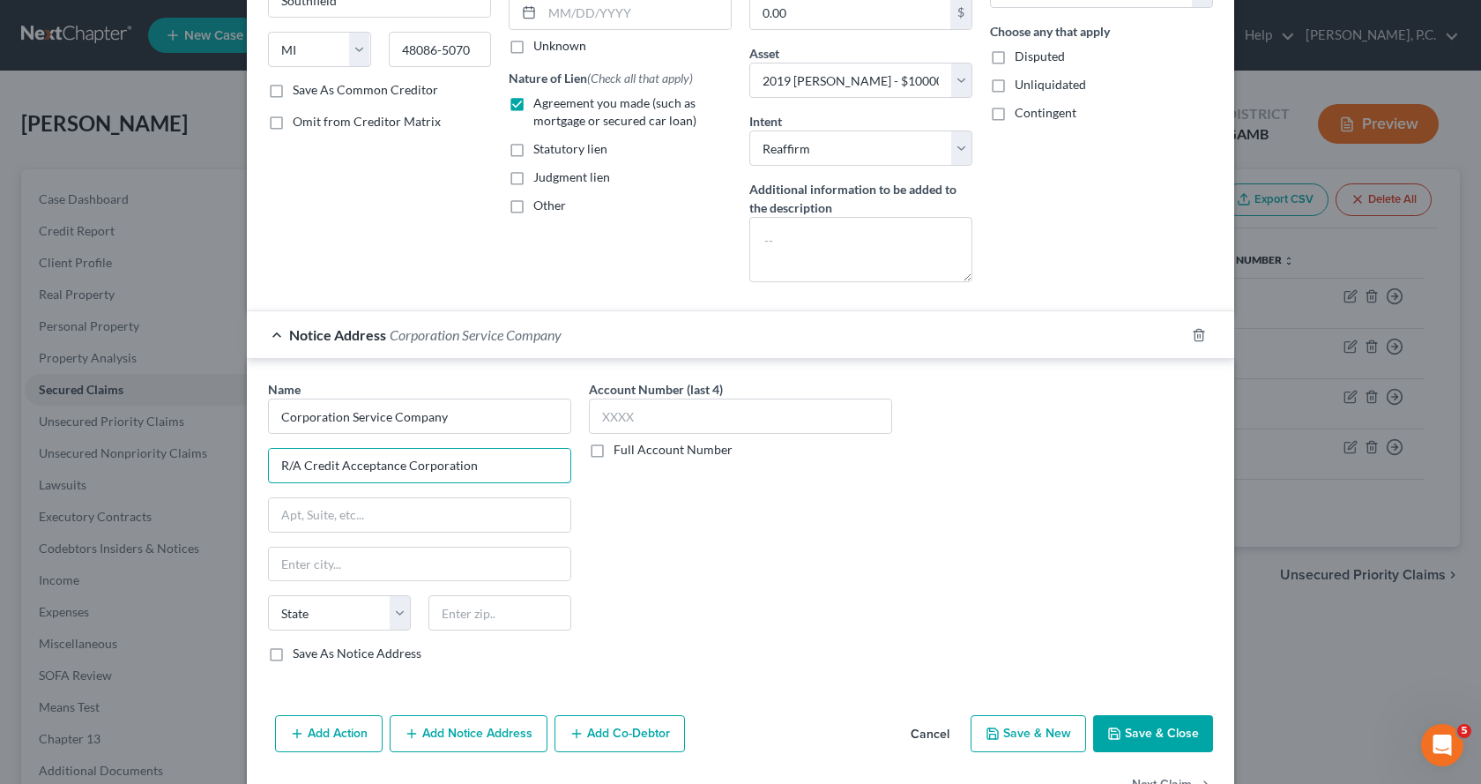
type input "R/A Credit Acceptance Corporation"
type input "[STREET_ADDRESS]"
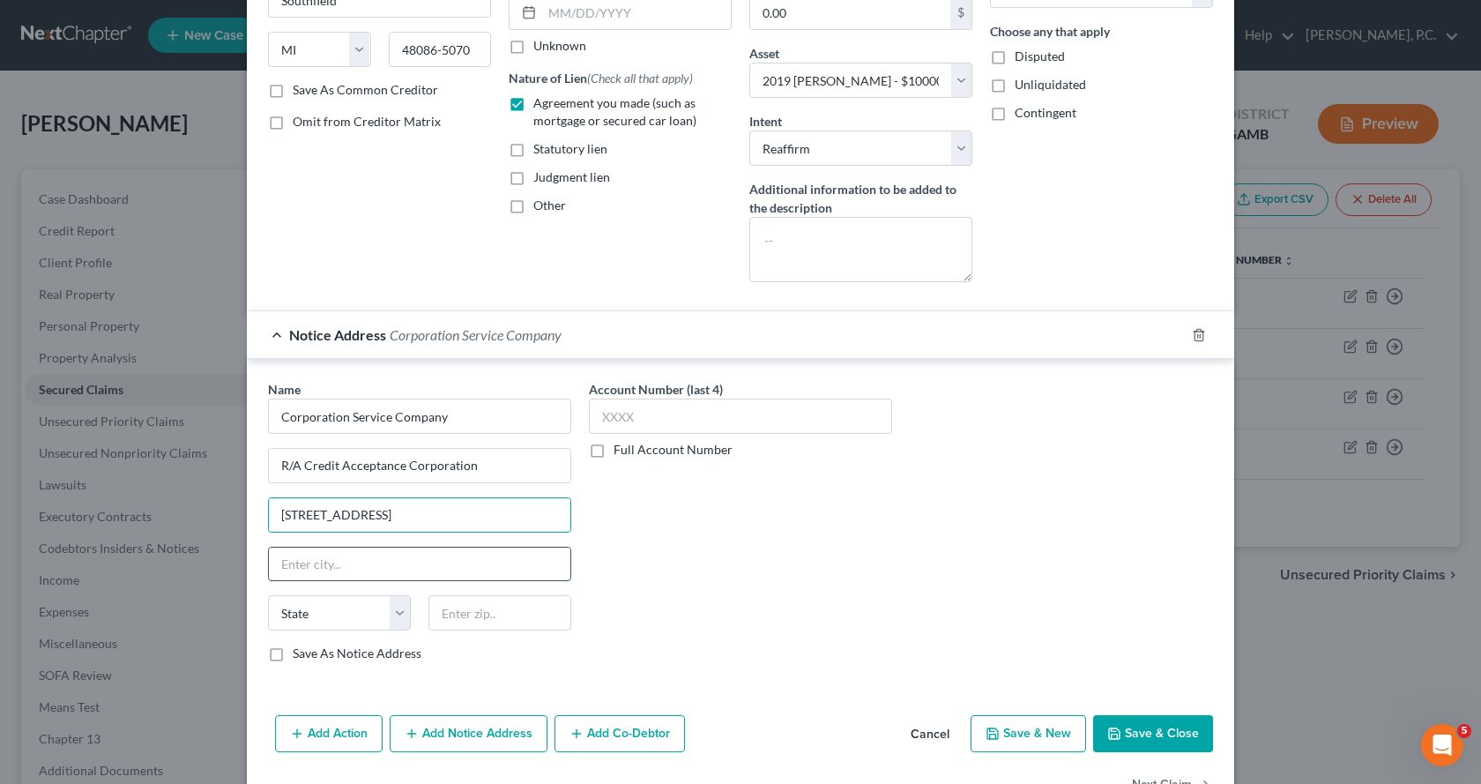
click at [350, 563] on input "text" at bounding box center [419, 563] width 301 height 33
type input "Peachtree Corners"
drag, startPoint x: 310, startPoint y: 620, endPoint x: 325, endPoint y: 619, distance: 15.0
click at [311, 620] on select "State [US_STATE] AK AR AZ CA CO CT DE DC [GEOGRAPHIC_DATA] [GEOGRAPHIC_DATA] GU…" at bounding box center [339, 612] width 143 height 35
select select "10"
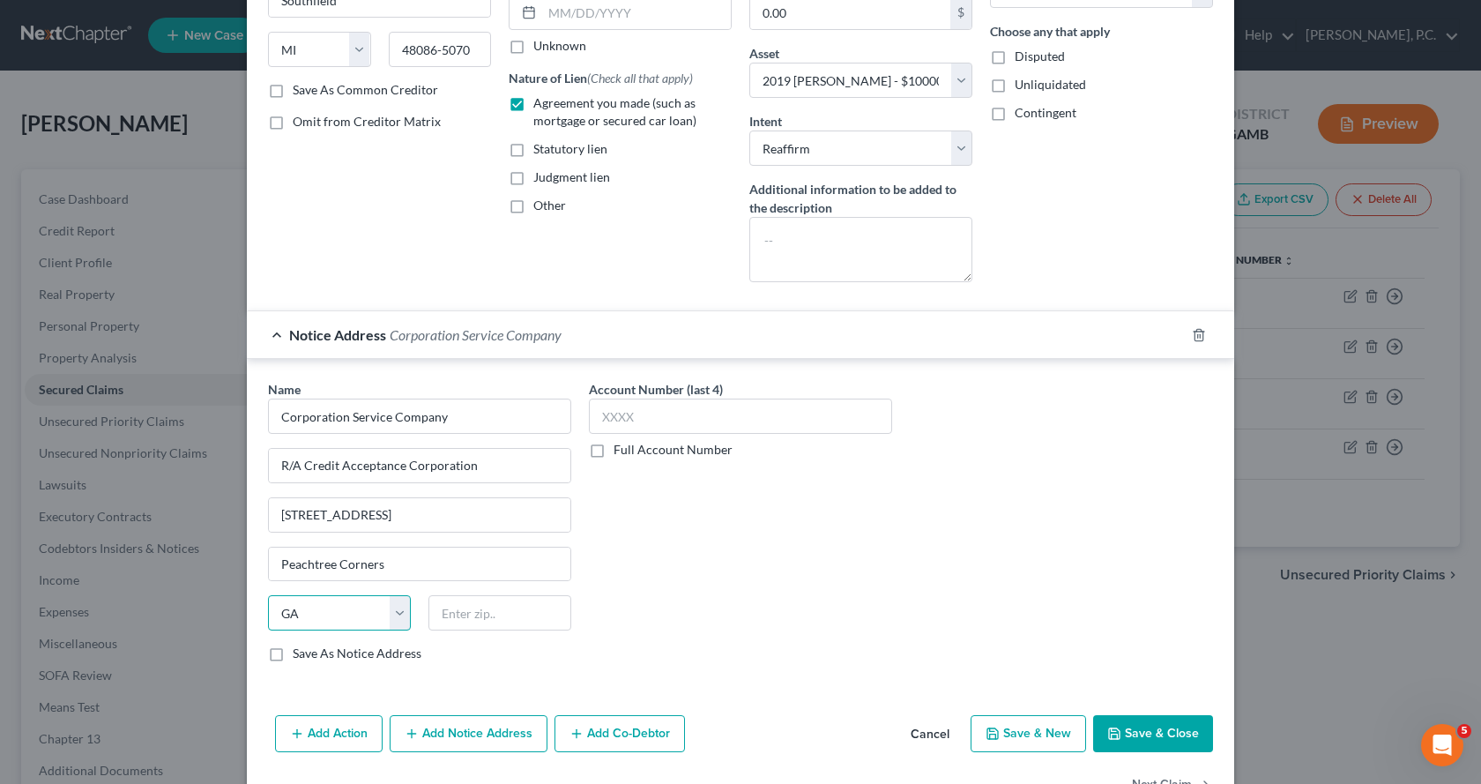
click at [268, 595] on select "State [US_STATE] AK AR AZ CA CO CT DE DC [GEOGRAPHIC_DATA] [GEOGRAPHIC_DATA] GU…" at bounding box center [339, 612] width 143 height 35
click at [478, 620] on input "text" at bounding box center [499, 612] width 143 height 35
type input "30092"
type input "Norcross"
click at [959, 590] on div "Name * Corporation Service Company R/A Credit Acceptance Corporation [GEOGRAPHI…" at bounding box center [740, 528] width 963 height 296
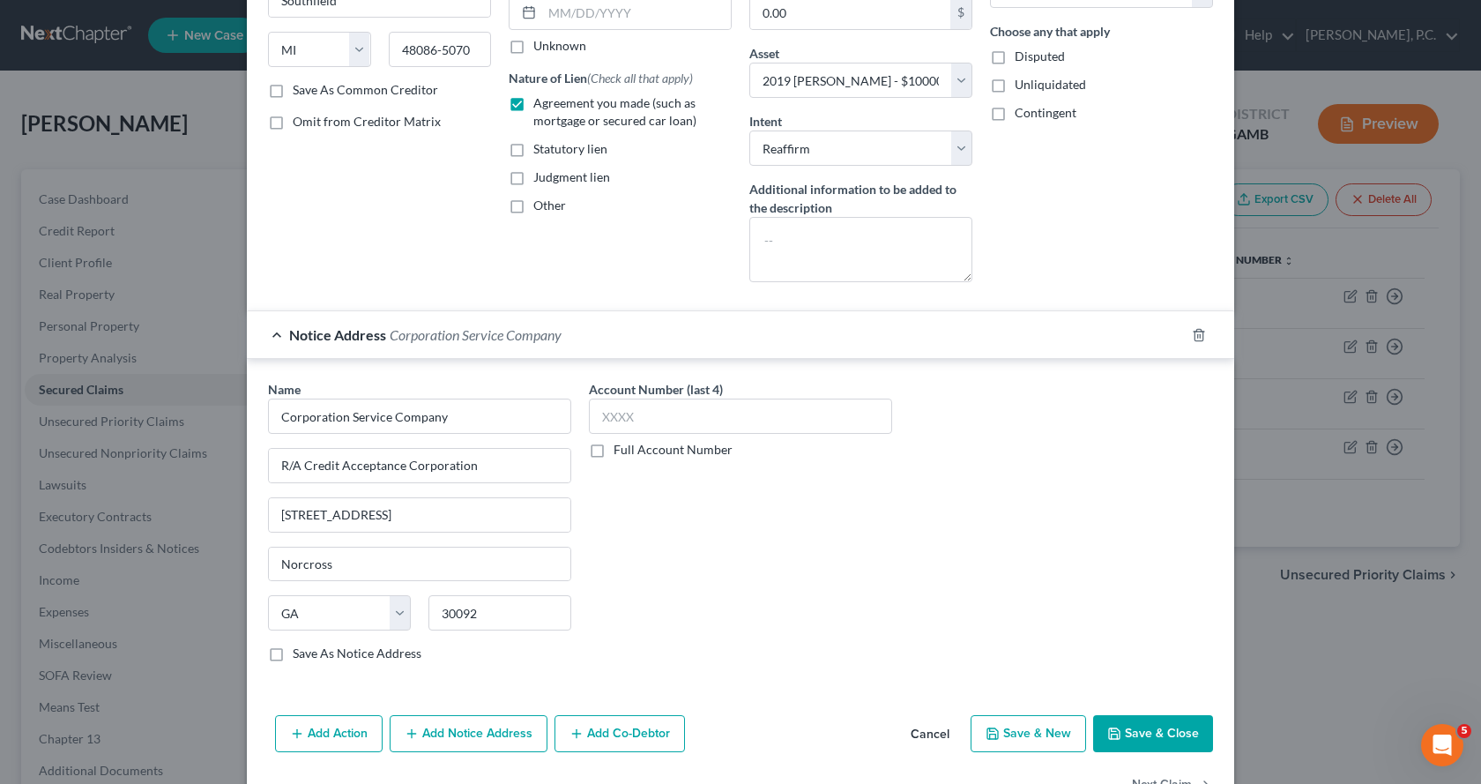
click at [1152, 737] on button "Save & Close" at bounding box center [1153, 733] width 120 height 37
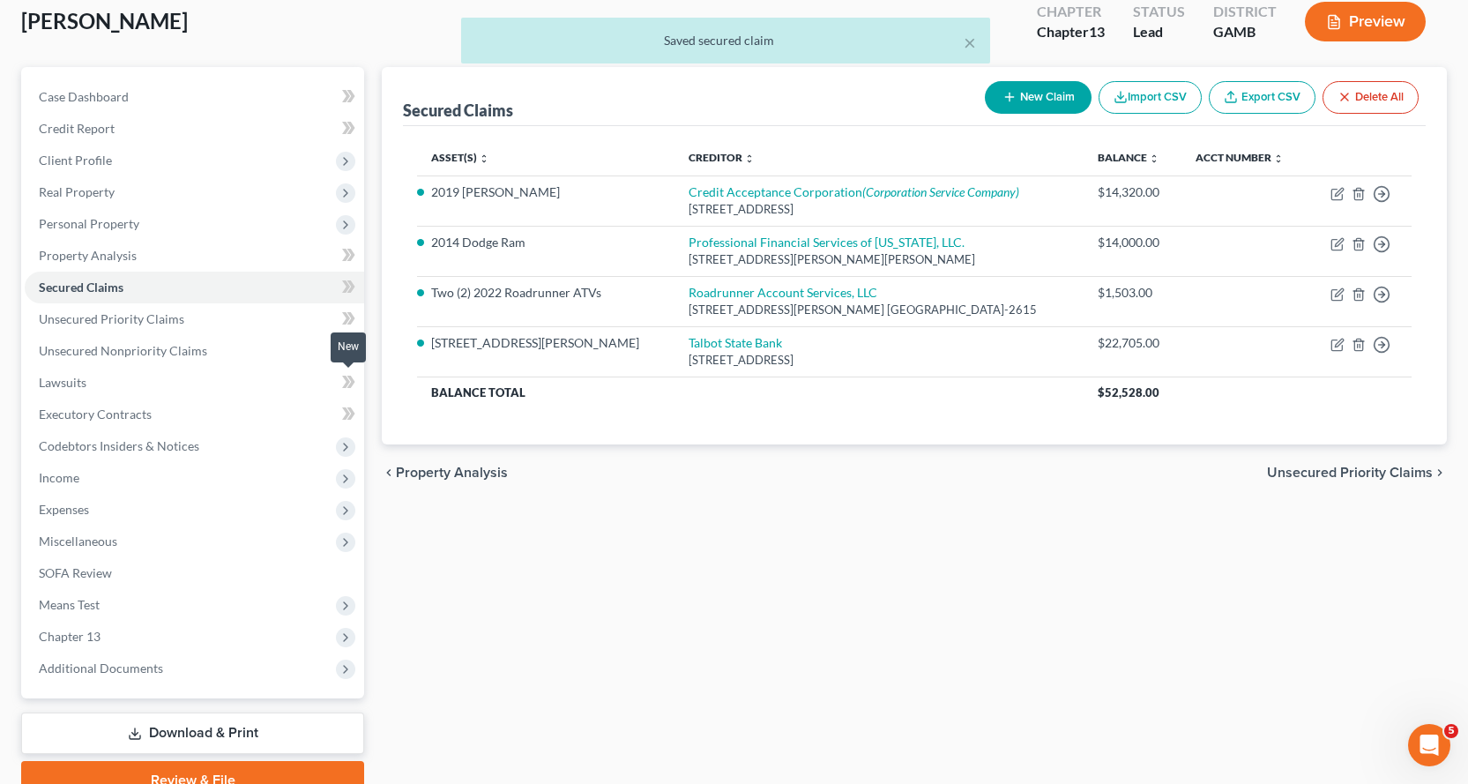
scroll to position [185, 0]
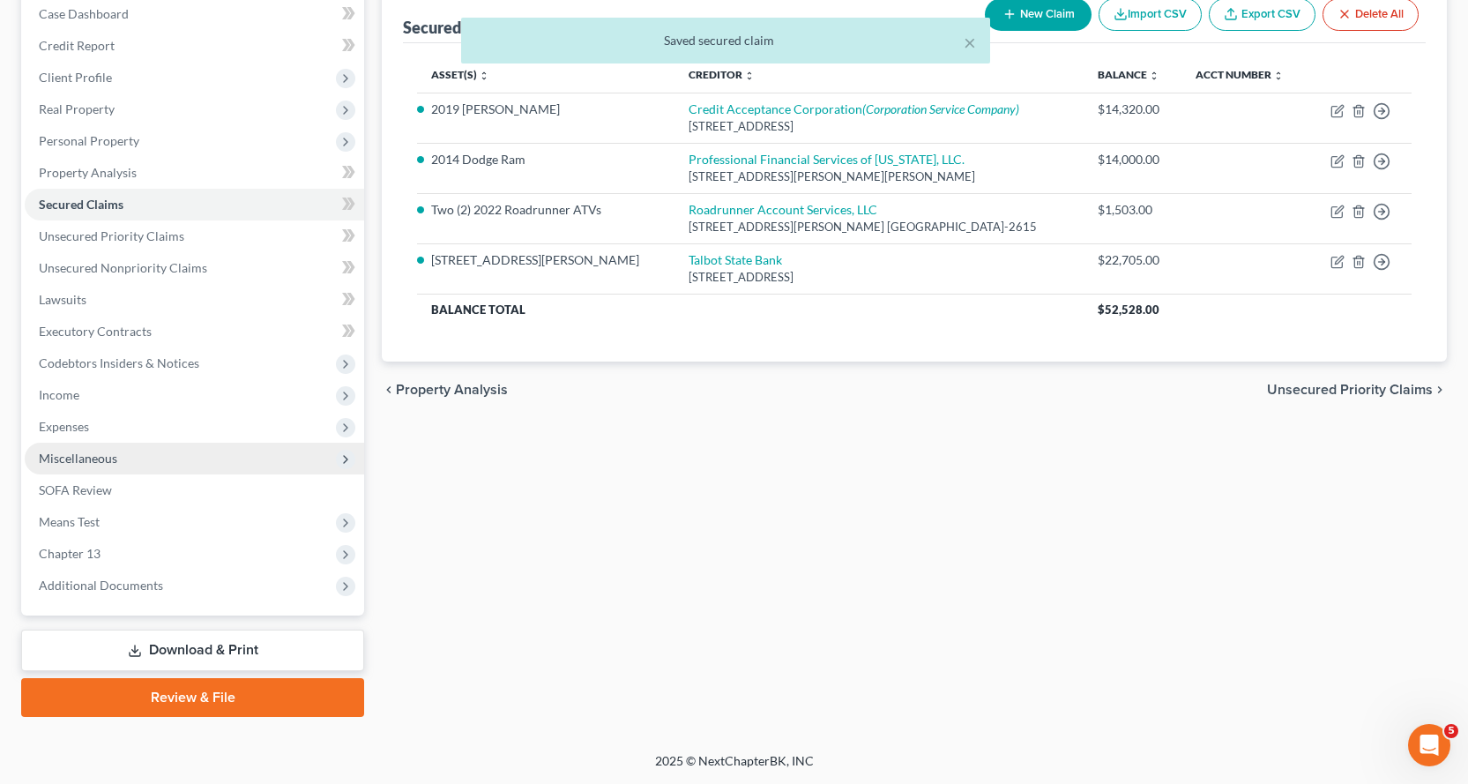
drag, startPoint x: 196, startPoint y: 693, endPoint x: 339, endPoint y: 462, distance: 272.0
click at [195, 695] on link "Review & File" at bounding box center [192, 697] width 343 height 39
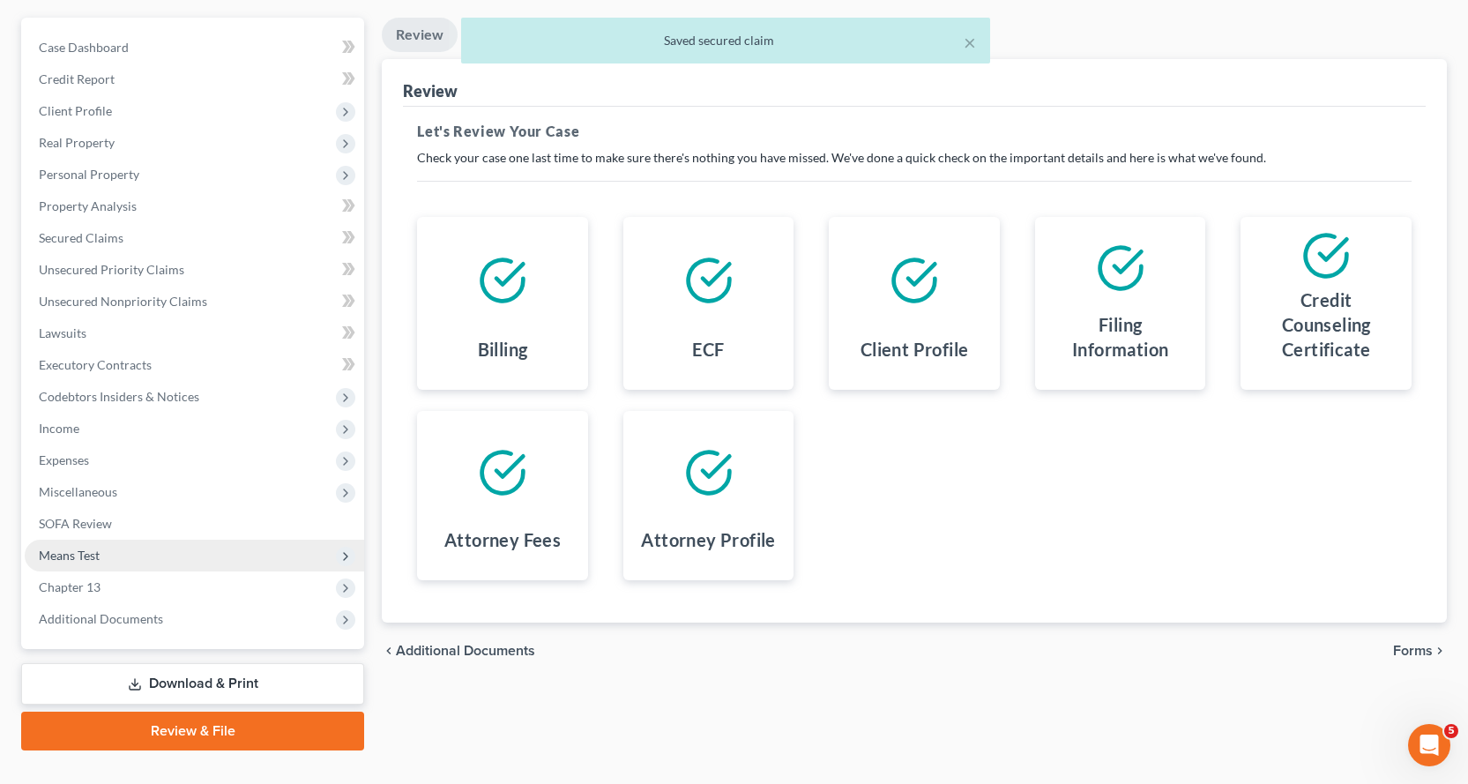
scroll to position [185, 0]
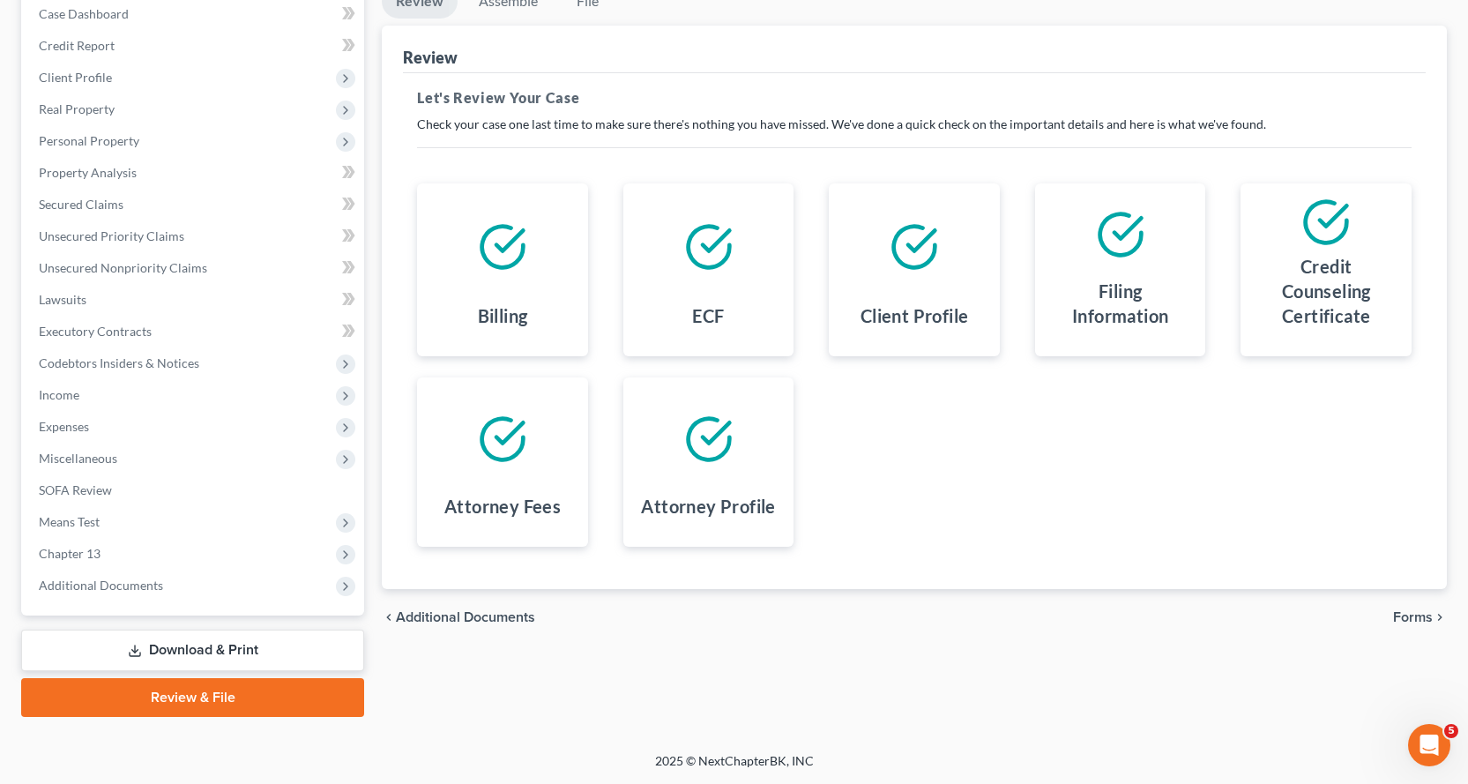
click at [182, 651] on link "Download & Print" at bounding box center [192, 649] width 343 height 41
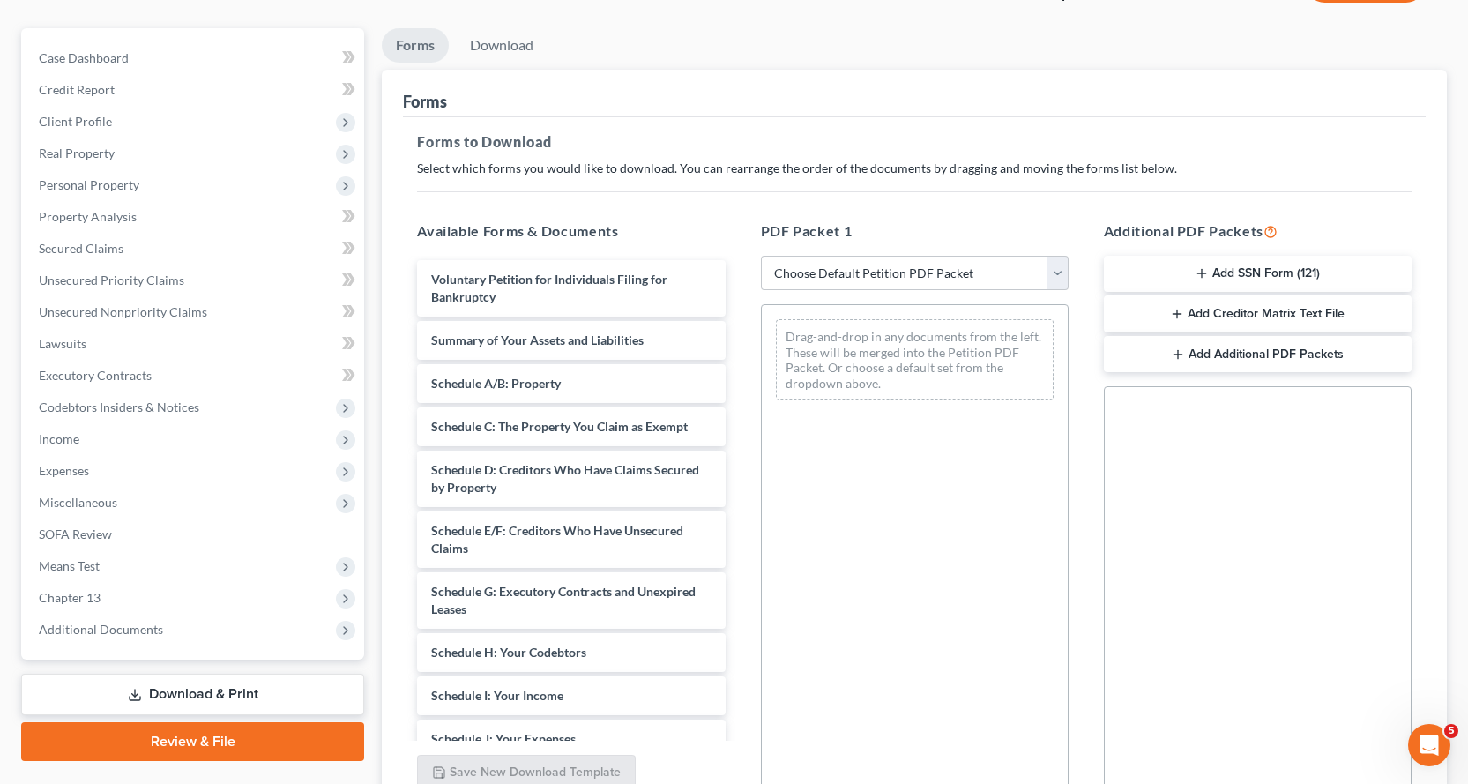
scroll to position [305, 0]
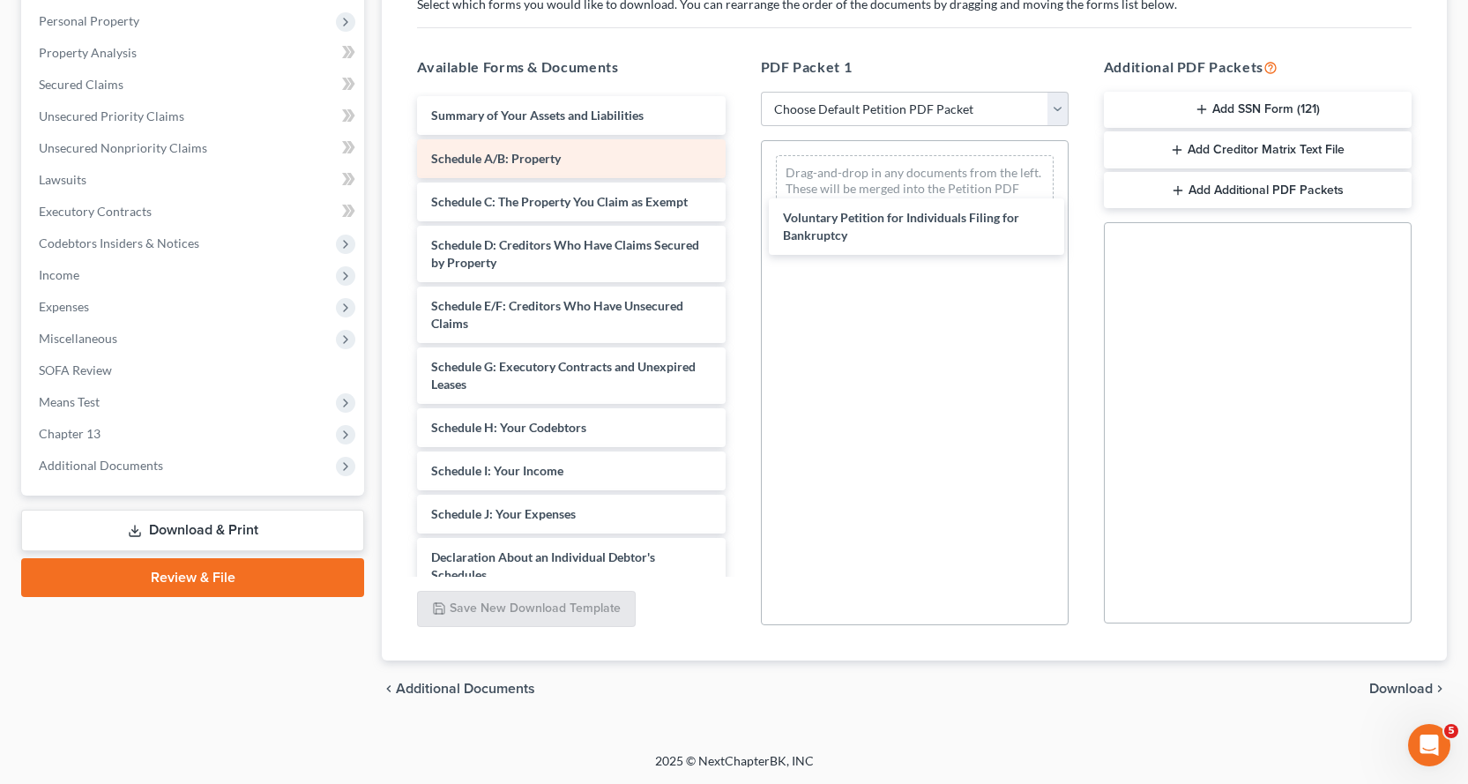
drag, startPoint x: 443, startPoint y: 124, endPoint x: 670, endPoint y: 160, distance: 229.4
click at [739, 213] on div "Voluntary Petition for Individuals Filing for Bankruptcy Voluntary Petition for…" at bounding box center [571, 501] width 336 height 810
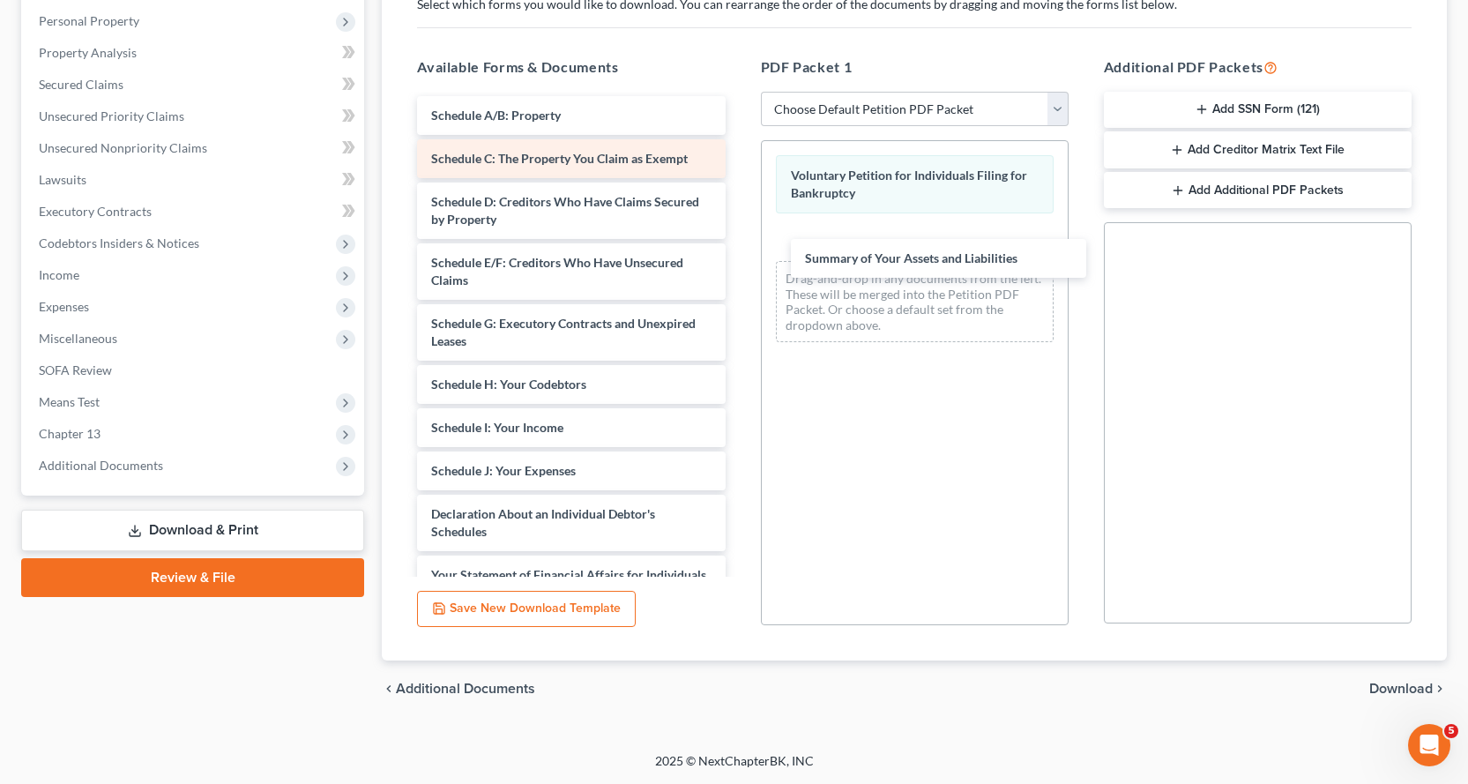
drag, startPoint x: 487, startPoint y: 113, endPoint x: 498, endPoint y: 149, distance: 37.7
click at [739, 254] on div "Summary of Your Assets and Liabilities Summary of Your Assets and Liabilities S…" at bounding box center [571, 479] width 336 height 767
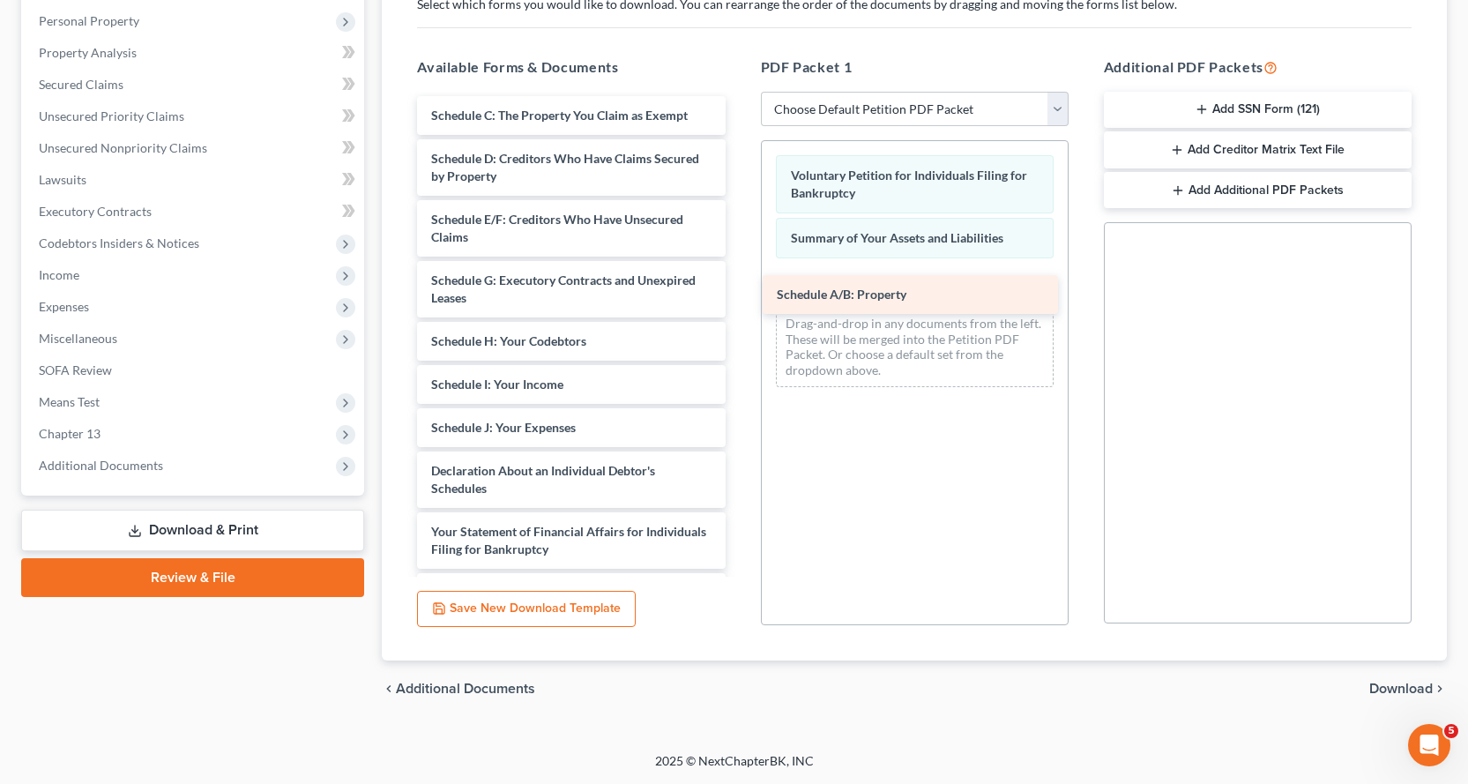
drag, startPoint x: 465, startPoint y: 115, endPoint x: 810, endPoint y: 294, distance: 389.1
click at [739, 294] on div "Schedule A/B: Property Schedule A/B: Property Schedule C: The Property You Clai…" at bounding box center [571, 458] width 336 height 724
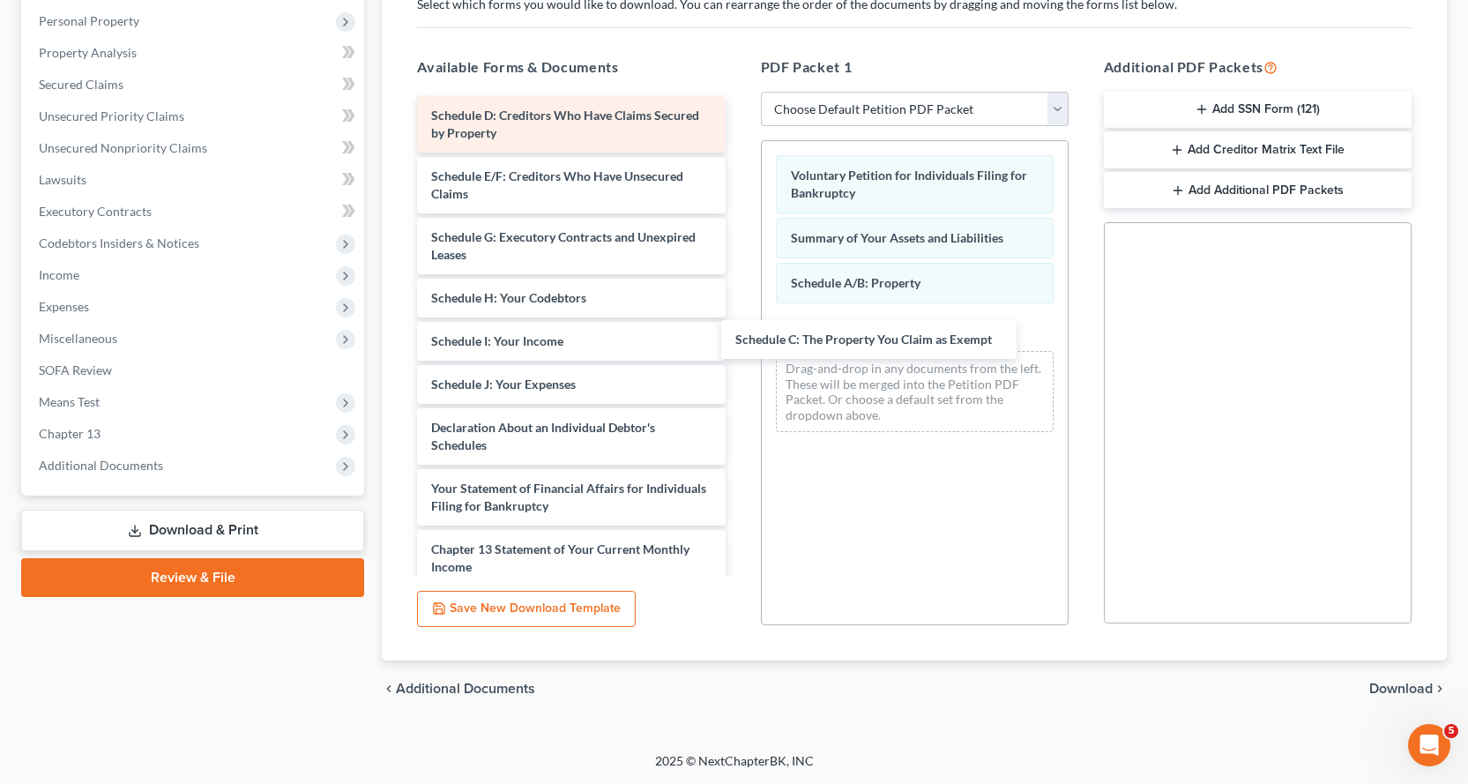
drag, startPoint x: 489, startPoint y: 115, endPoint x: 514, endPoint y: 142, distance: 36.8
click at [739, 334] on div "Schedule C: The Property You Claim as Exempt Schedule C: The Property You Claim…" at bounding box center [571, 436] width 336 height 681
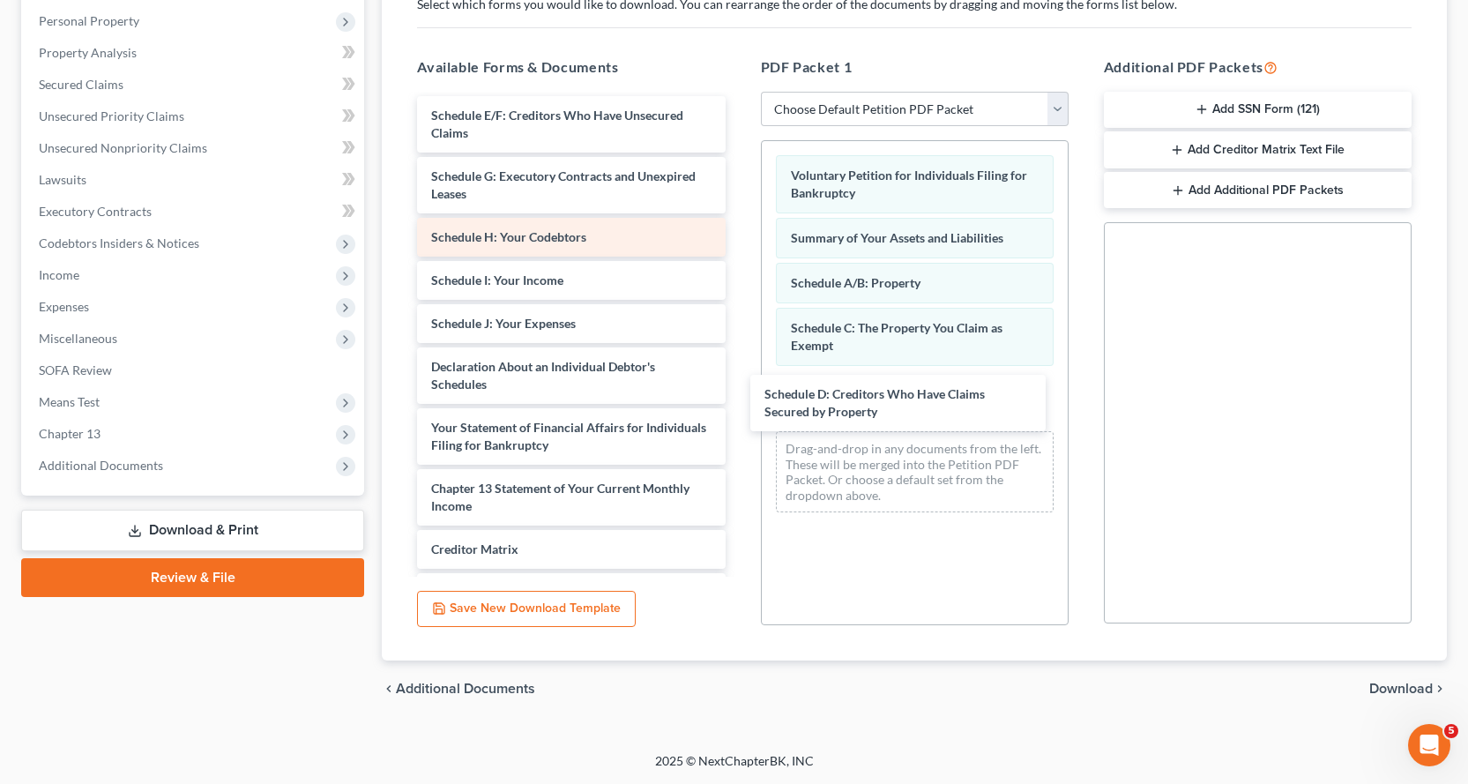
drag, startPoint x: 491, startPoint y: 123, endPoint x: 657, endPoint y: 249, distance: 208.2
click at [739, 401] on div "Schedule D: Creditors Who Have Claims Secured by Property Schedule D: Creditors…" at bounding box center [571, 406] width 336 height 620
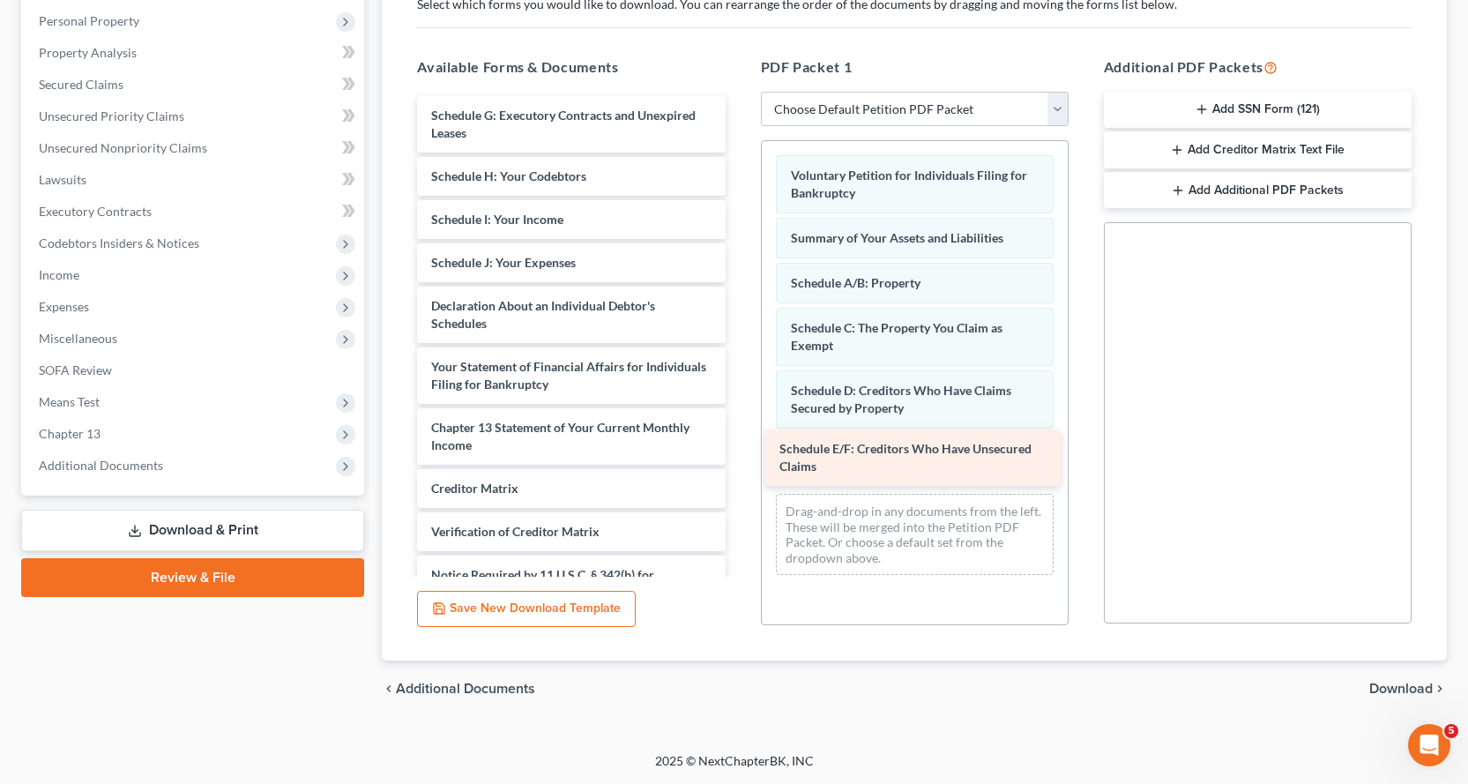
drag, startPoint x: 519, startPoint y: 117, endPoint x: 867, endPoint y: 450, distance: 481.9
click at [739, 450] on div "Schedule E/F: Creditors Who Have Unsecured Claims Schedule E/F: Creditors Who H…" at bounding box center [571, 375] width 336 height 559
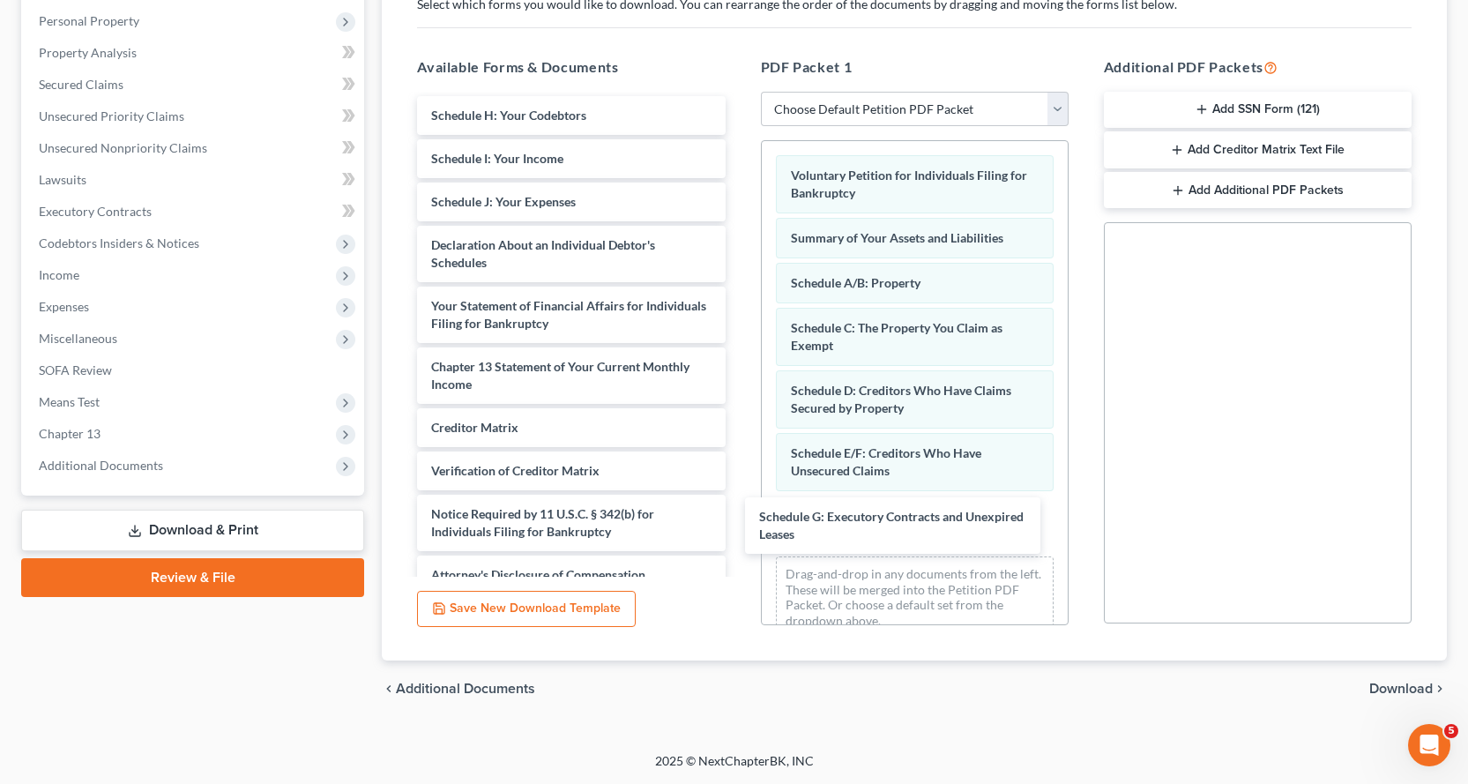
drag, startPoint x: 542, startPoint y: 116, endPoint x: 732, endPoint y: 341, distance: 294.0
click at [739, 515] on div "Schedule G: Executory Contracts and Unexpired Leases Schedule G: Executory Cont…" at bounding box center [571, 345] width 336 height 498
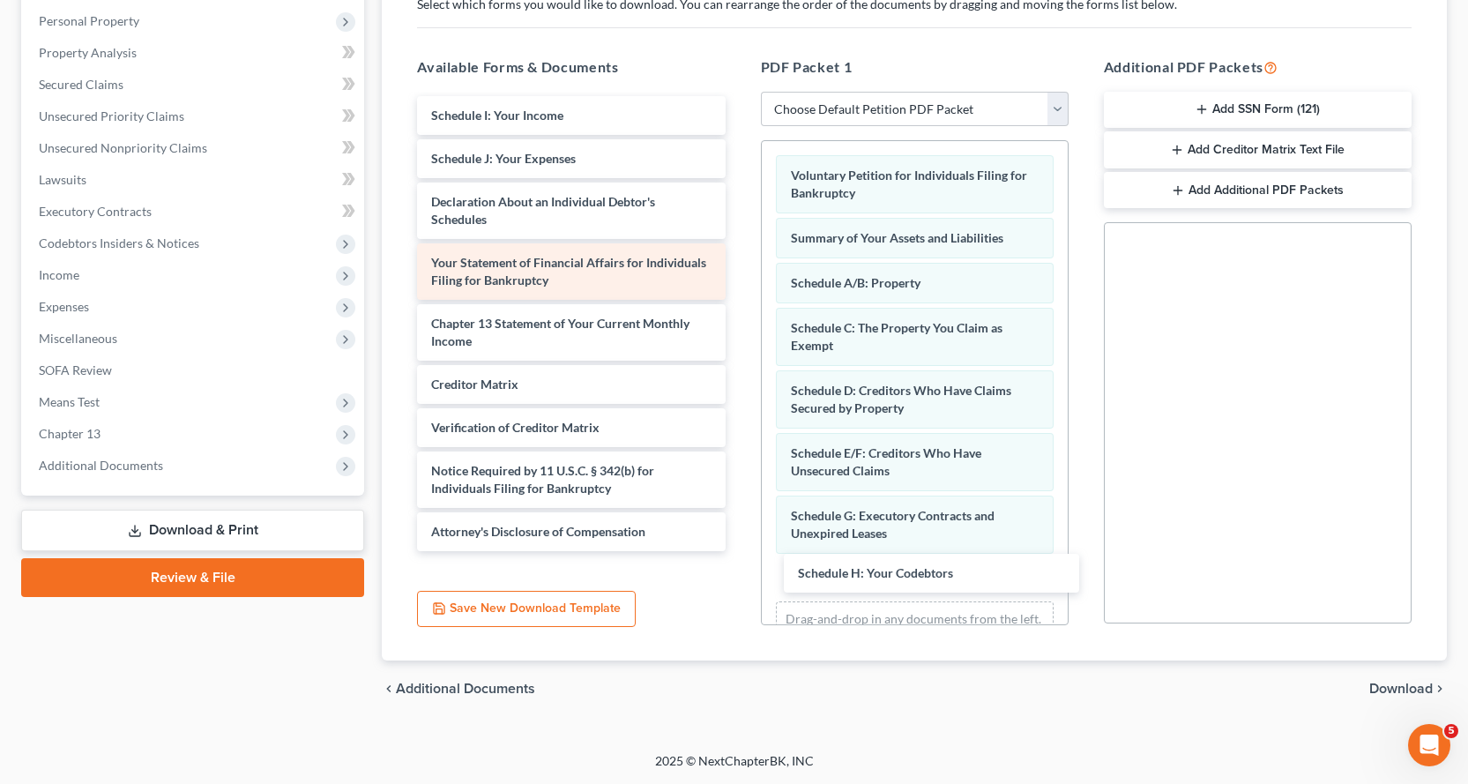
drag, startPoint x: 538, startPoint y: 114, endPoint x: 714, endPoint y: 281, distance: 243.2
click at [739, 551] on div "Schedule H: Your Codebtors Schedule H: Your Codebtors Schedule I: Your Income S…" at bounding box center [571, 323] width 336 height 455
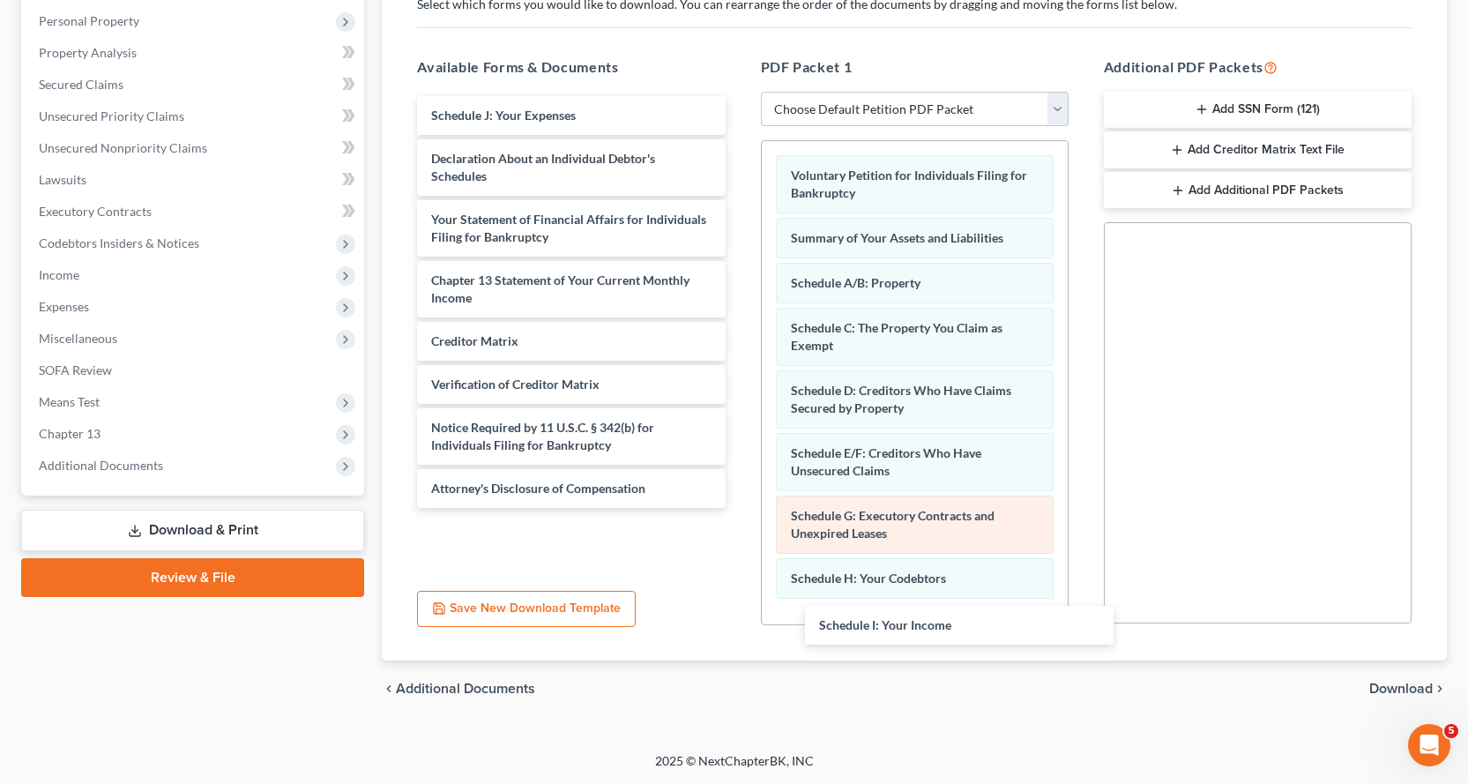
drag, startPoint x: 535, startPoint y: 113, endPoint x: 924, endPoint y: 501, distance: 549.1
click at [739, 508] on div "Schedule I: Your Income Schedule I: Your Income Schedule J: Your Expenses Decla…" at bounding box center [571, 302] width 336 height 412
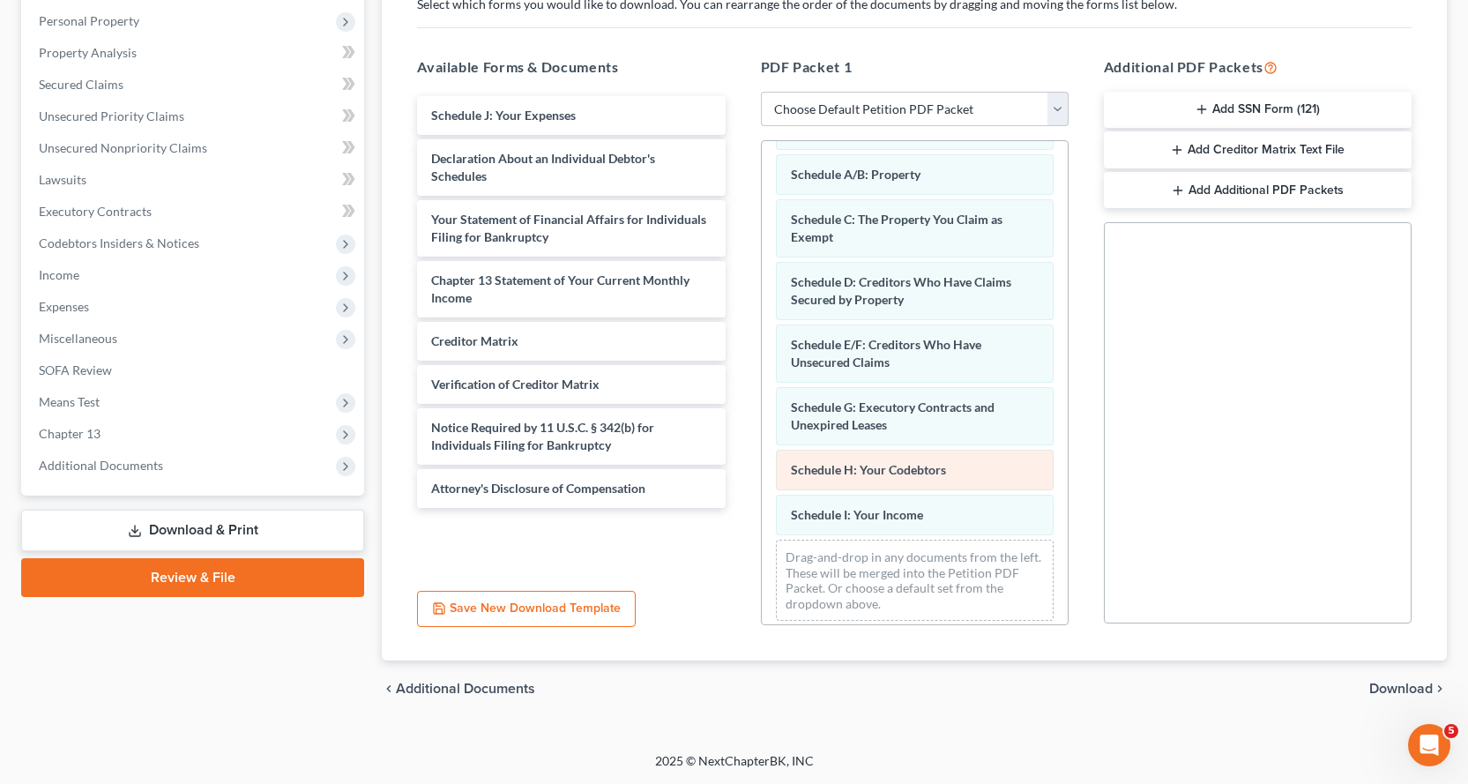
scroll to position [119, 0]
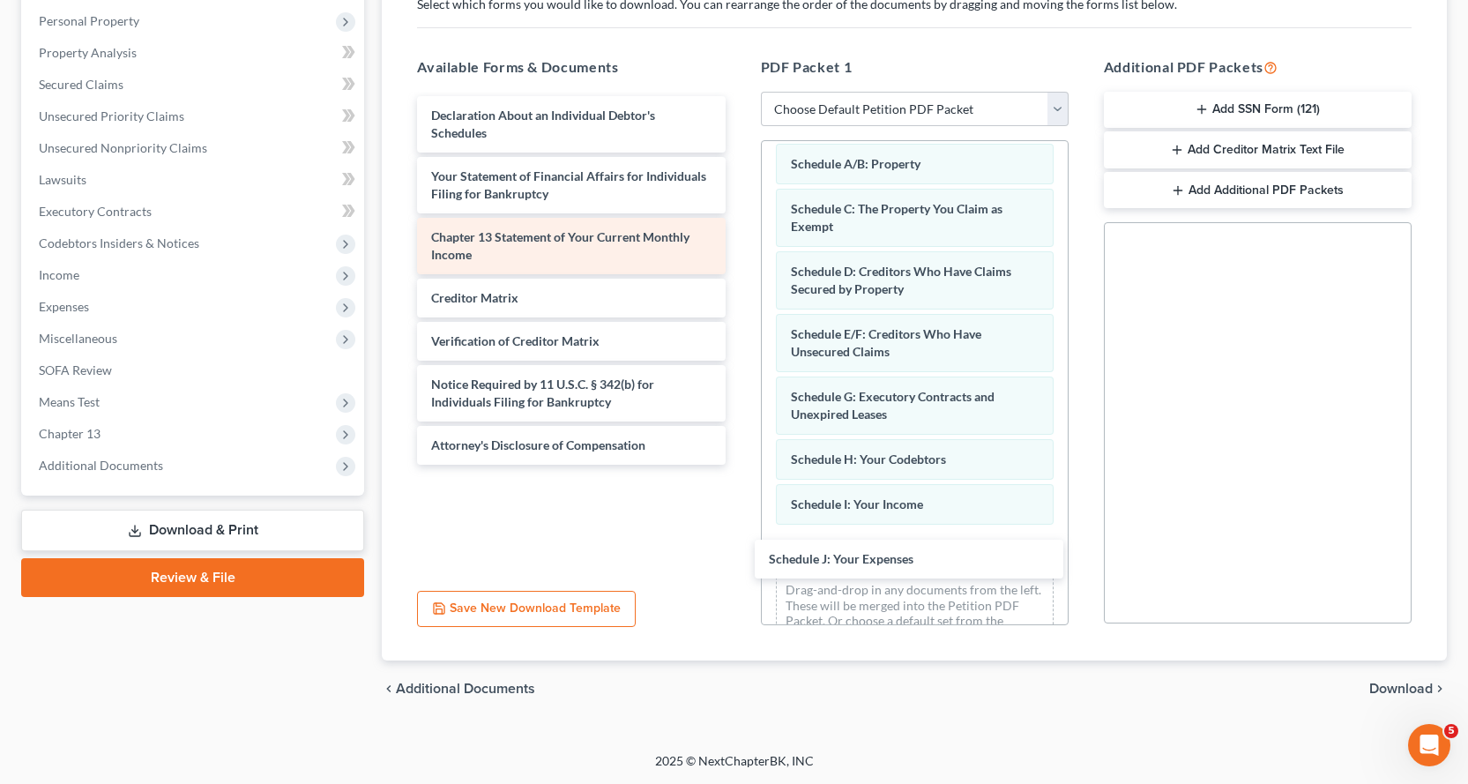
drag, startPoint x: 502, startPoint y: 115, endPoint x: 589, endPoint y: 238, distance: 150.6
click at [739, 465] on div "Schedule J: Your Expenses Schedule J: Your Expenses Declaration About an Indivi…" at bounding box center [571, 280] width 336 height 368
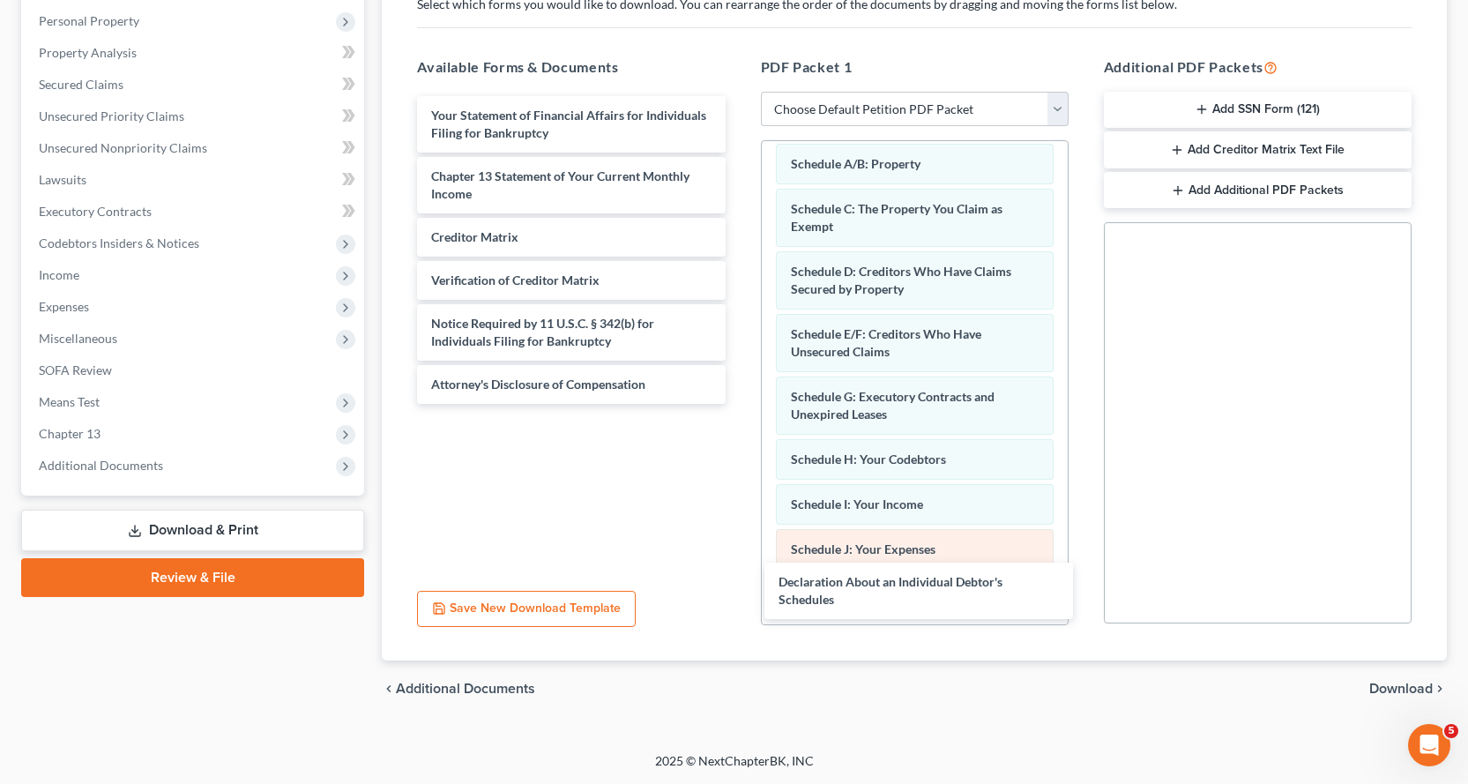
drag, startPoint x: 465, startPoint y: 134, endPoint x: 849, endPoint y: 530, distance: 551.1
click at [739, 404] on div "Declaration About an Individual Debtor's Schedules Declaration About an Individ…" at bounding box center [571, 250] width 336 height 308
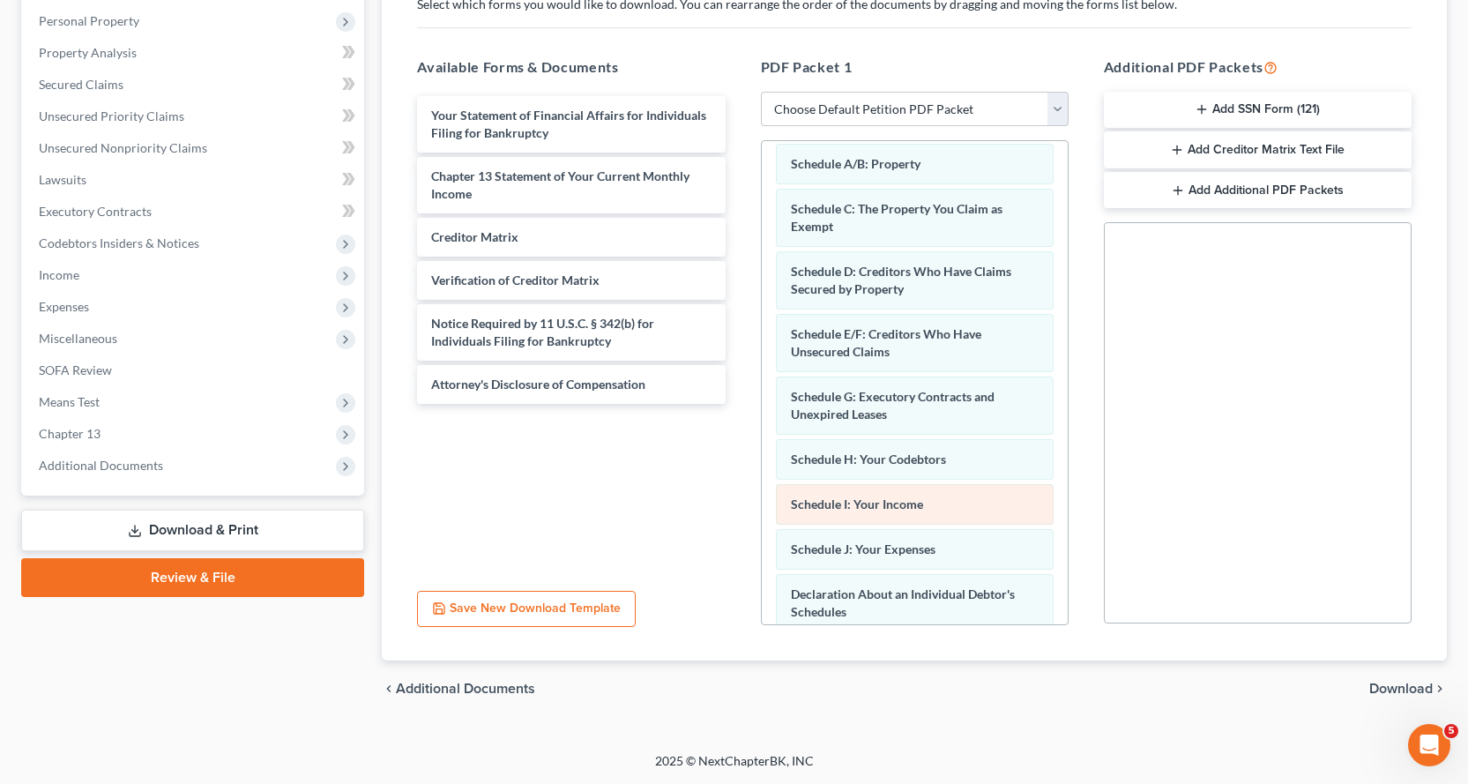
scroll to position [227, 0]
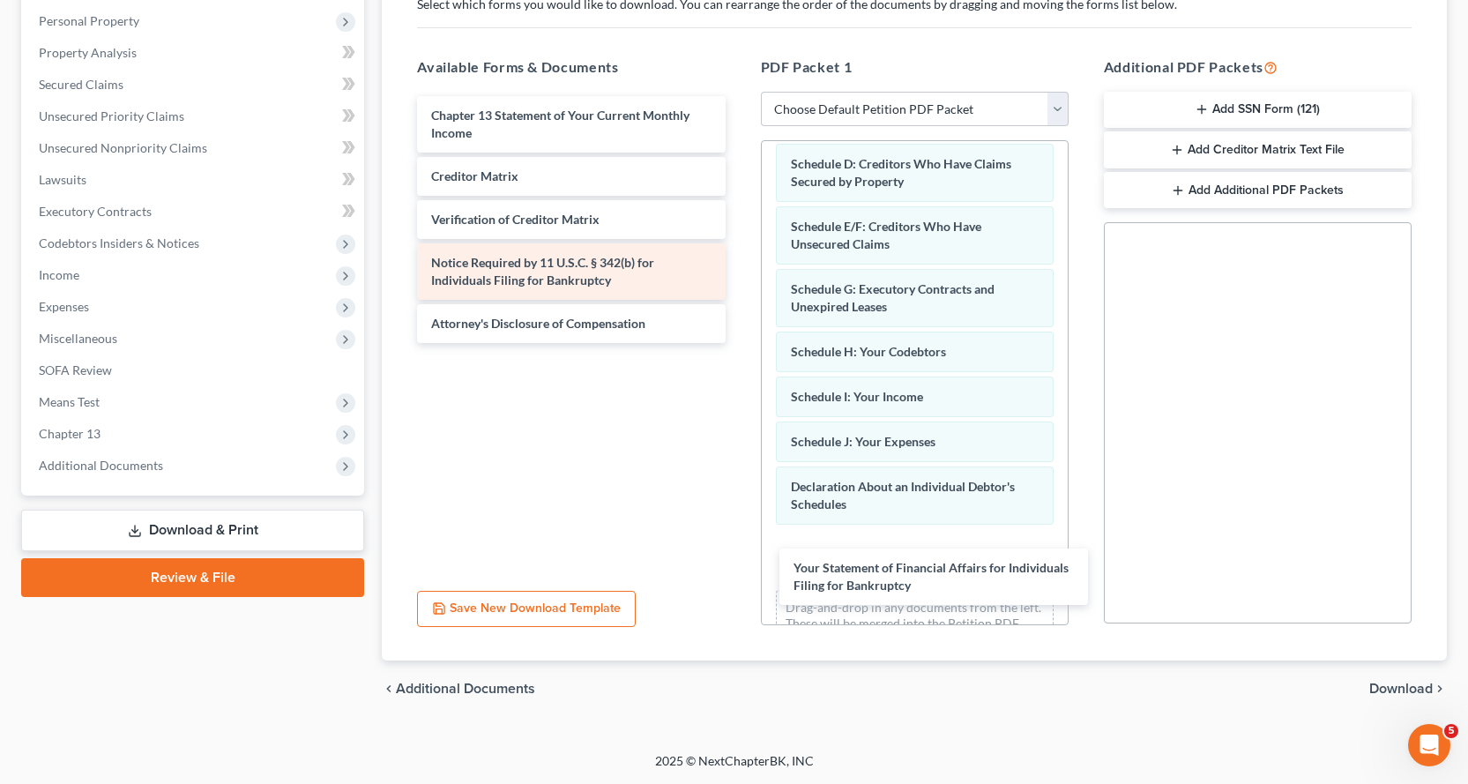
drag, startPoint x: 502, startPoint y: 119, endPoint x: 629, endPoint y: 256, distance: 186.5
click at [739, 343] on div "Your Statement of Financial Affairs for Individuals Filing for Bankruptcy Your …" at bounding box center [571, 219] width 336 height 247
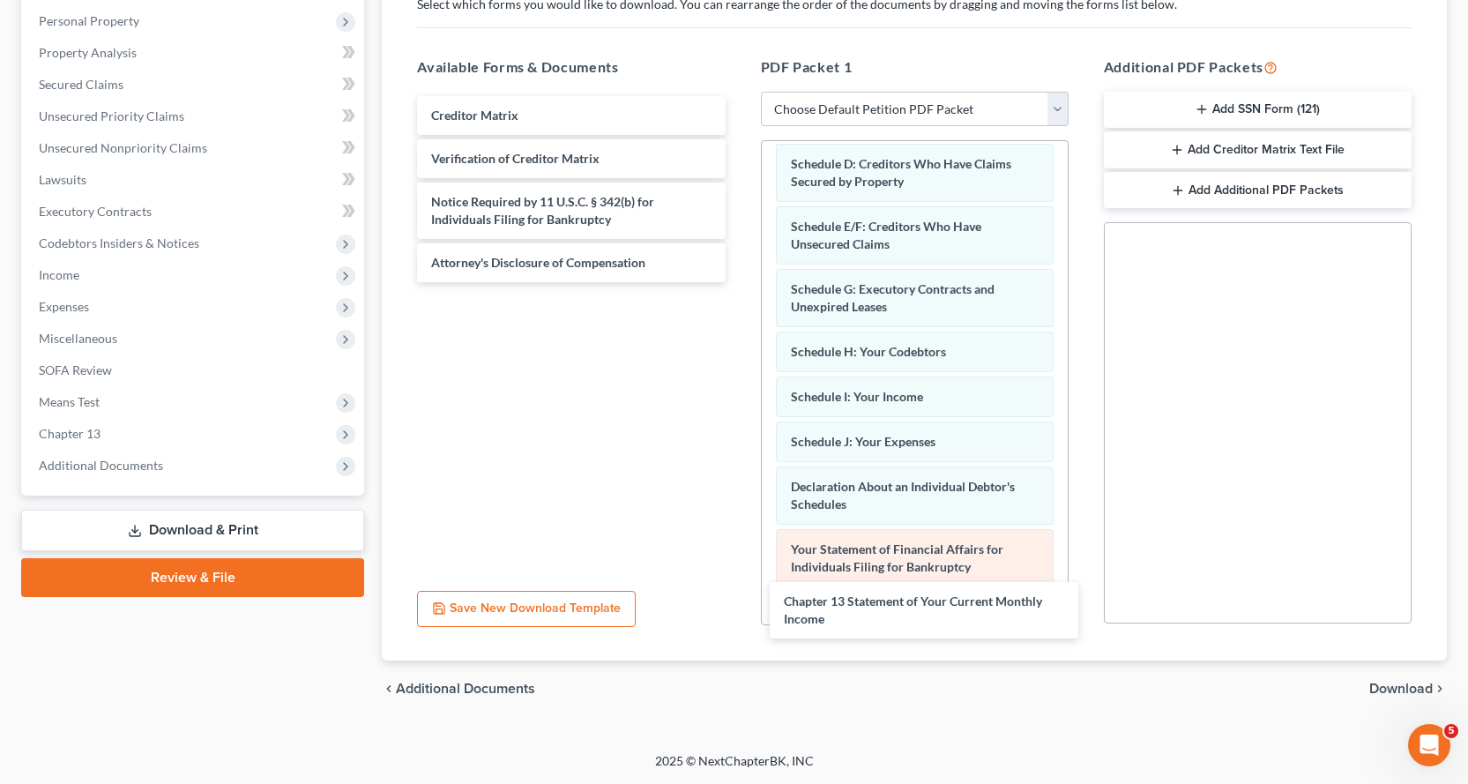
drag, startPoint x: 454, startPoint y: 123, endPoint x: 851, endPoint y: 544, distance: 578.7
click at [739, 282] on div "Chapter 13 Statement of Your Current Monthly Income Chapter 13 Statement of You…" at bounding box center [571, 189] width 336 height 186
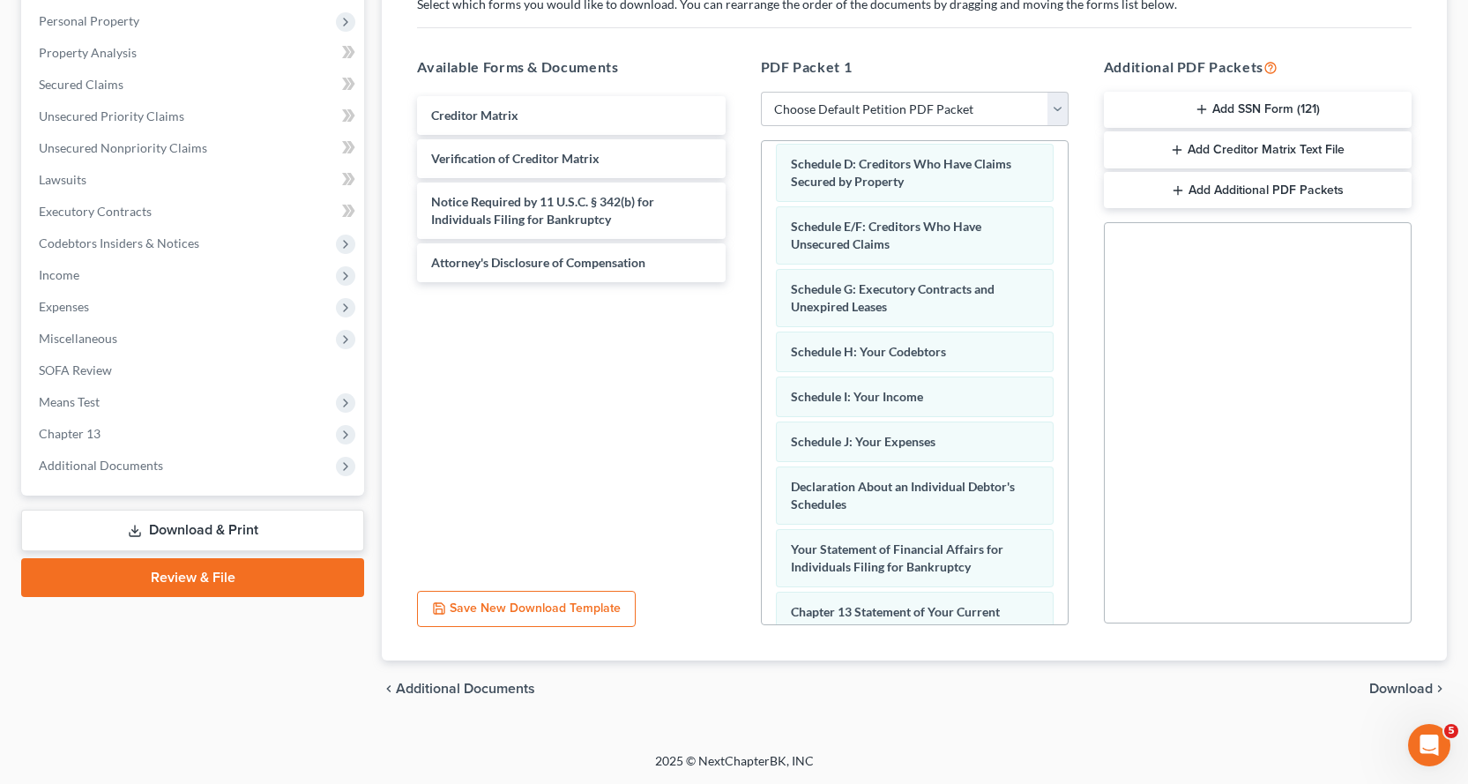
scroll to position [352, 0]
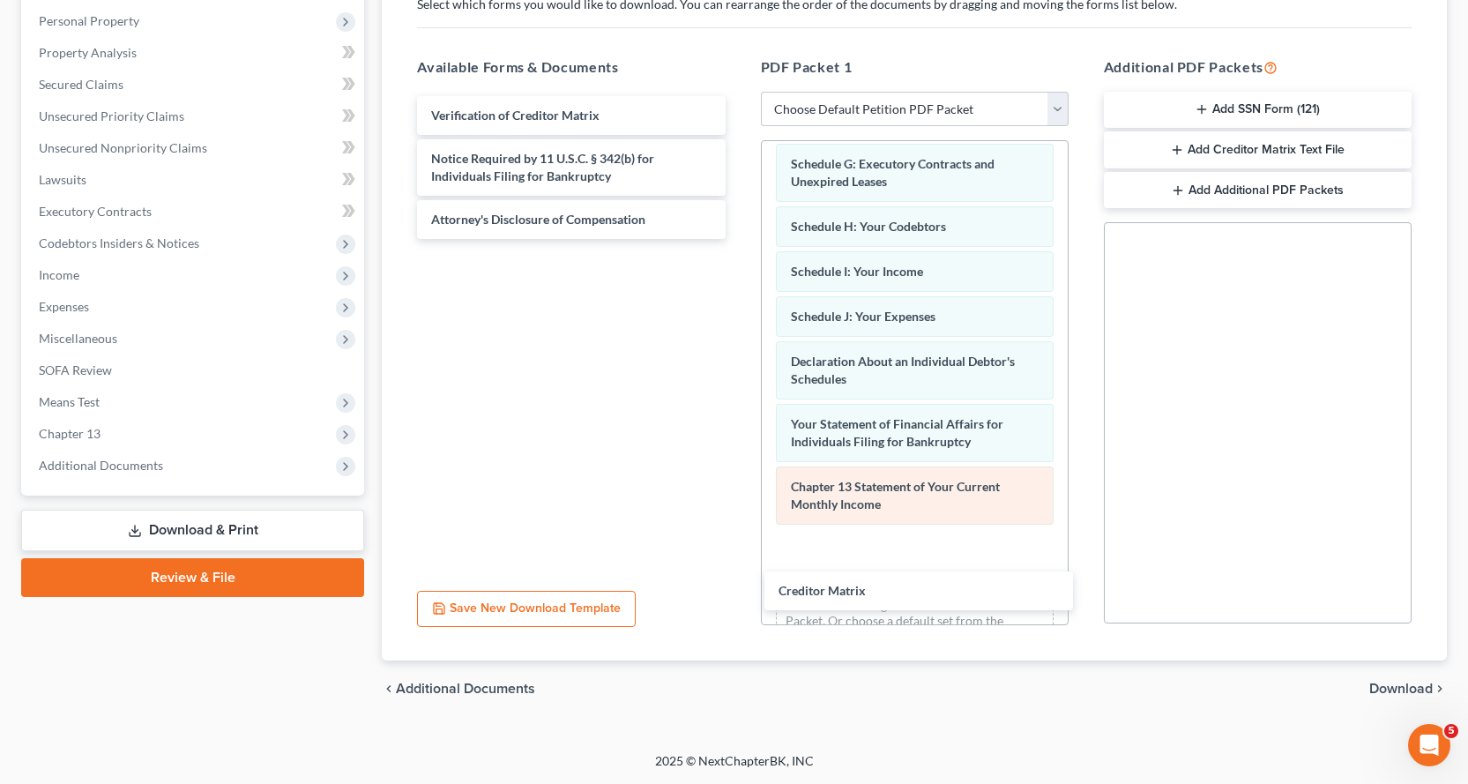
drag, startPoint x: 465, startPoint y: 112, endPoint x: 848, endPoint y: 505, distance: 549.2
click at [739, 239] on div "Creditor Matrix Creditor Matrix Verification of Creditor Matrix Notice Required…" at bounding box center [571, 167] width 336 height 143
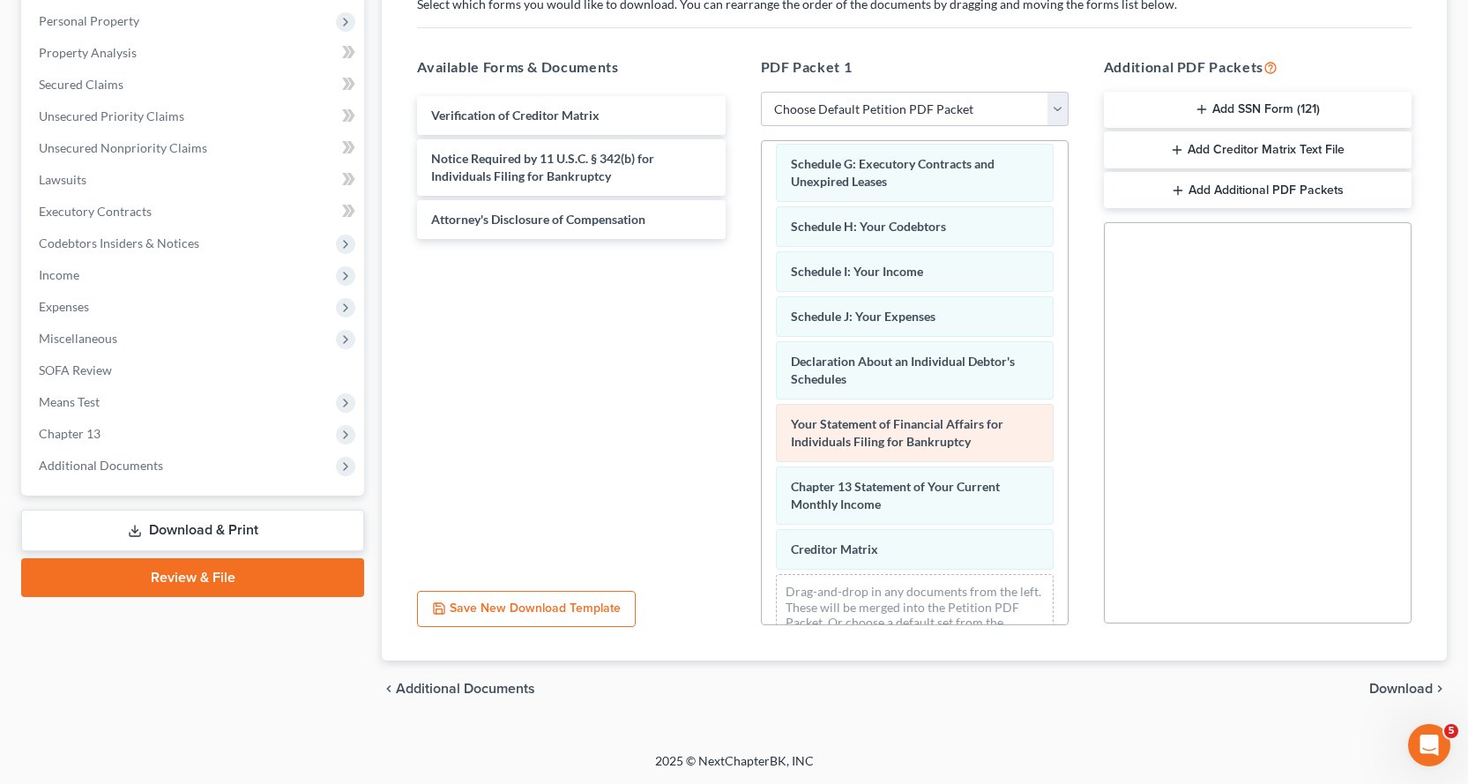
scroll to position [397, 0]
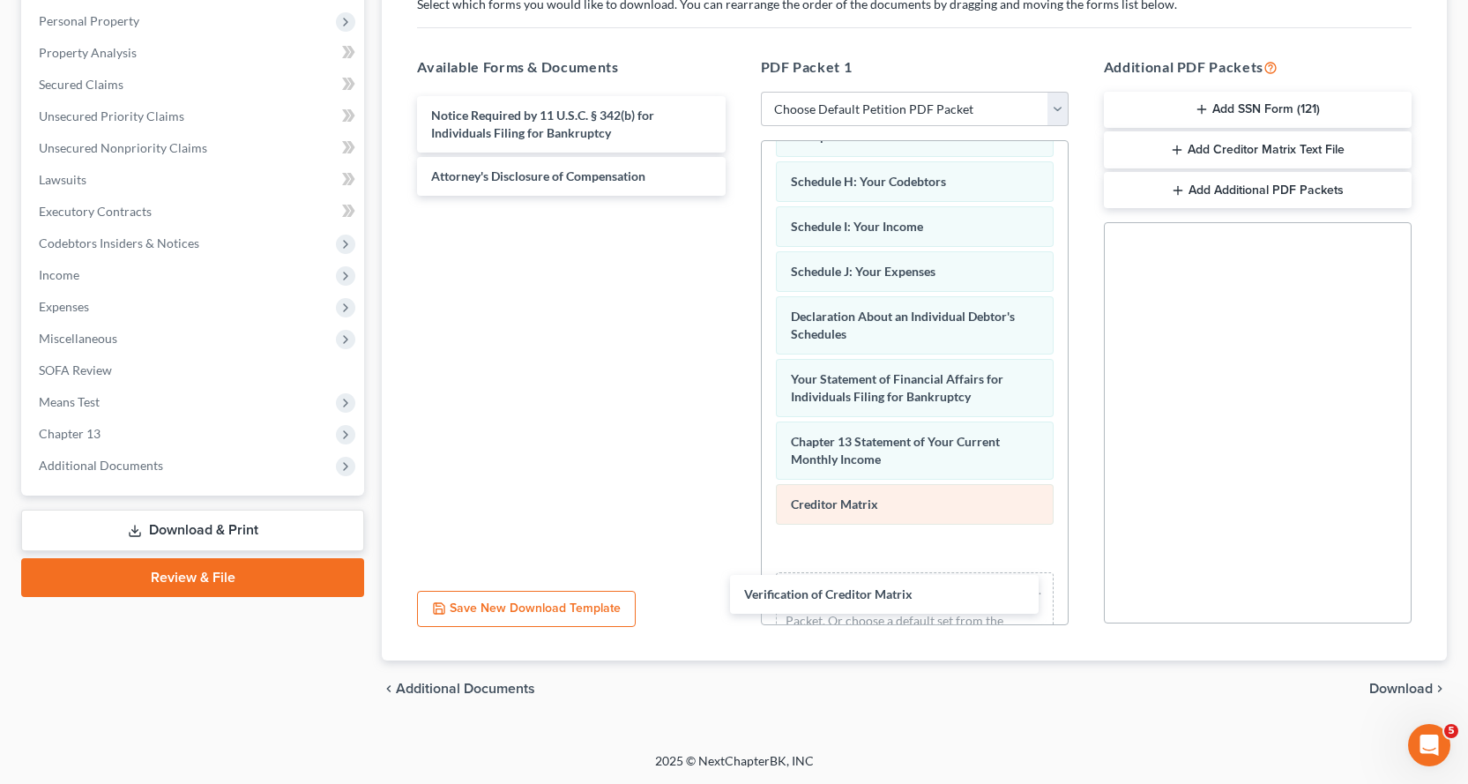
drag, startPoint x: 516, startPoint y: 113, endPoint x: 891, endPoint y: 500, distance: 539.2
click at [739, 196] on div "Verification of Creditor Matrix Verification of Creditor Matrix Notice Required…" at bounding box center [571, 146] width 336 height 100
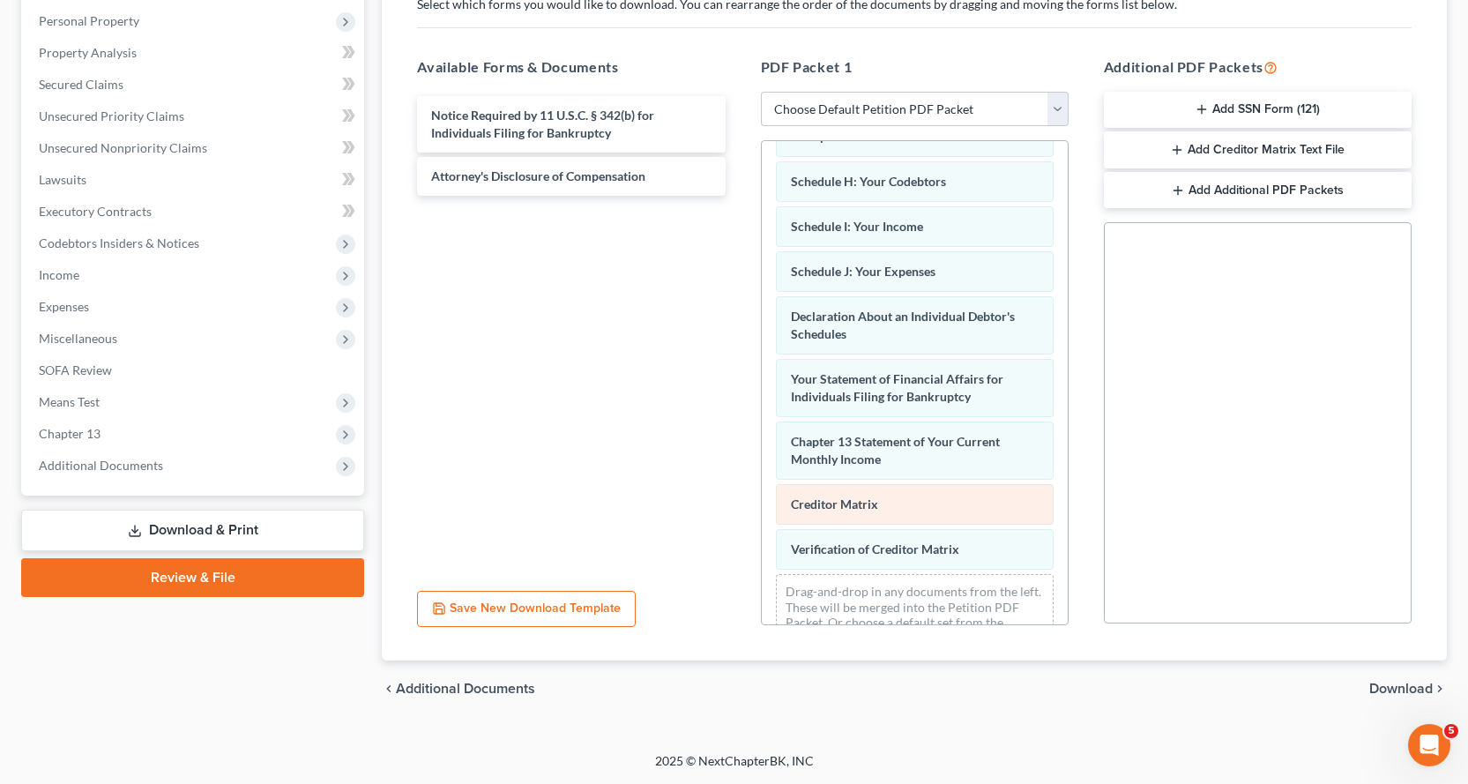
scroll to position [442, 0]
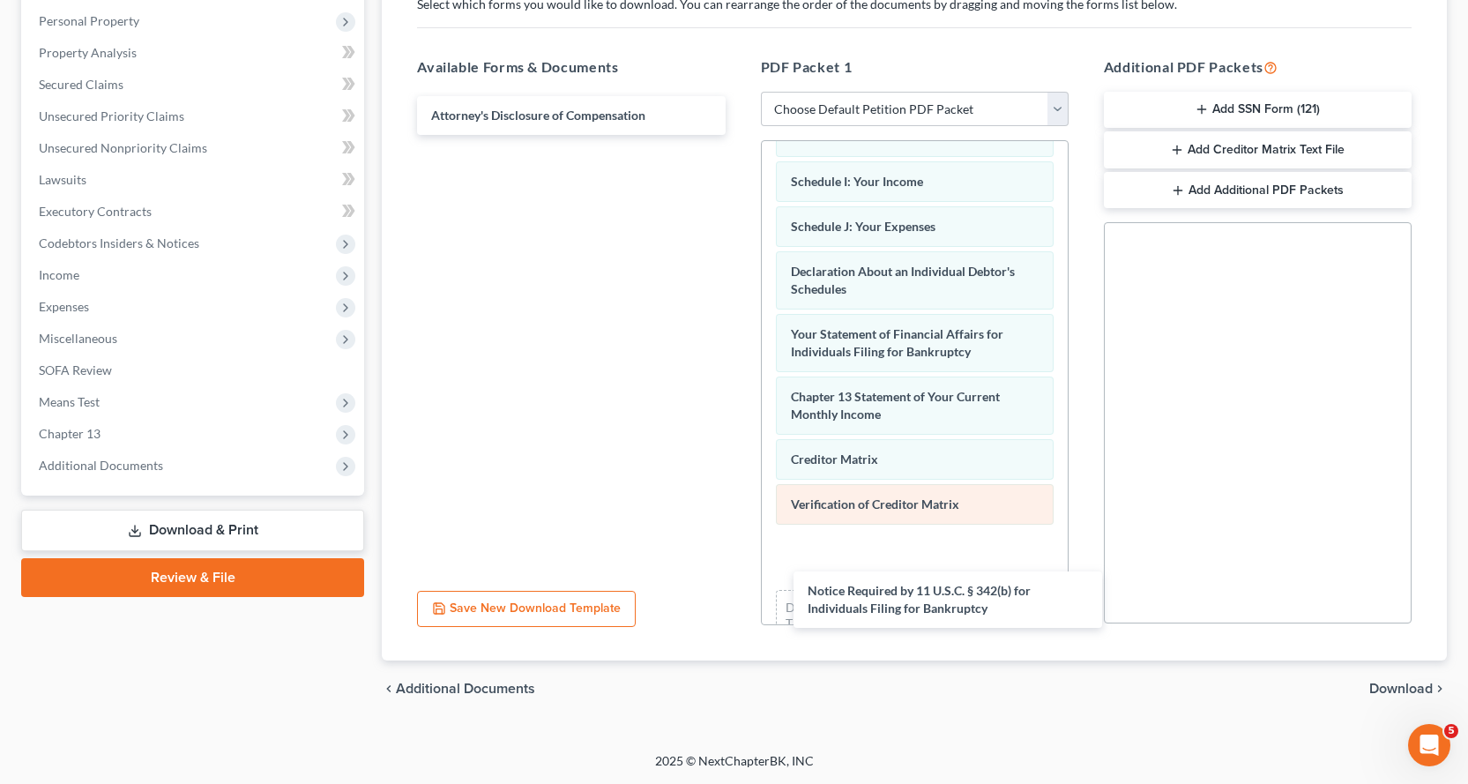
drag, startPoint x: 472, startPoint y: 123, endPoint x: 883, endPoint y: 495, distance: 554.2
click at [739, 135] on div "Notice Required by 11 U.S.C. § 342(b) for Individuals Filing for Bankruptcy Not…" at bounding box center [571, 115] width 336 height 39
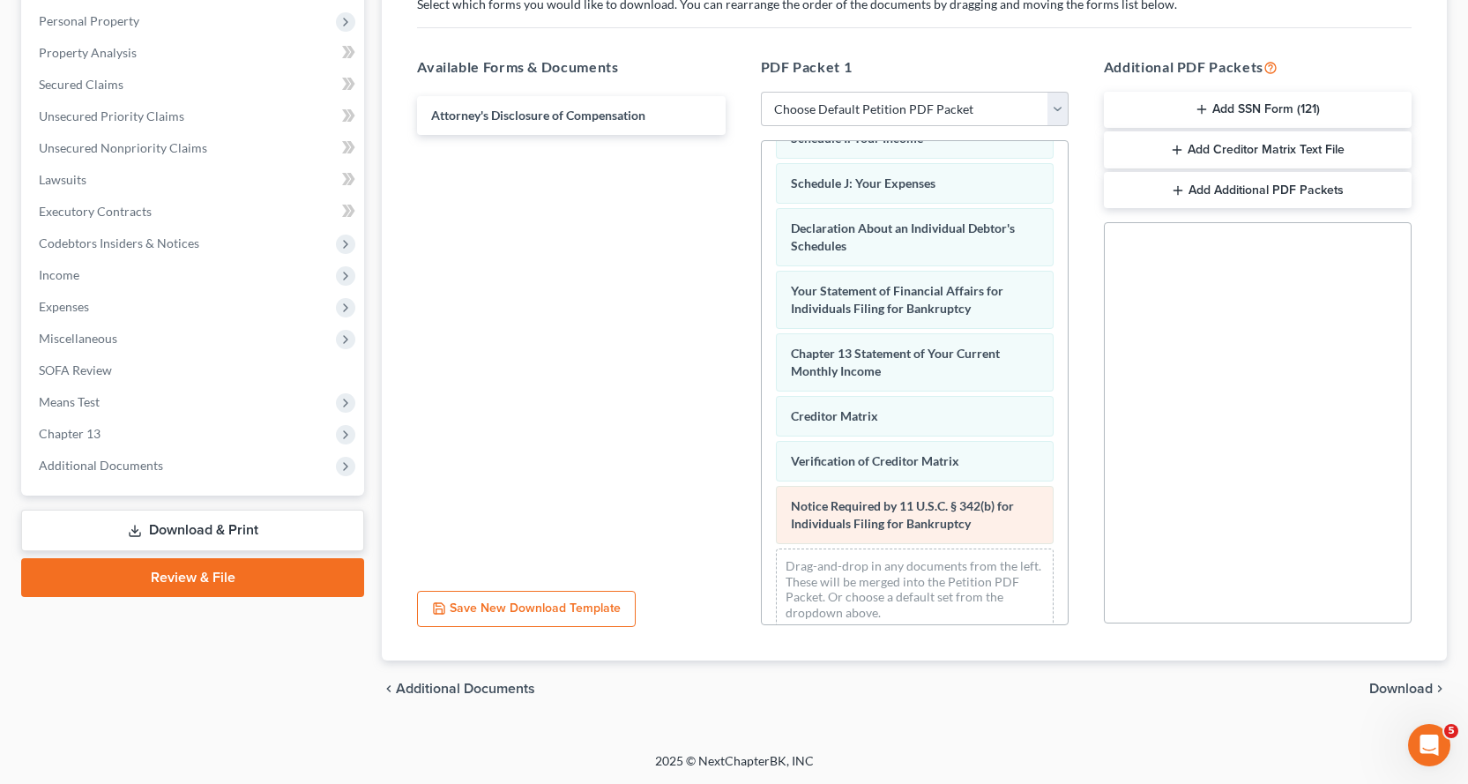
scroll to position [504, 0]
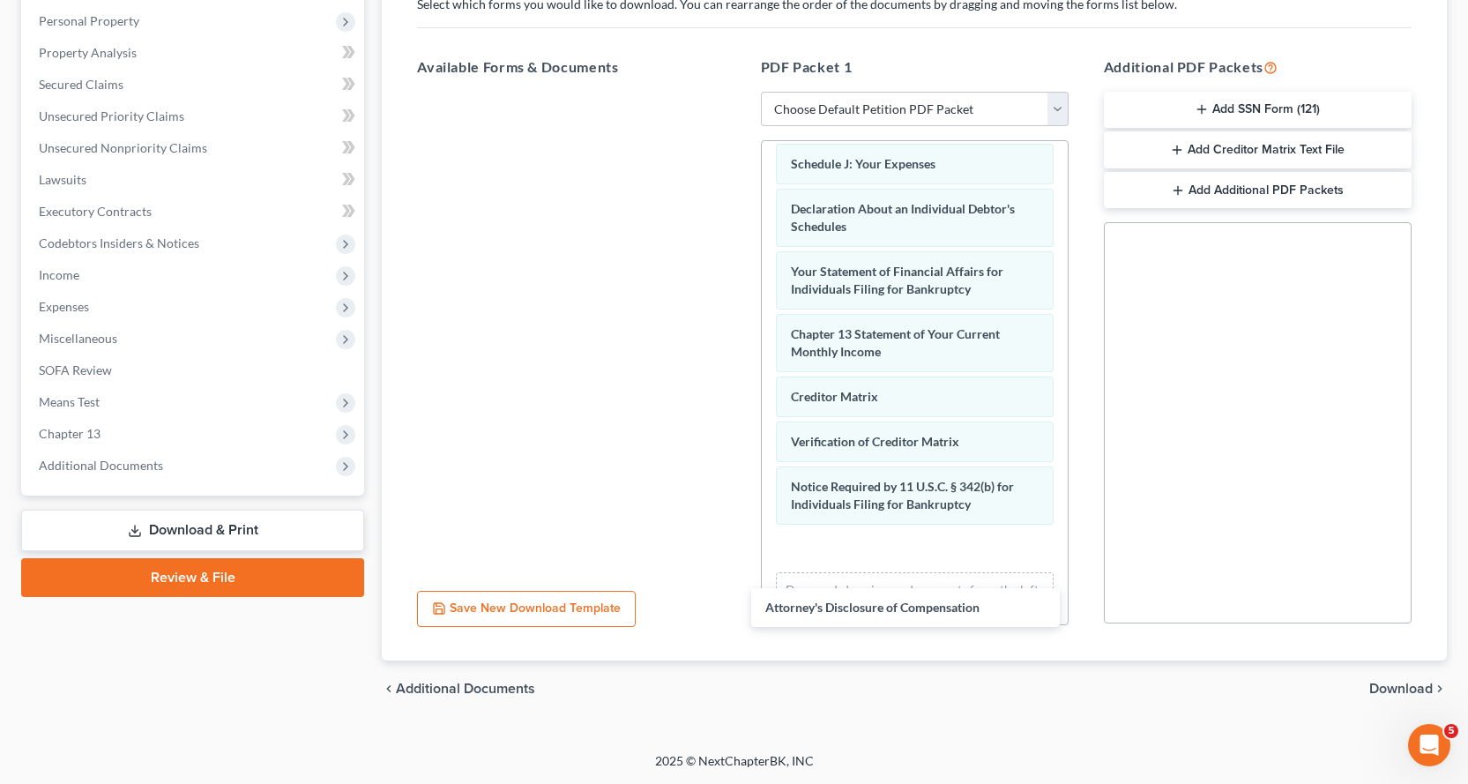
drag, startPoint x: 485, startPoint y: 115, endPoint x: 1088, endPoint y: 500, distance: 715.5
click at [739, 92] on div "Attorney's Disclosure of Compensation Attorney's Disclosure of Compensation" at bounding box center [571, 92] width 336 height 0
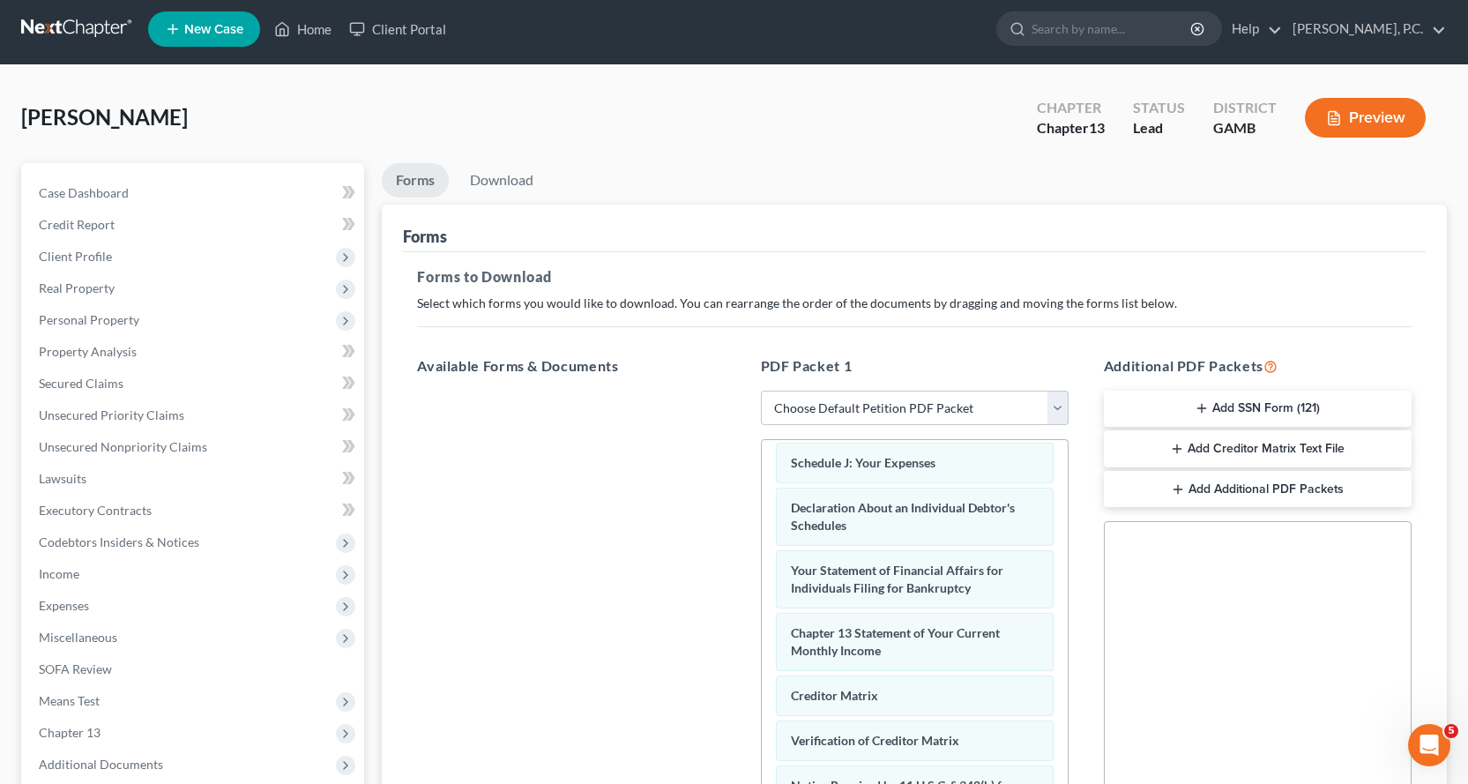
scroll to position [0, 0]
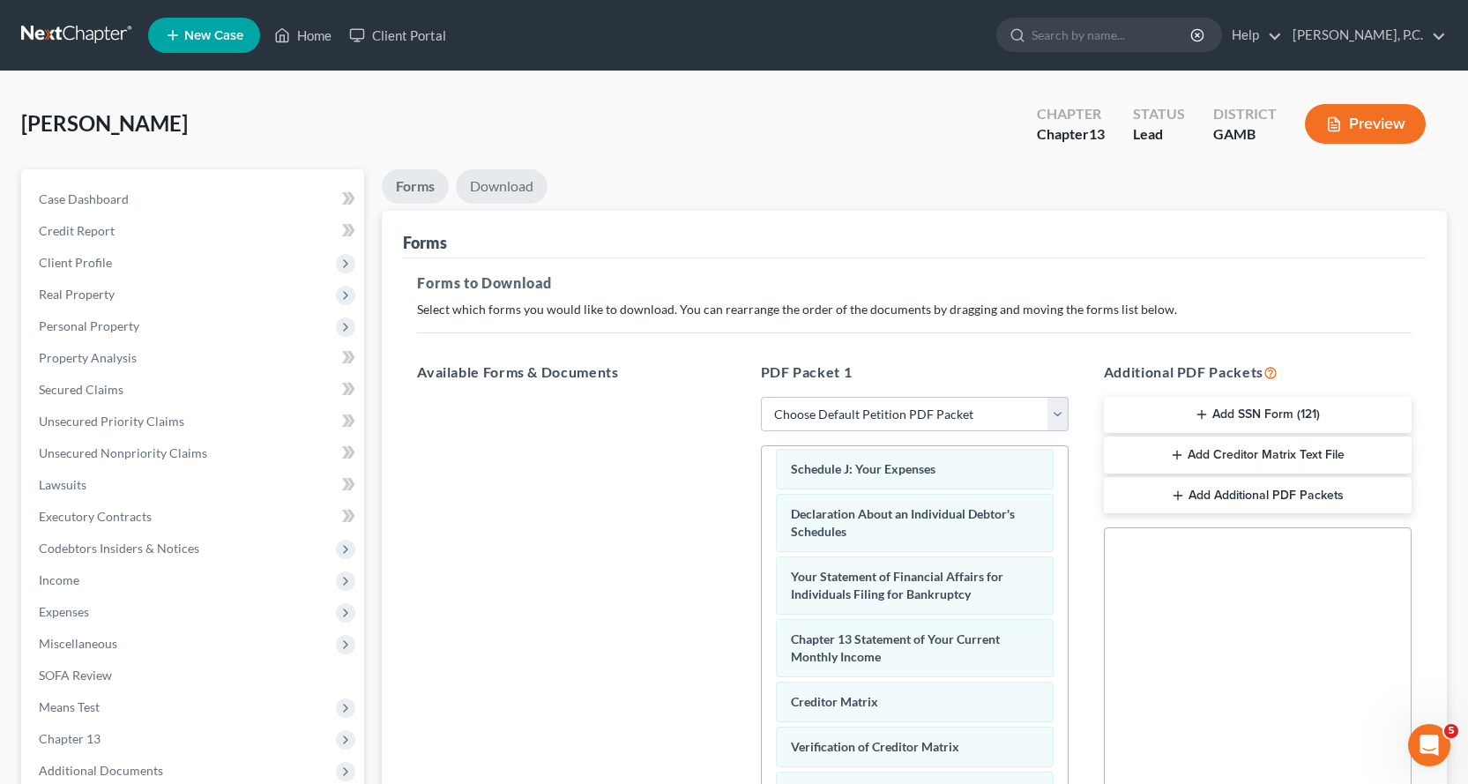
click at [510, 182] on link "Download" at bounding box center [502, 186] width 92 height 34
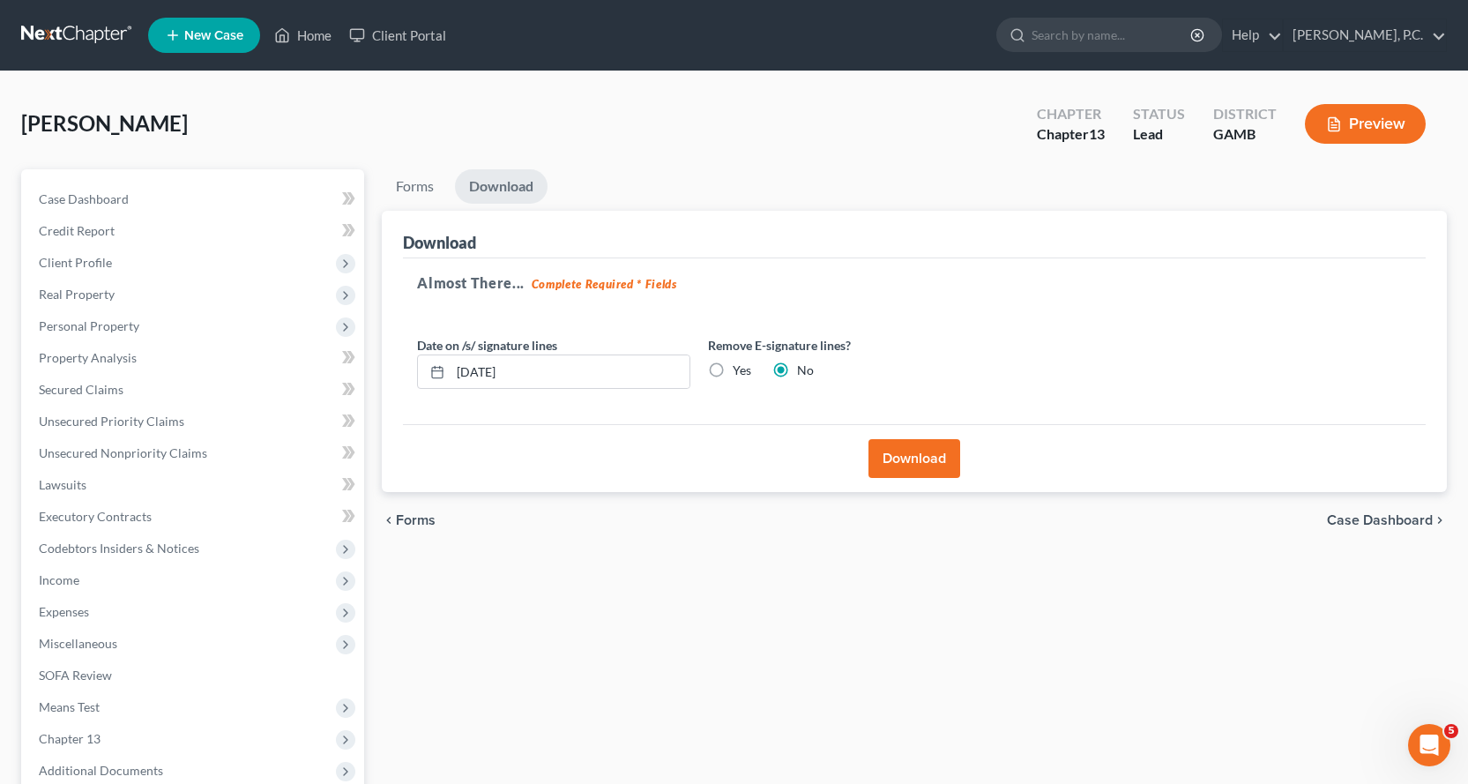
click at [919, 459] on button "Download" at bounding box center [914, 458] width 92 height 39
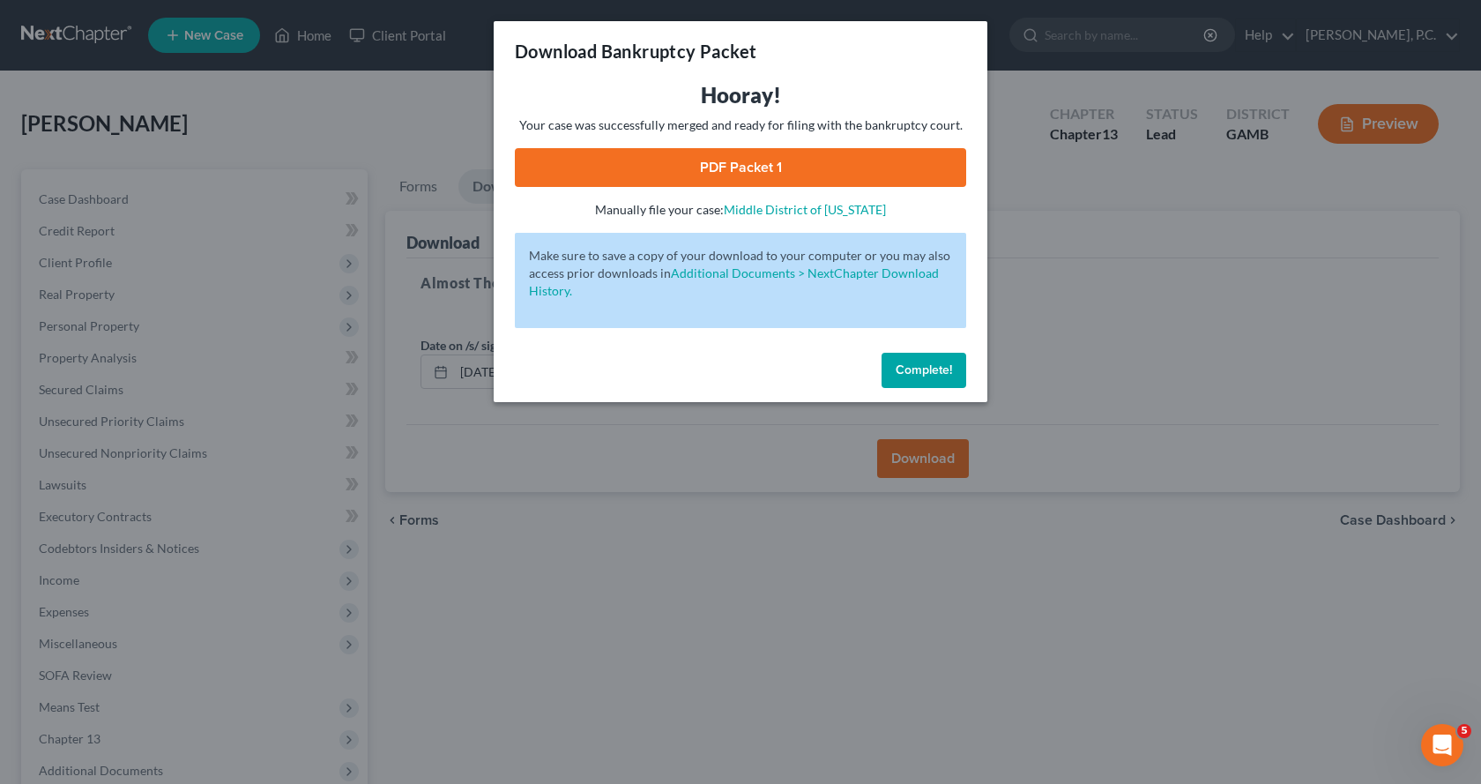
click at [673, 170] on link "PDF Packet 1" at bounding box center [740, 167] width 451 height 39
click at [929, 364] on span "Complete!" at bounding box center [924, 369] width 56 height 15
